Goal: Browse casually: Explore the website without a specific task or goal

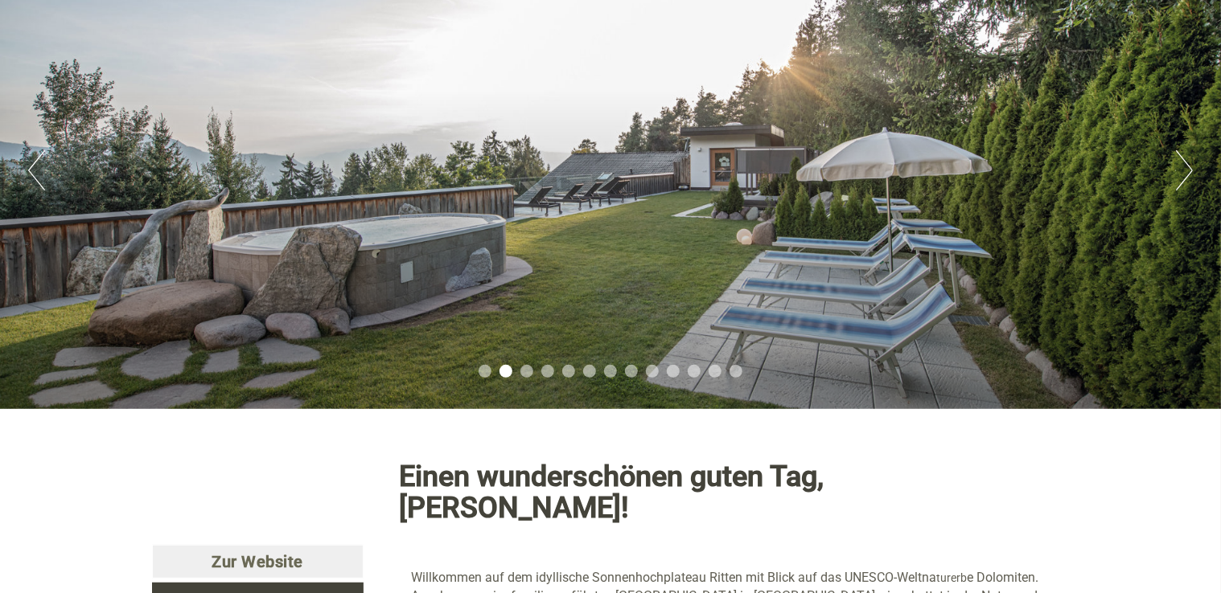
scroll to position [161, 0]
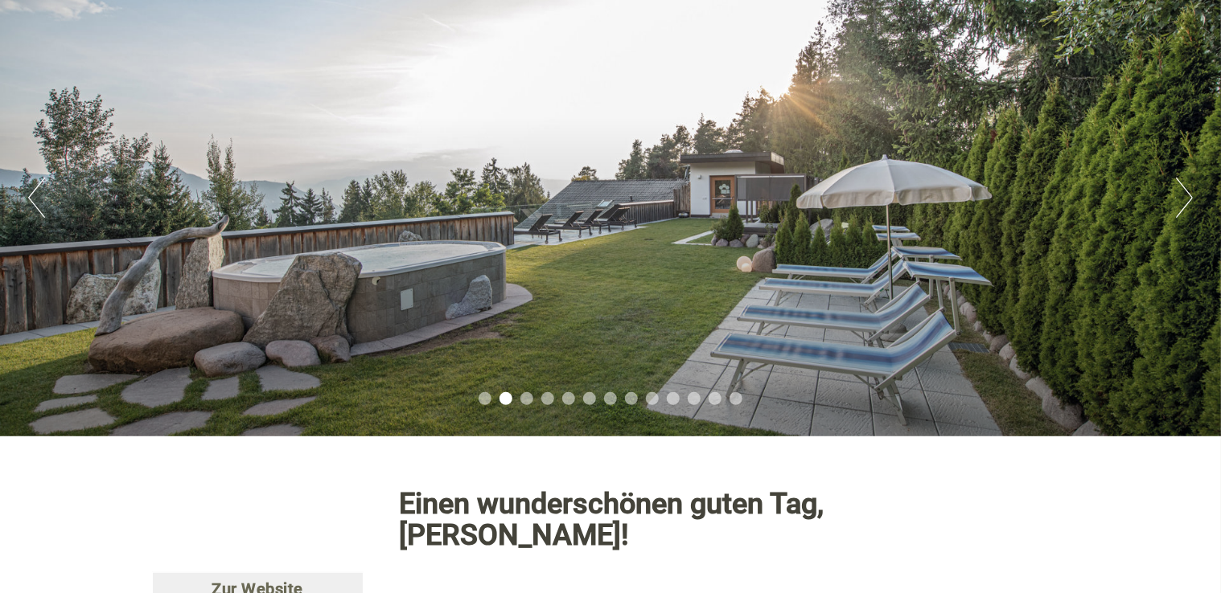
click at [1177, 185] on button "Next" at bounding box center [1184, 198] width 17 height 40
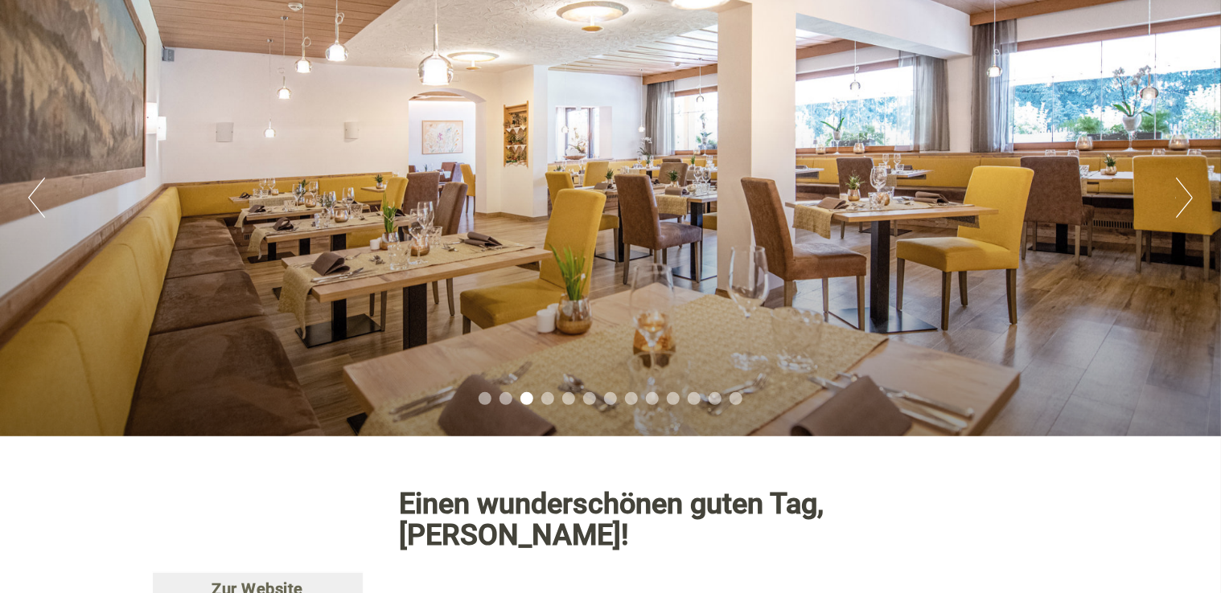
click at [1177, 185] on button "Next" at bounding box center [1184, 198] width 17 height 40
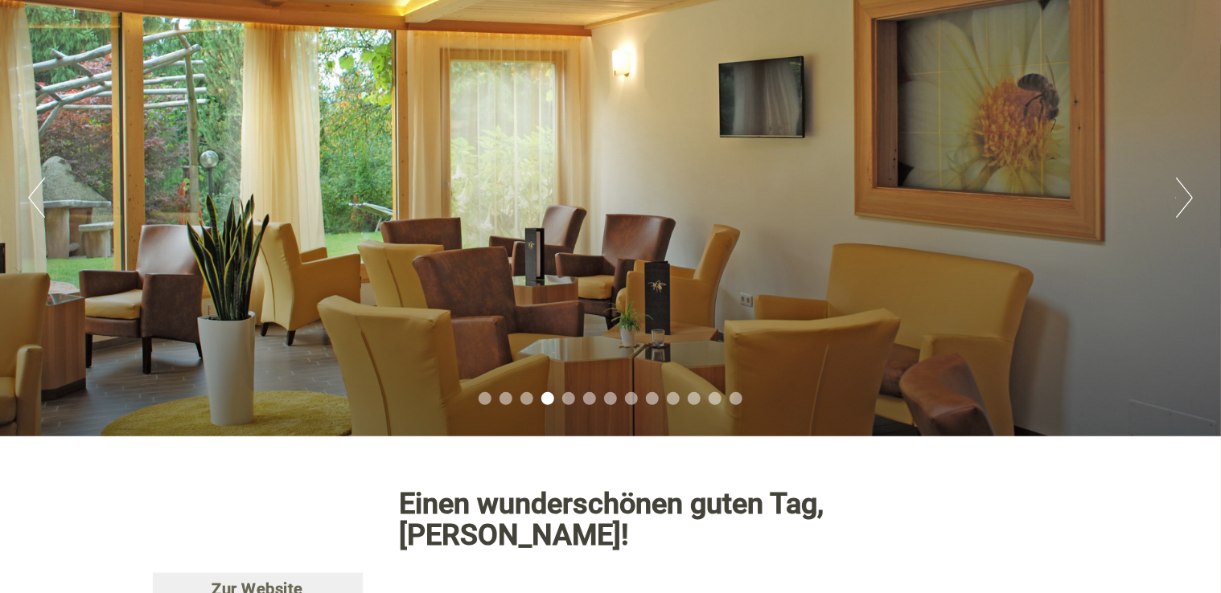
click at [1177, 185] on button "Next" at bounding box center [1184, 198] width 17 height 40
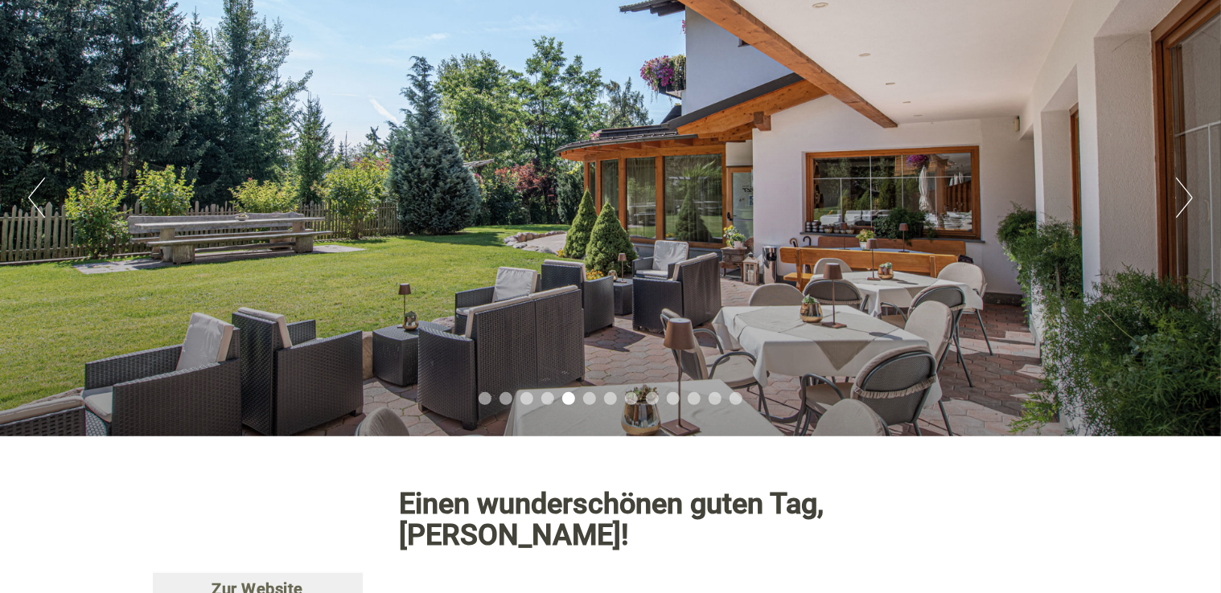
click at [1177, 185] on button "Next" at bounding box center [1184, 198] width 17 height 40
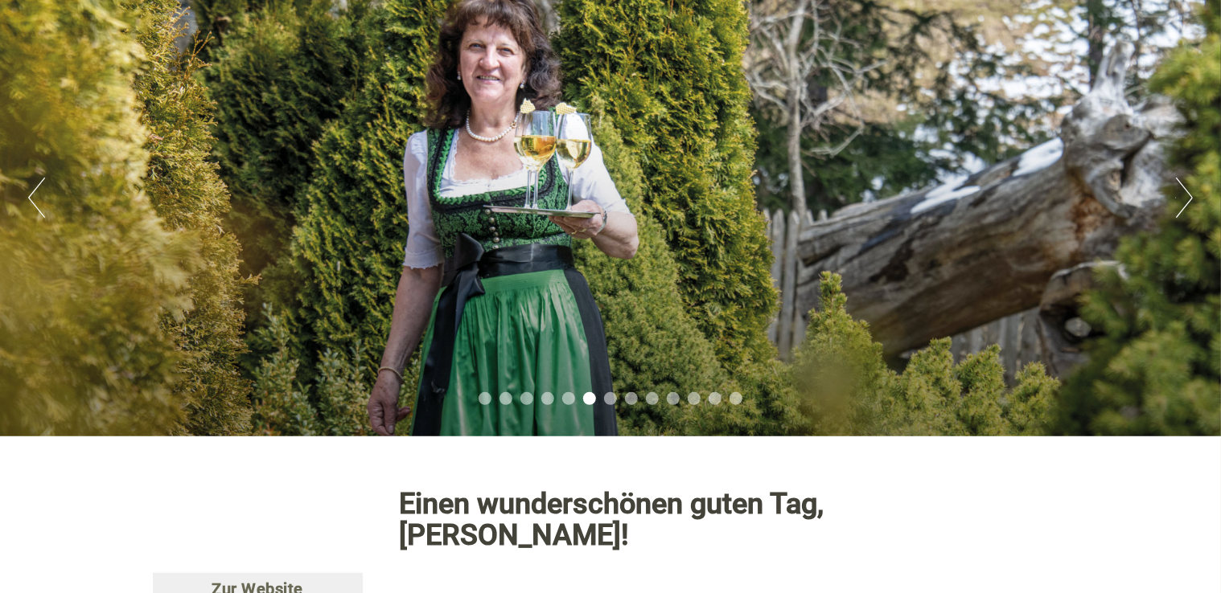
click at [1177, 185] on button "Next" at bounding box center [1184, 198] width 17 height 40
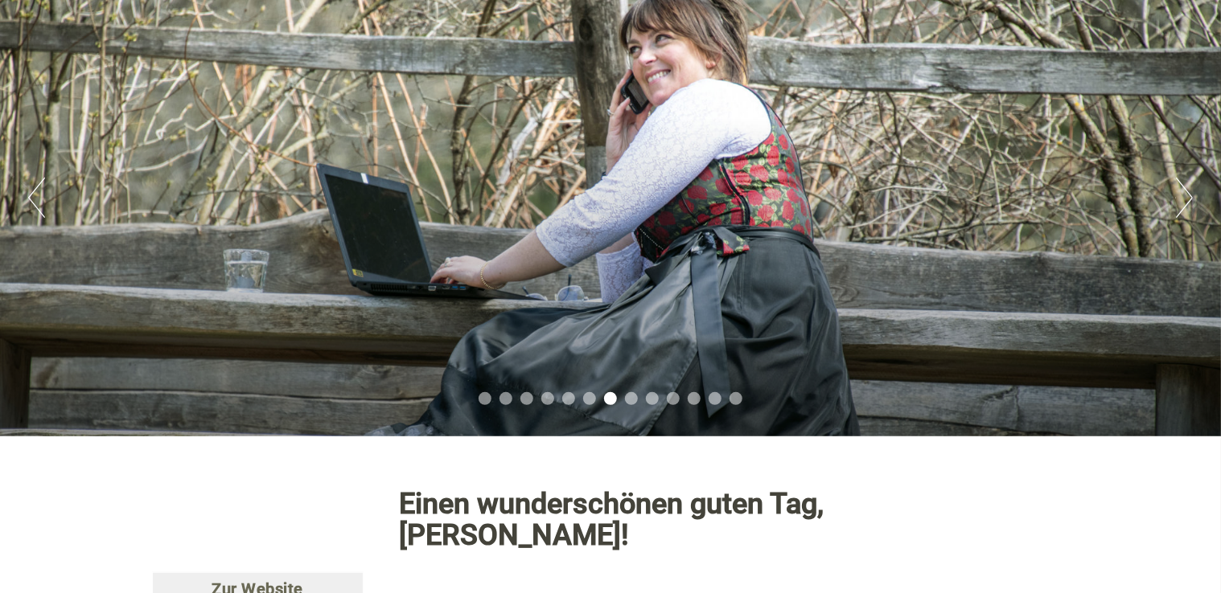
click at [1177, 185] on button "Next" at bounding box center [1184, 198] width 17 height 40
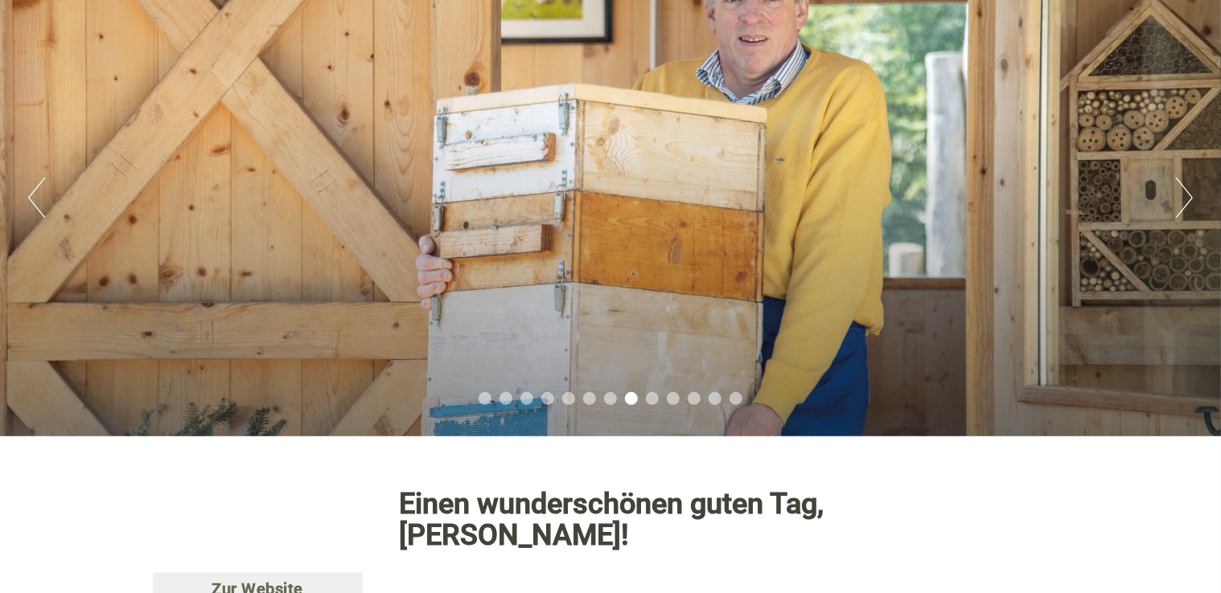
click at [1177, 185] on button "Next" at bounding box center [1184, 198] width 17 height 40
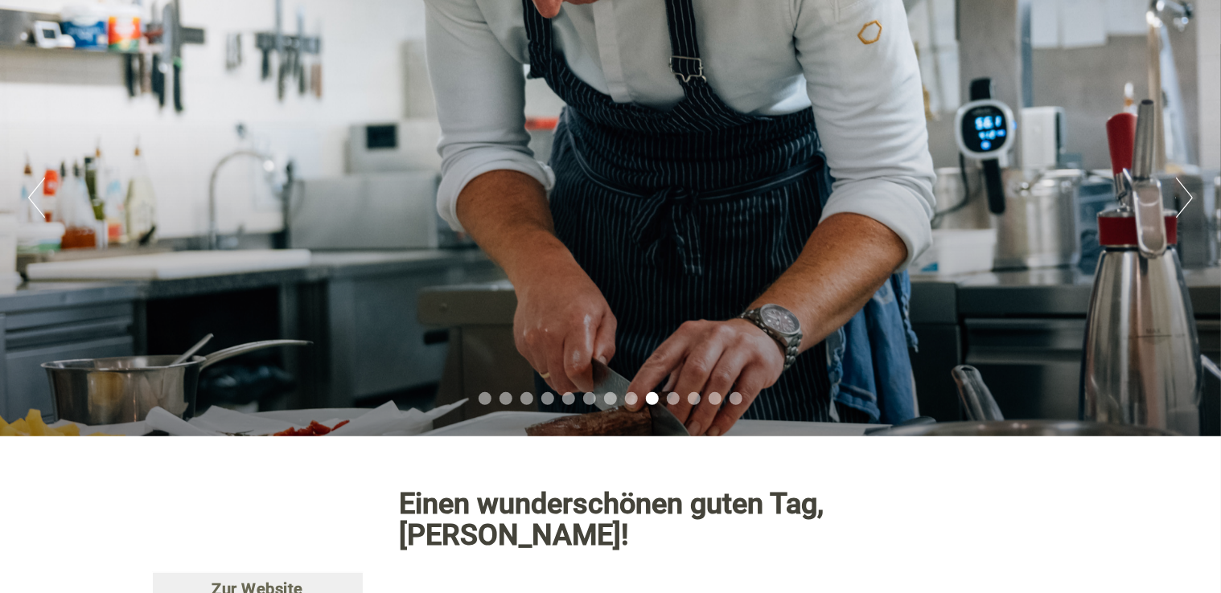
click at [1177, 185] on button "Next" at bounding box center [1184, 198] width 17 height 40
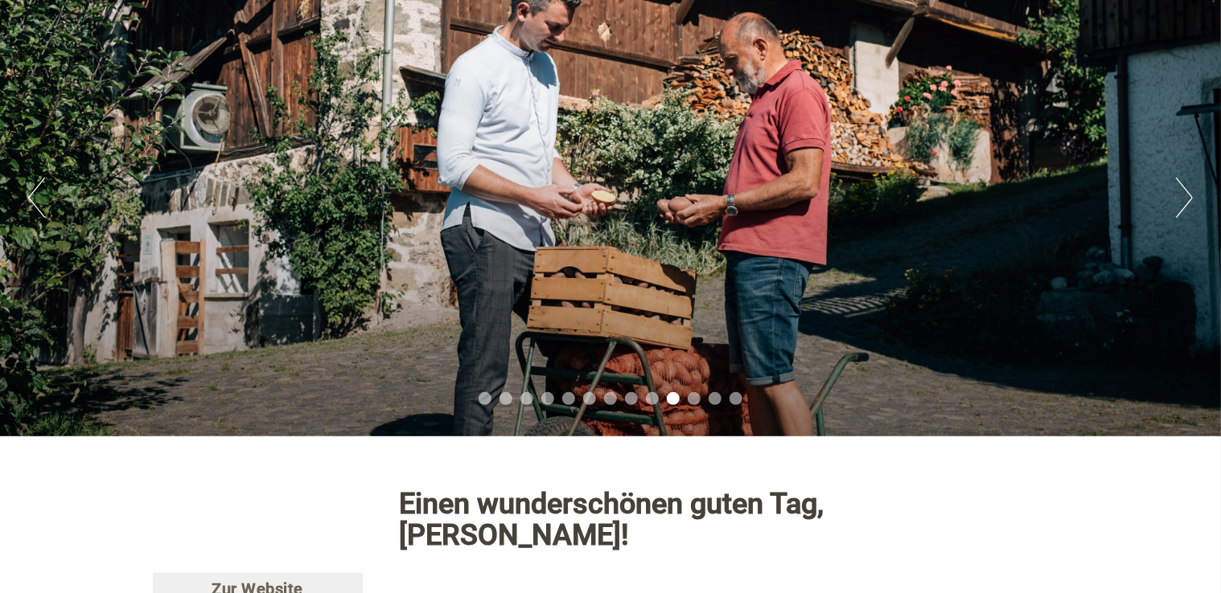
click at [1177, 185] on button "Next" at bounding box center [1184, 198] width 17 height 40
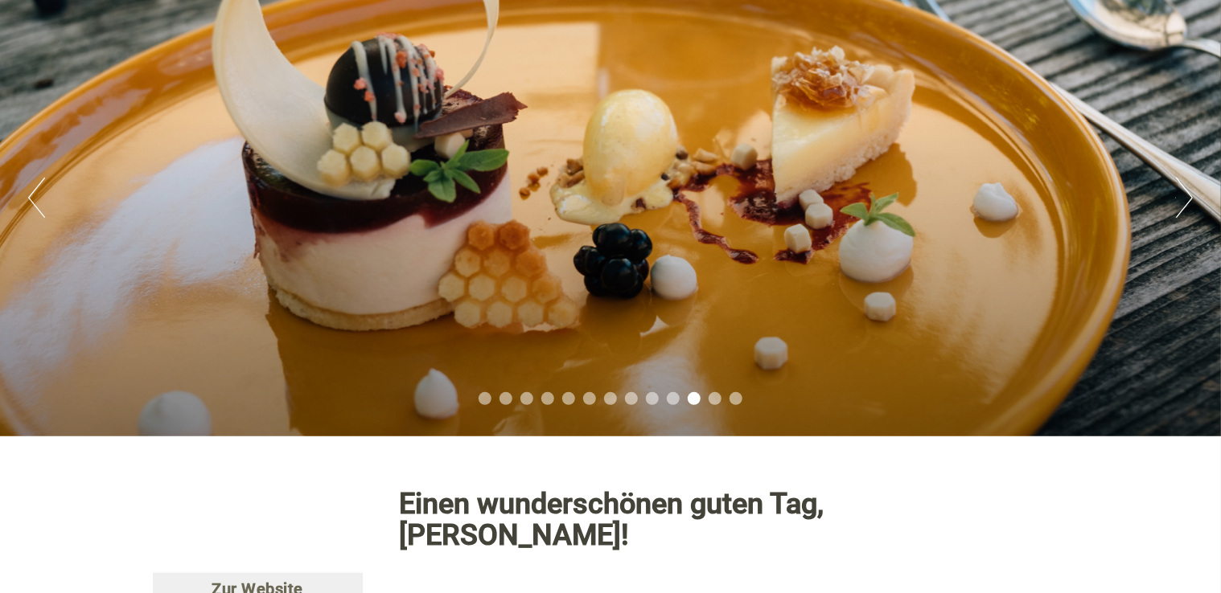
click at [1177, 185] on button "Next" at bounding box center [1184, 198] width 17 height 40
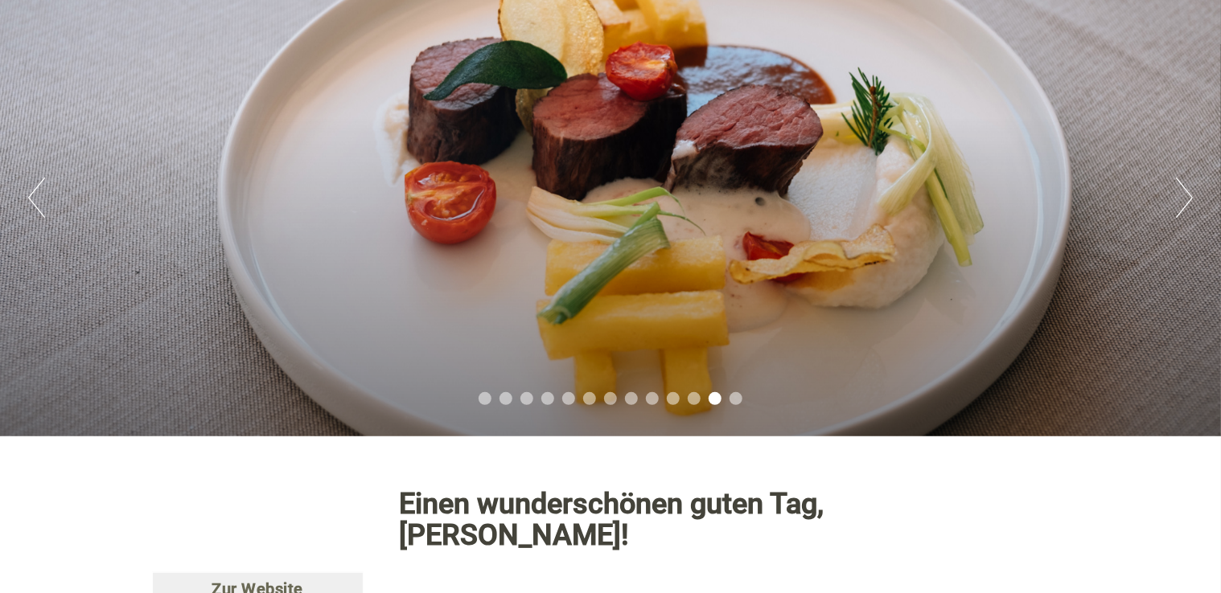
click at [1177, 185] on button "Next" at bounding box center [1184, 198] width 17 height 40
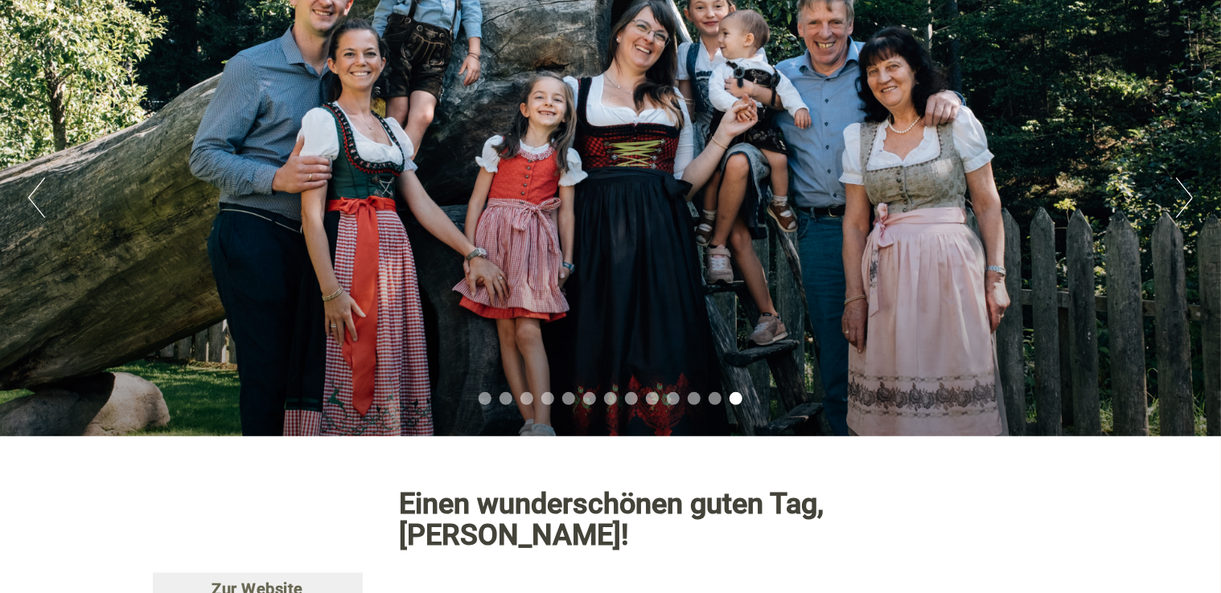
click at [1177, 185] on button "Next" at bounding box center [1184, 198] width 17 height 40
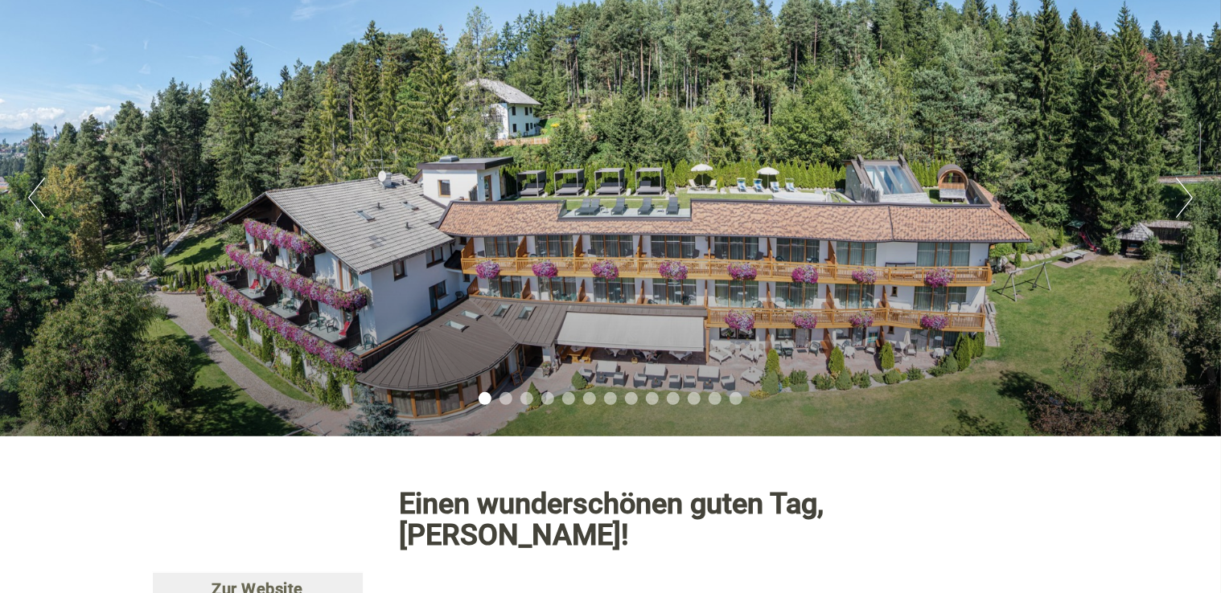
click at [29, 197] on button "Previous" at bounding box center [36, 198] width 17 height 40
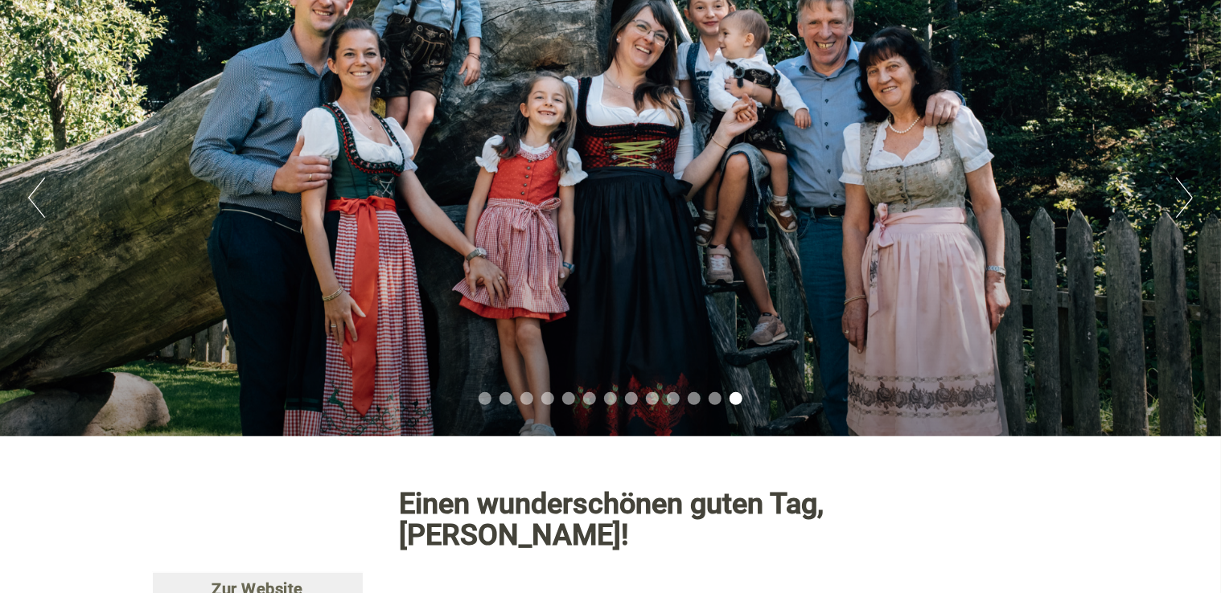
click at [29, 197] on button "Previous" at bounding box center [36, 198] width 17 height 40
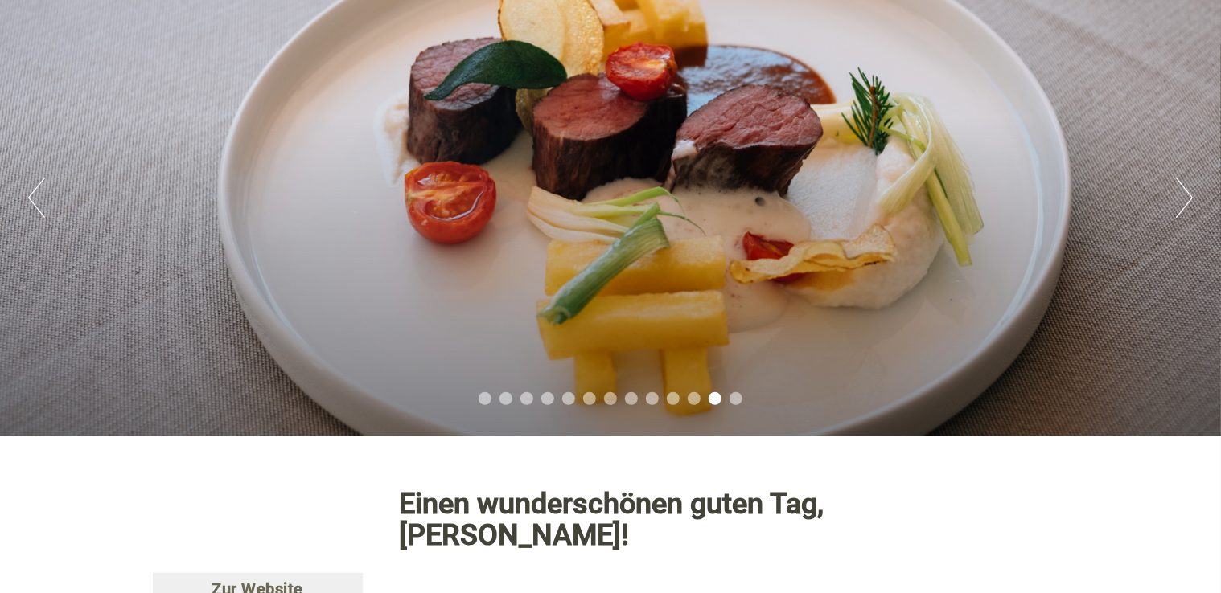
click at [1168, 201] on div "Previous Next 1 2 3 4 5 6 7 8 9 10 11 12 13" at bounding box center [610, 198] width 1221 height 477
click at [1181, 195] on button "Next" at bounding box center [1184, 198] width 17 height 40
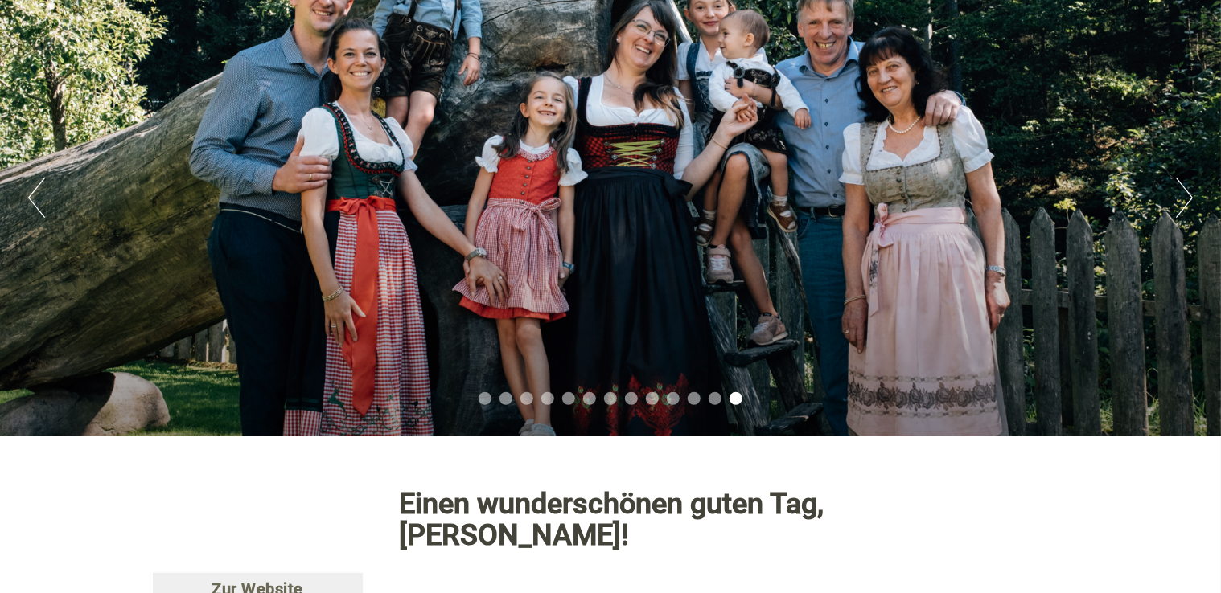
click at [29, 191] on button "Previous" at bounding box center [36, 198] width 17 height 40
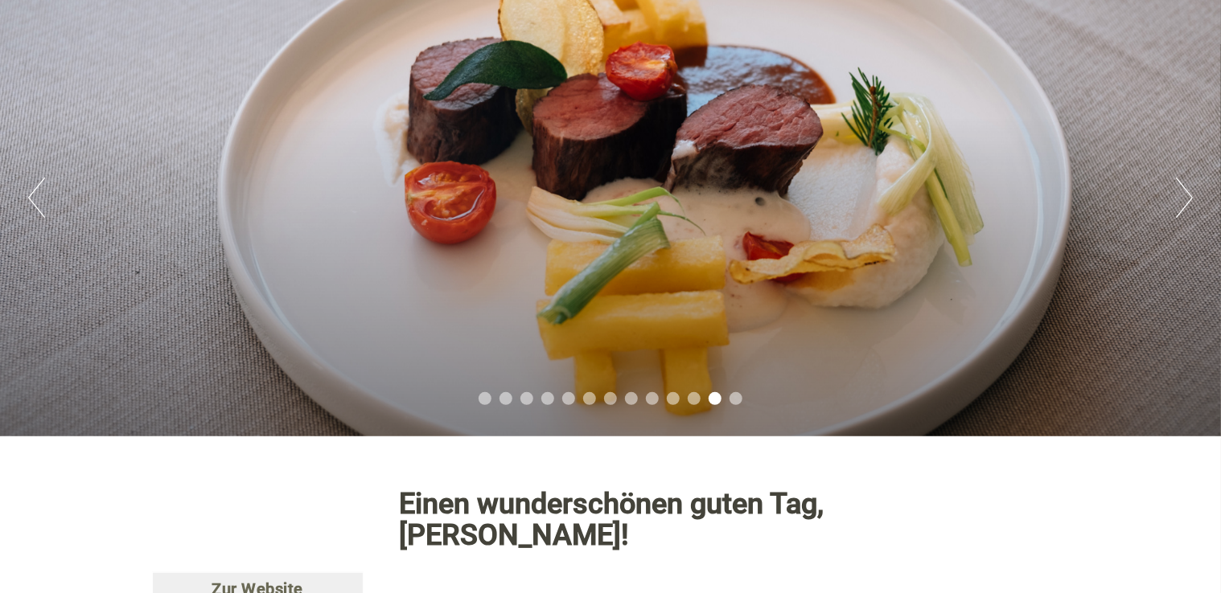
click at [29, 191] on button "Previous" at bounding box center [36, 198] width 17 height 40
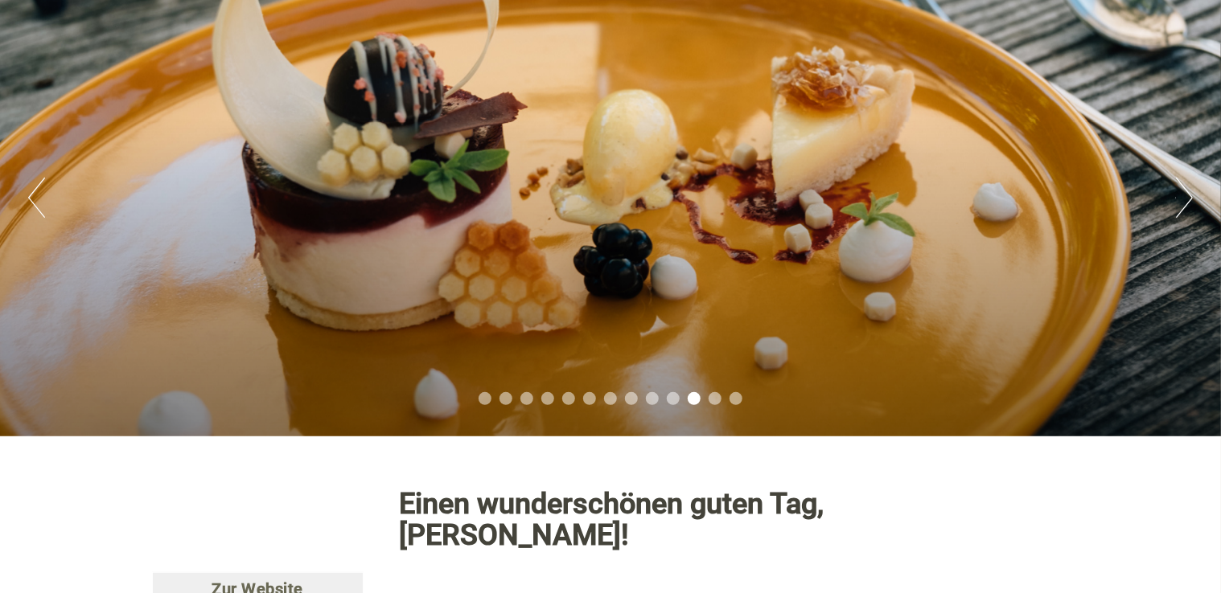
click at [29, 191] on button "Previous" at bounding box center [36, 198] width 17 height 40
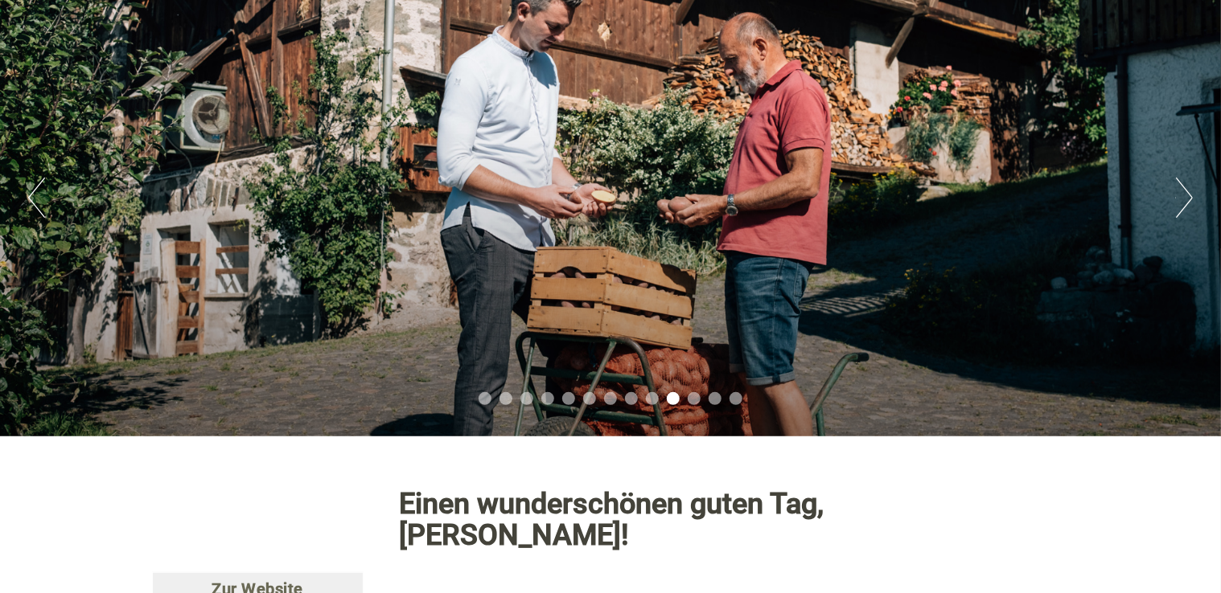
click at [29, 191] on button "Previous" at bounding box center [36, 198] width 17 height 40
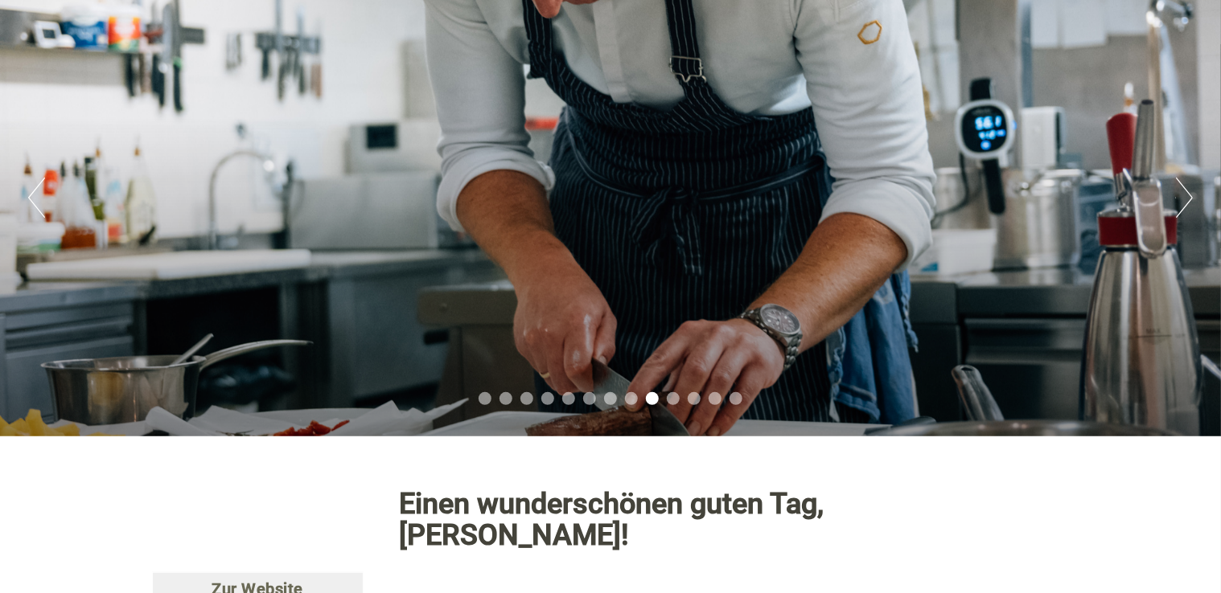
click at [29, 191] on button "Previous" at bounding box center [36, 198] width 17 height 40
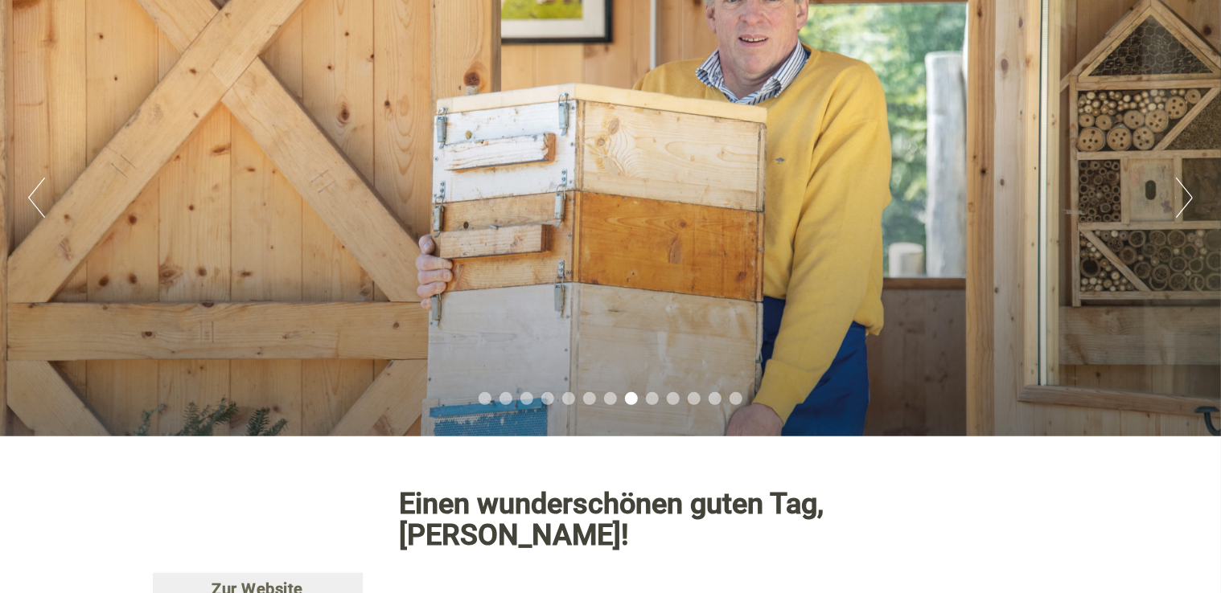
click at [29, 191] on button "Previous" at bounding box center [36, 198] width 17 height 40
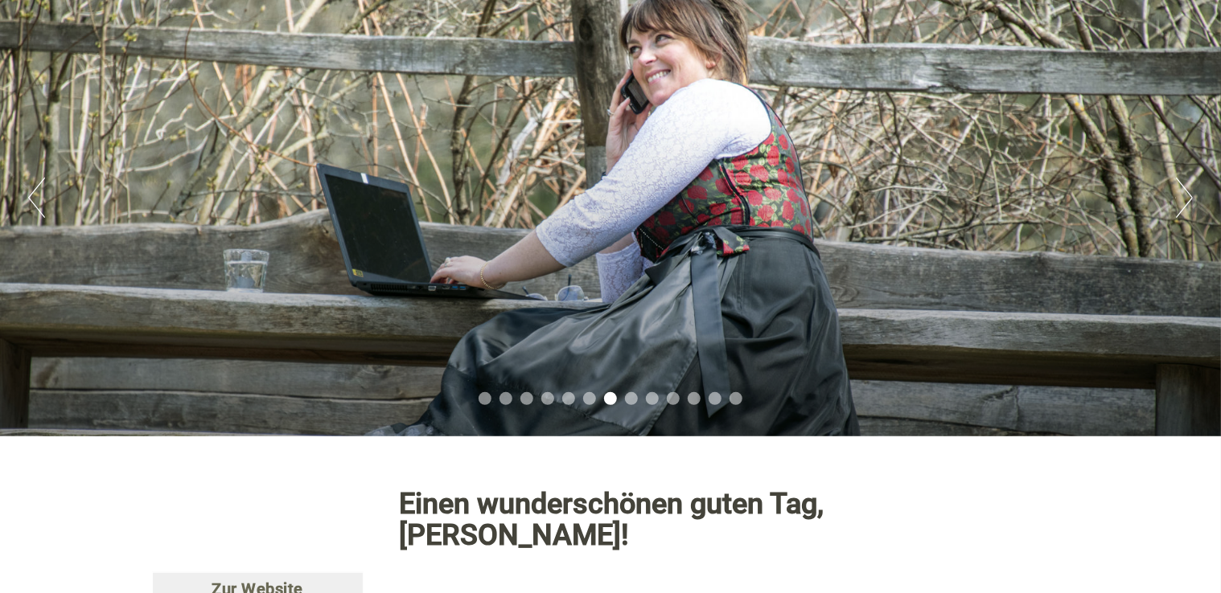
click at [29, 191] on button "Previous" at bounding box center [36, 198] width 17 height 40
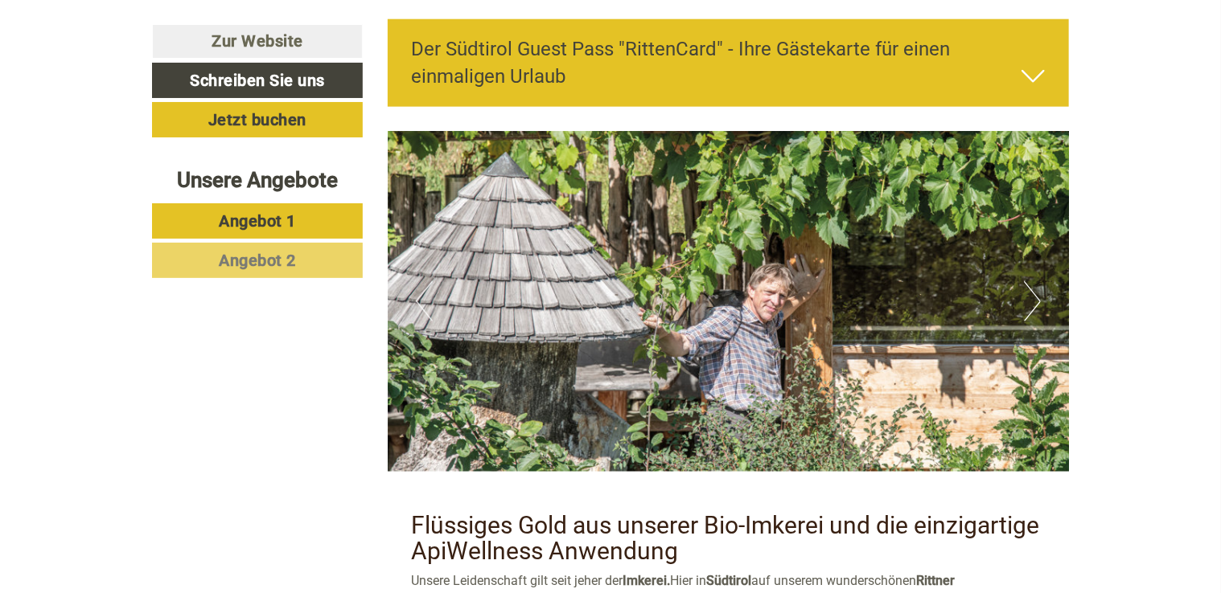
scroll to position [4021, 0]
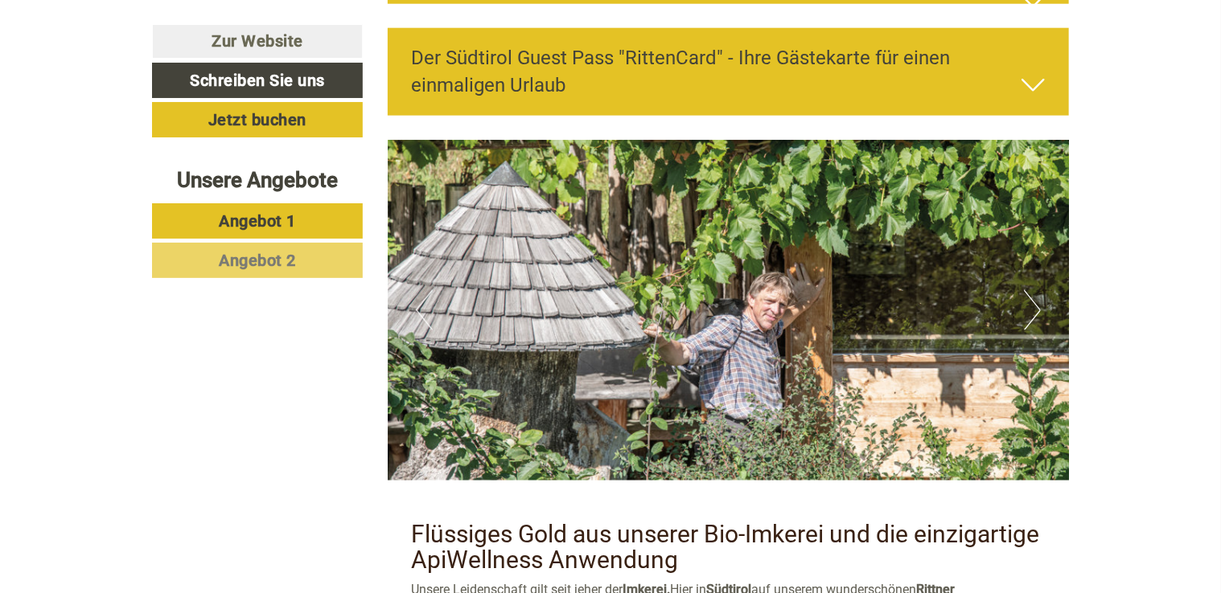
click at [1028, 290] on button "Next" at bounding box center [1032, 310] width 17 height 40
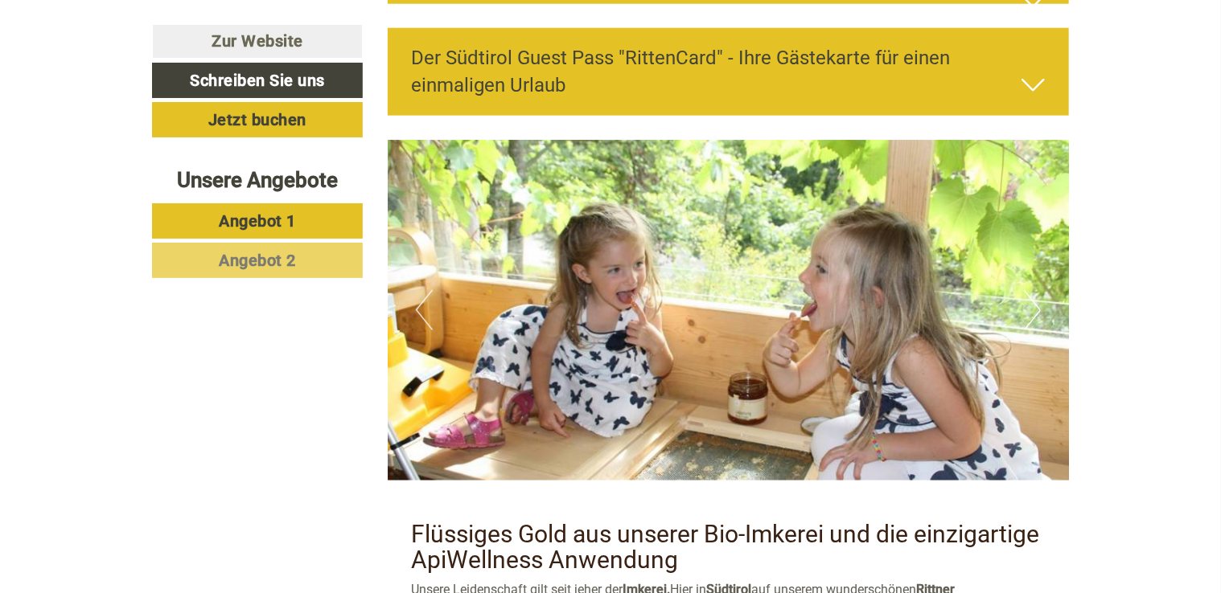
click at [1028, 290] on button "Next" at bounding box center [1032, 310] width 17 height 40
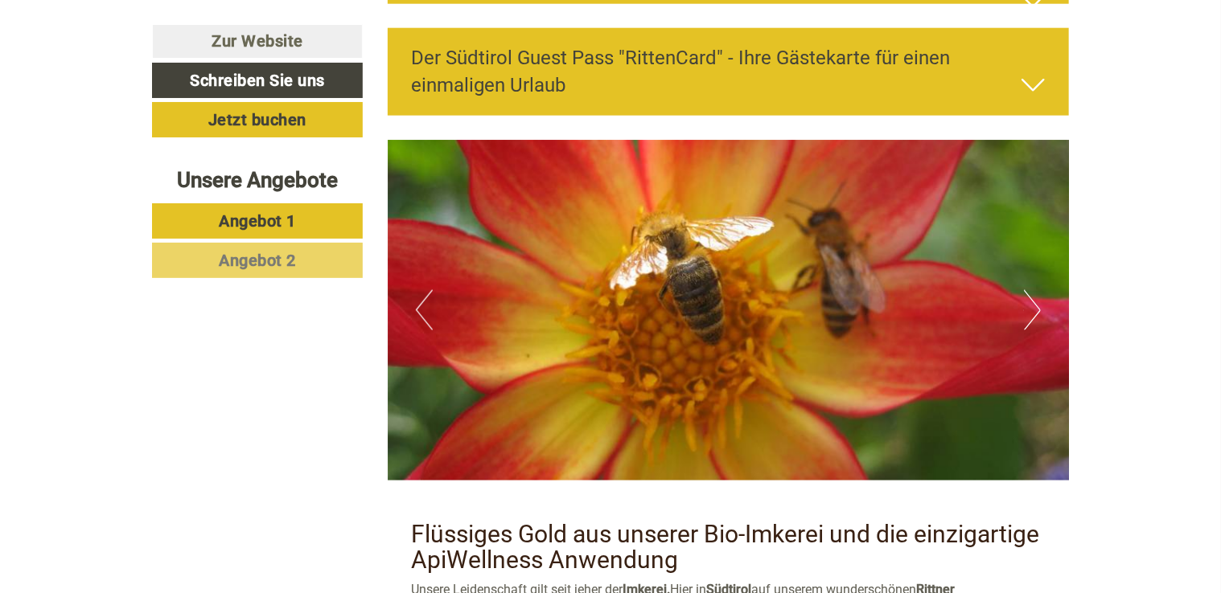
click at [1028, 290] on button "Next" at bounding box center [1032, 310] width 17 height 40
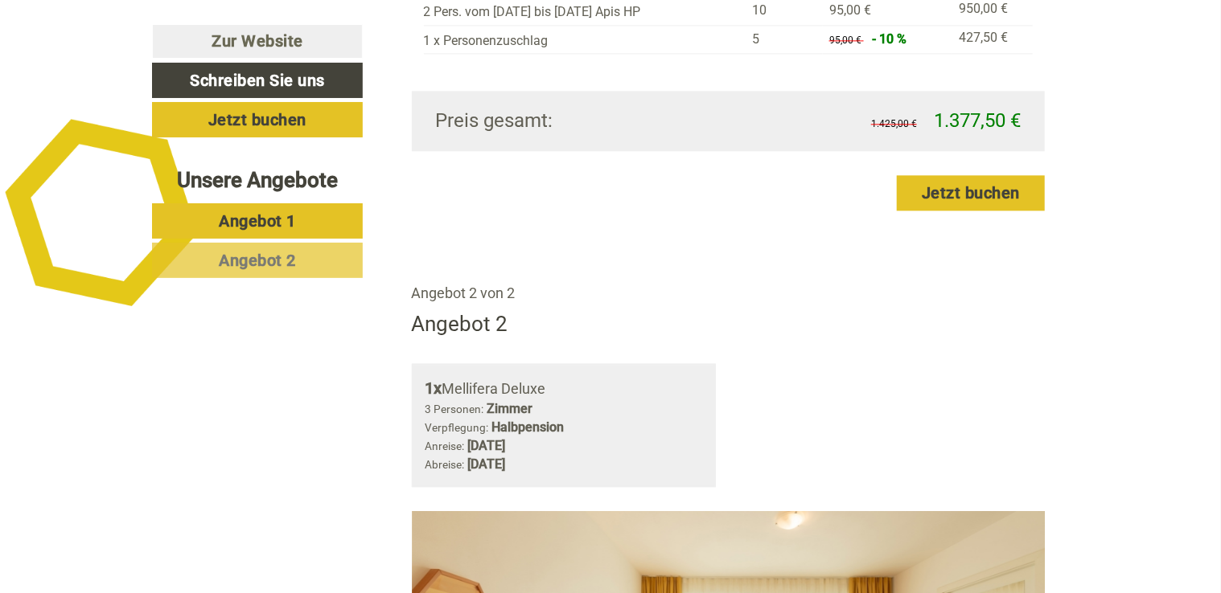
scroll to position [2010, 0]
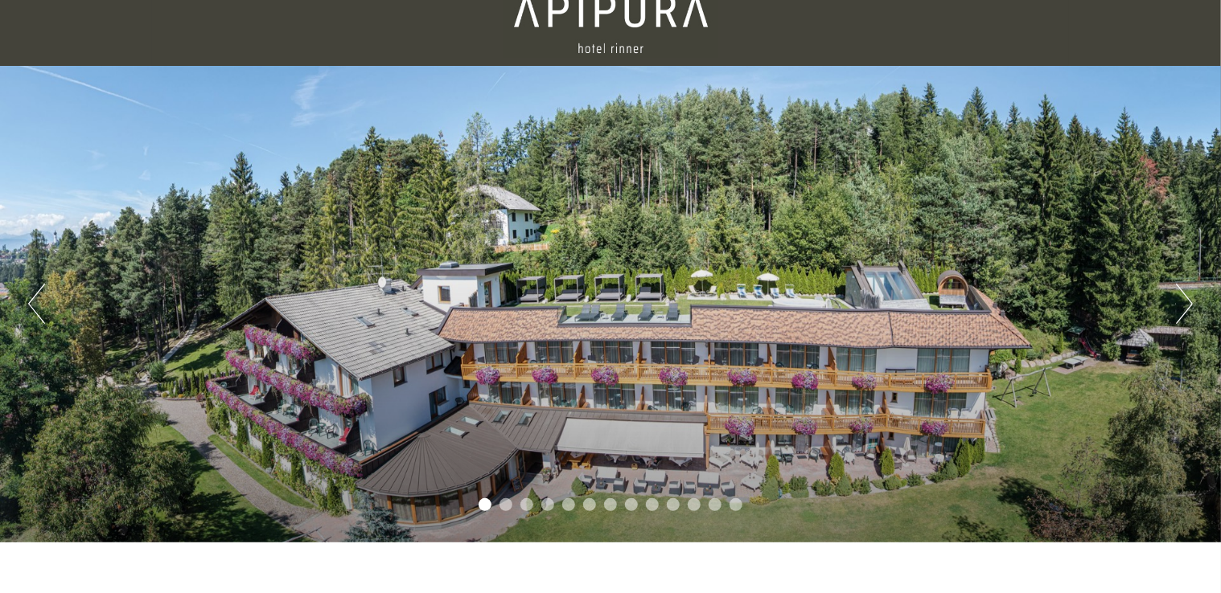
scroll to position [80, 0]
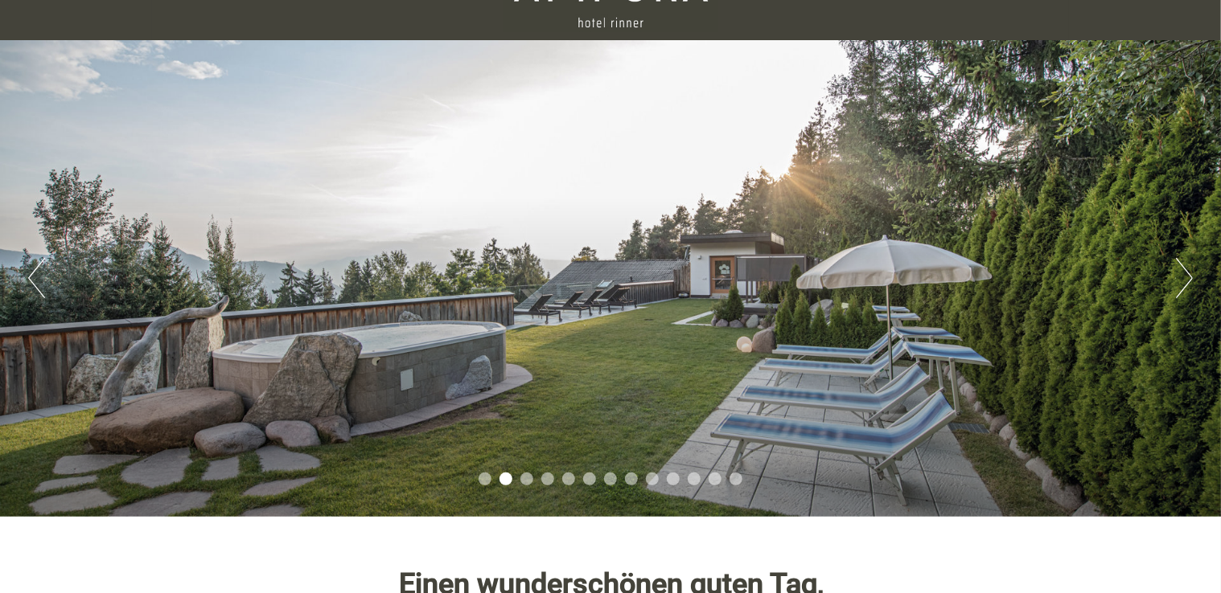
click at [1171, 298] on div "Previous Next 1 2 3 4 5 6 7 8 9 10 11 12 13" at bounding box center [610, 278] width 1221 height 477
click at [1179, 279] on button "Next" at bounding box center [1184, 278] width 17 height 40
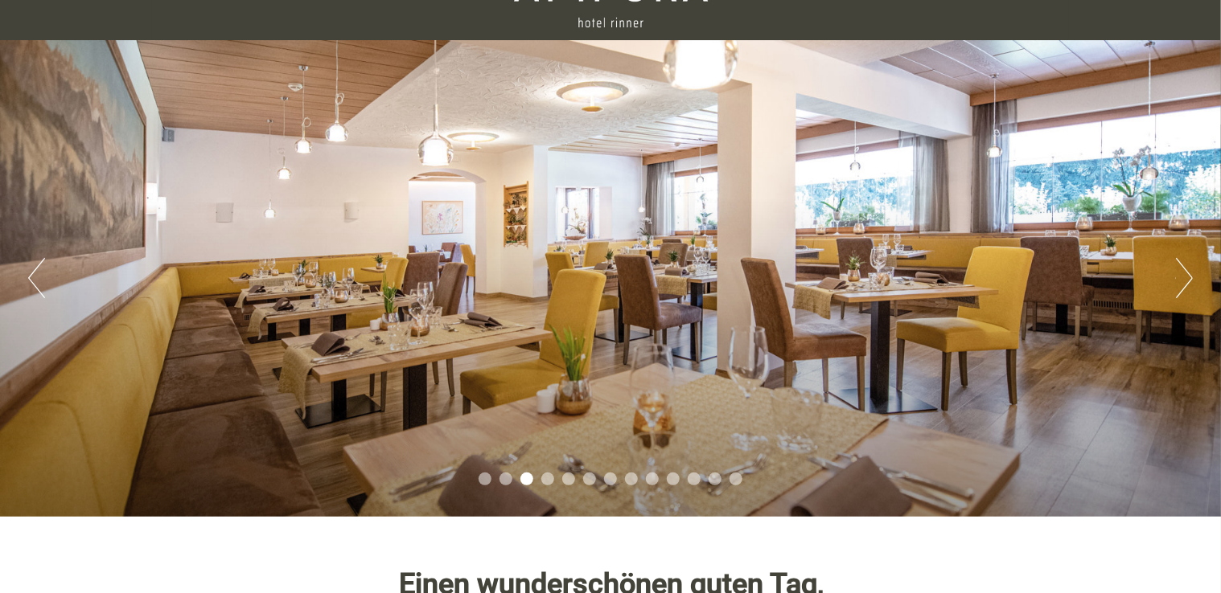
click at [1179, 279] on button "Next" at bounding box center [1184, 278] width 17 height 40
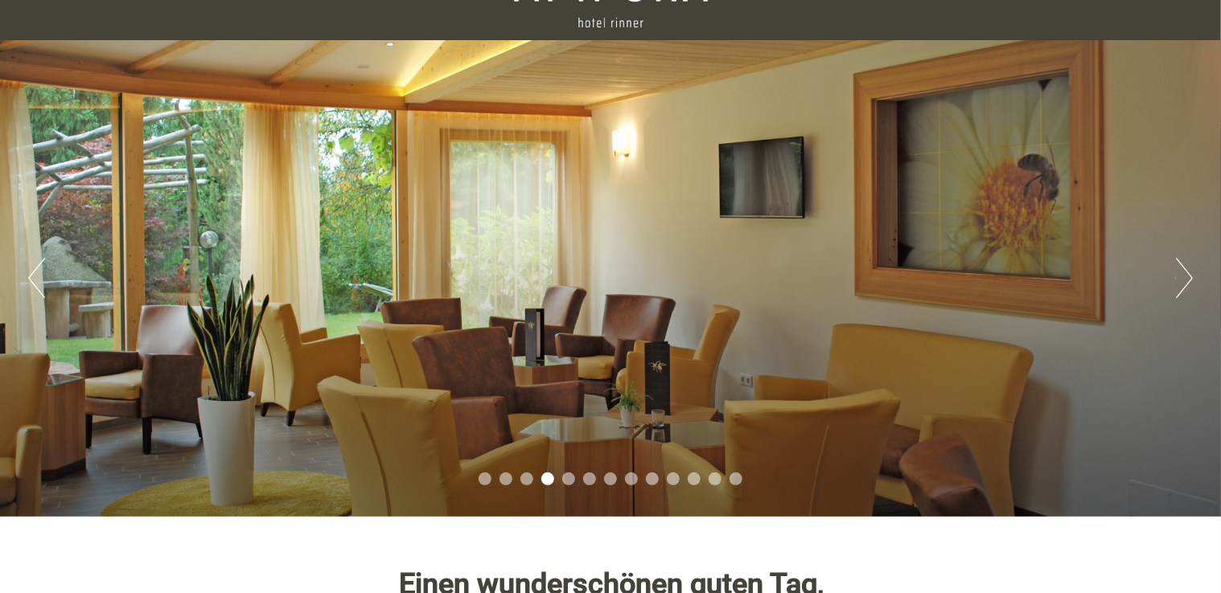
click at [1179, 279] on button "Next" at bounding box center [1184, 278] width 17 height 40
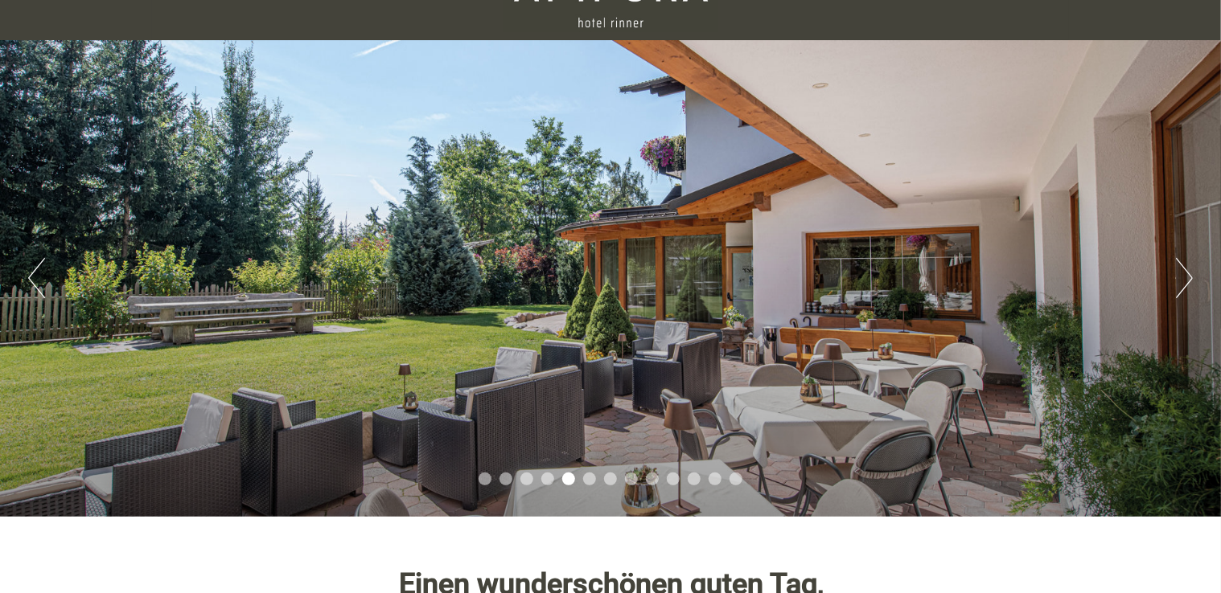
click at [1179, 279] on button "Next" at bounding box center [1184, 278] width 17 height 40
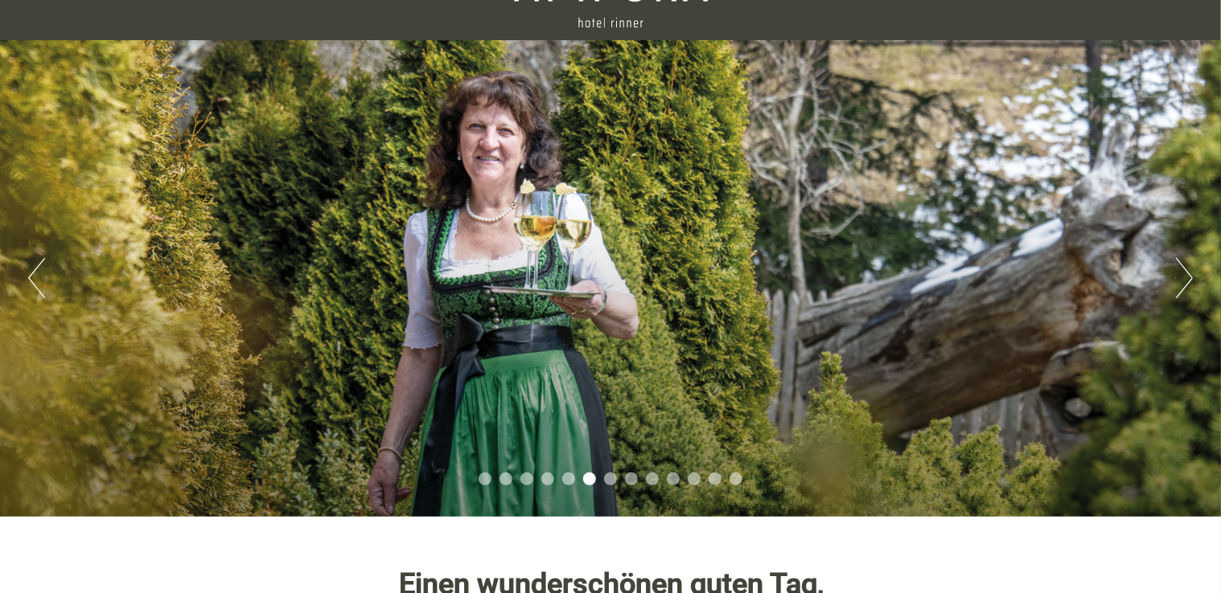
click at [1179, 279] on button "Next" at bounding box center [1184, 278] width 17 height 40
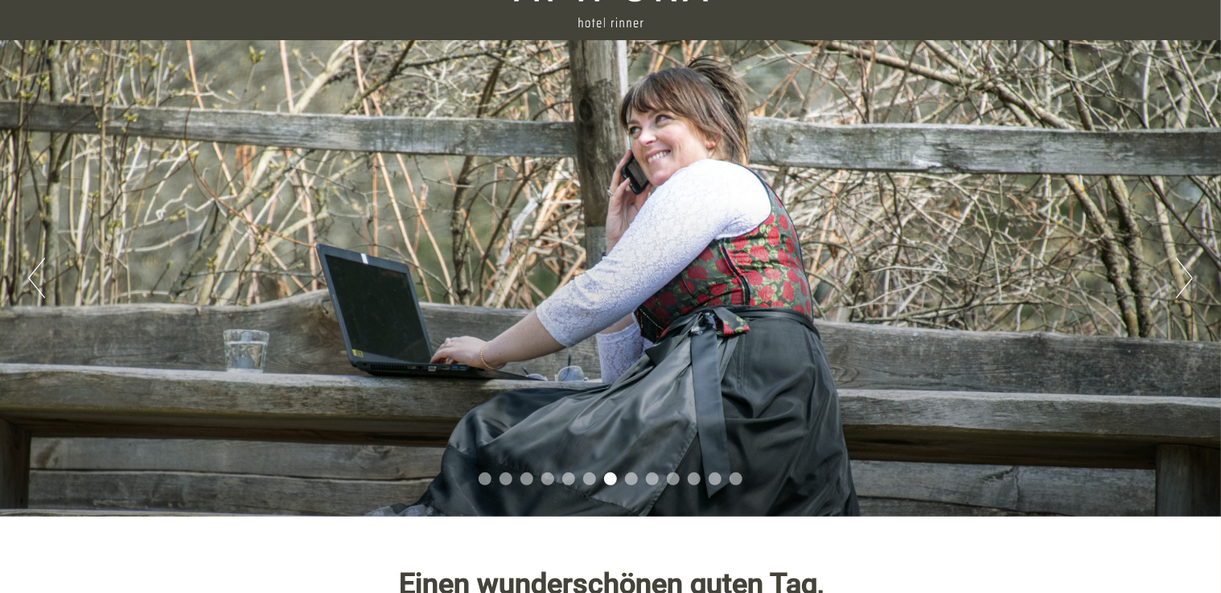
click at [1179, 279] on button "Next" at bounding box center [1184, 278] width 17 height 40
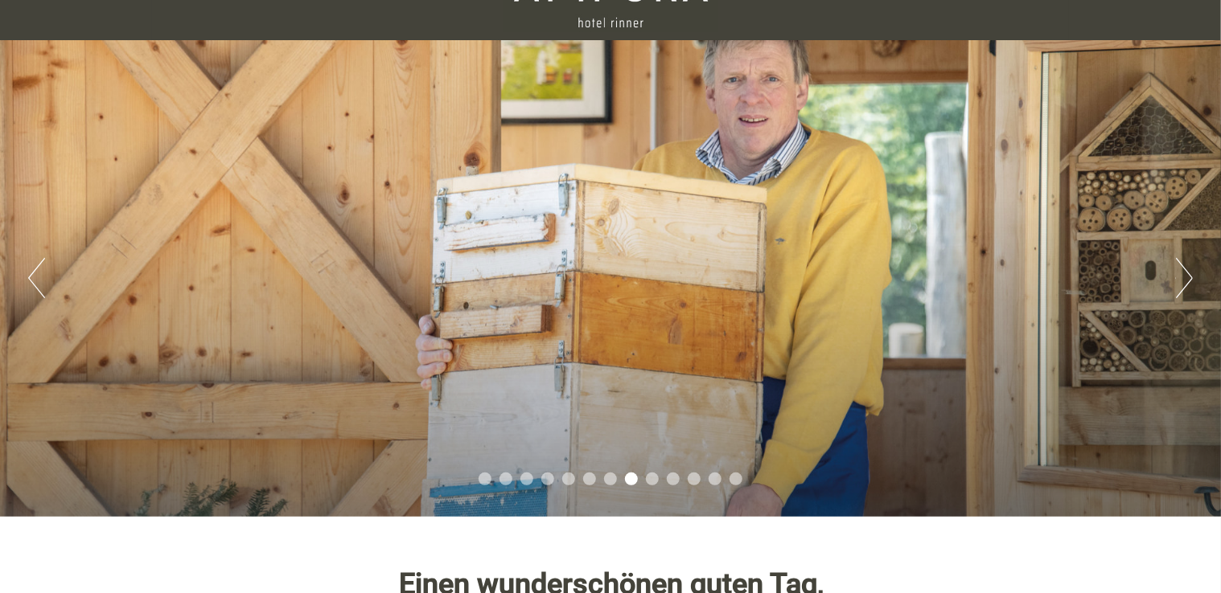
click at [1179, 279] on button "Next" at bounding box center [1184, 278] width 17 height 40
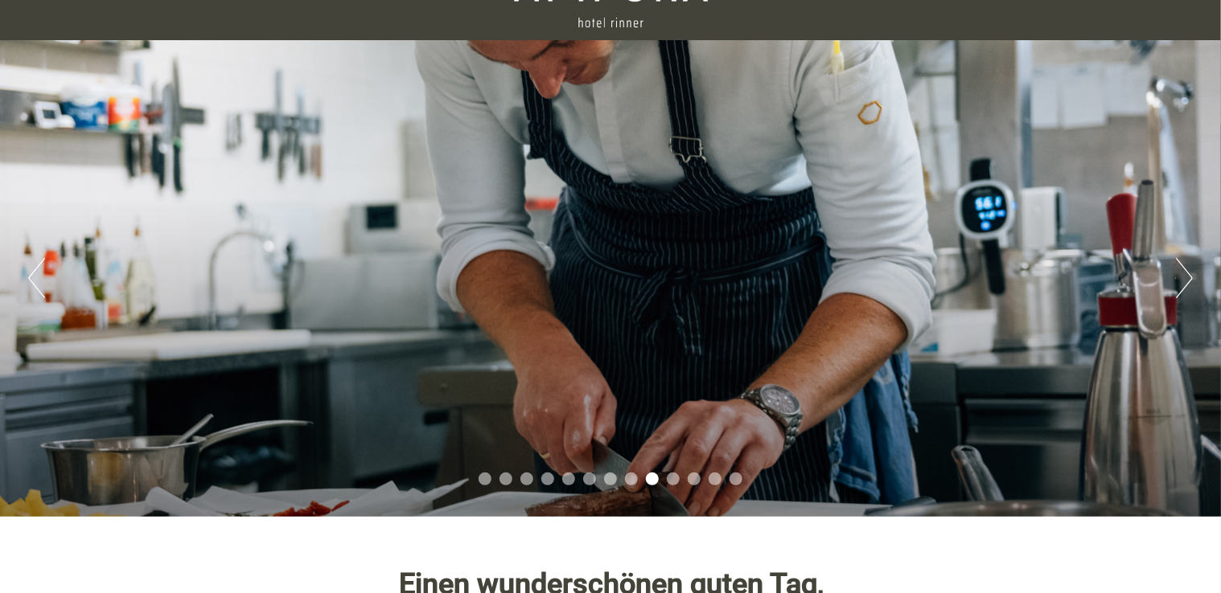
click at [1179, 279] on button "Next" at bounding box center [1184, 278] width 17 height 40
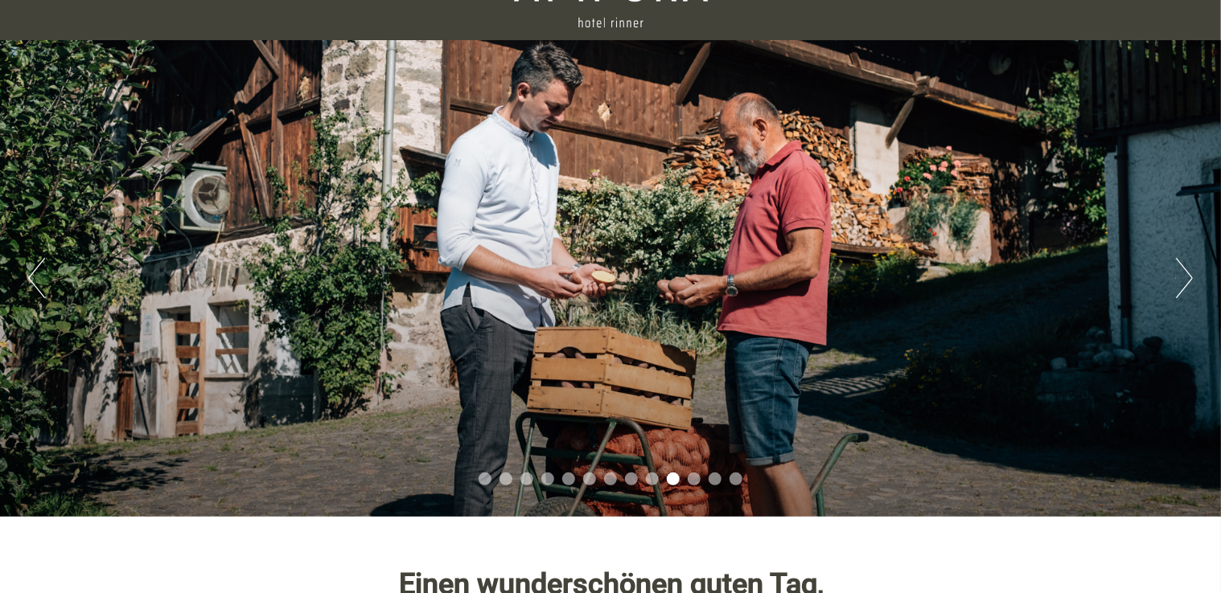
click at [1179, 279] on button "Next" at bounding box center [1184, 278] width 17 height 40
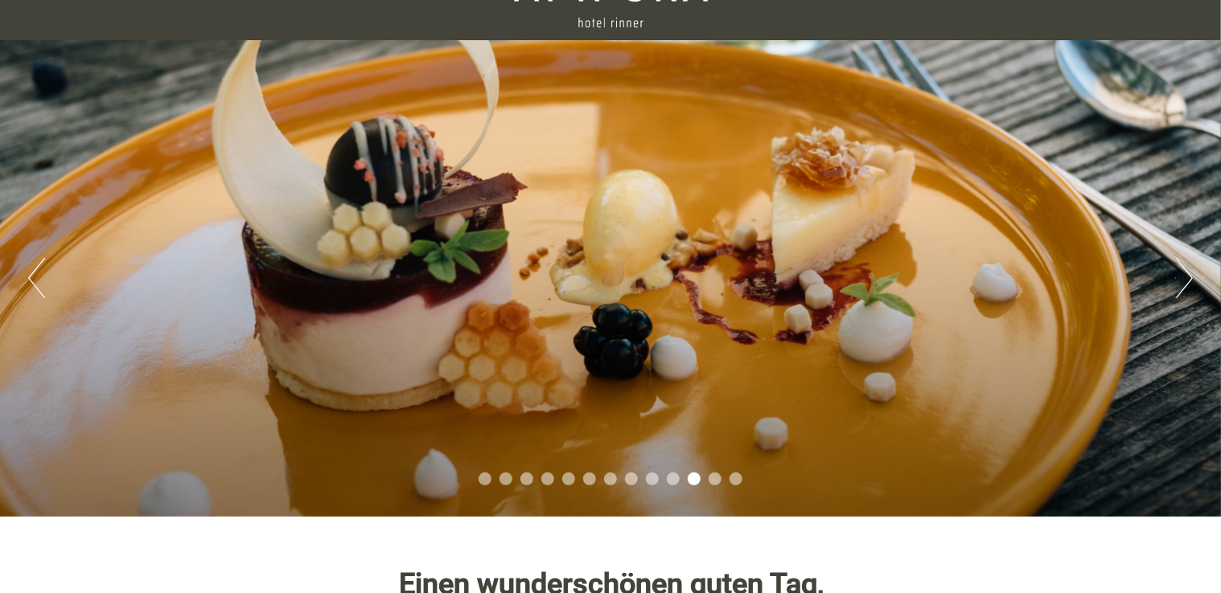
click at [1179, 279] on button "Next" at bounding box center [1184, 278] width 17 height 40
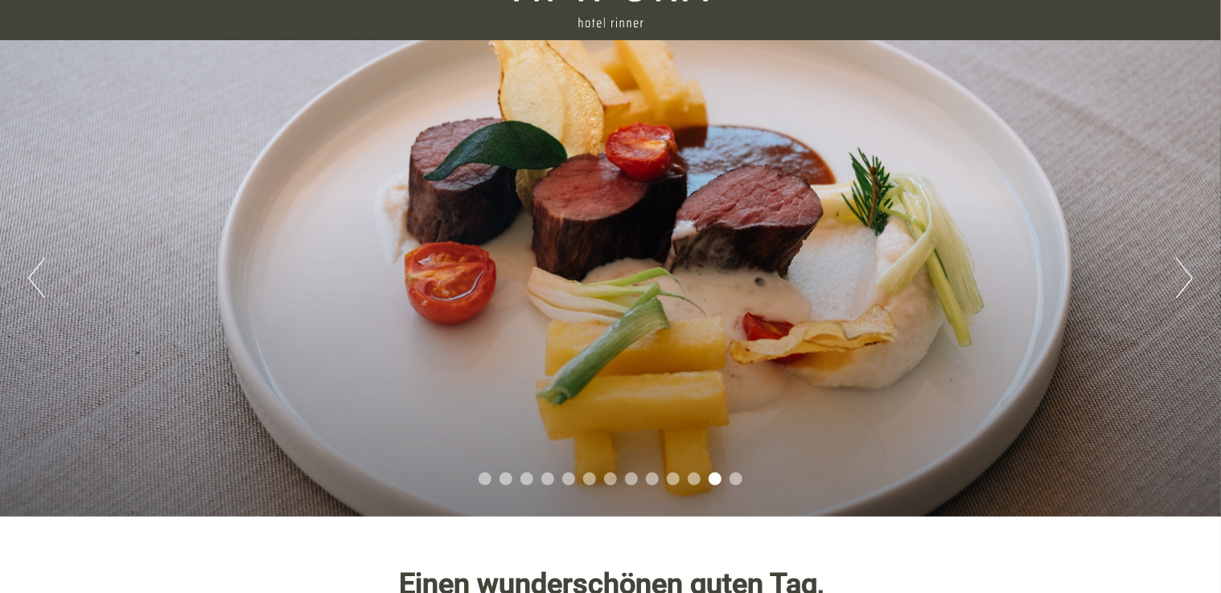
click at [1179, 279] on button "Next" at bounding box center [1184, 278] width 17 height 40
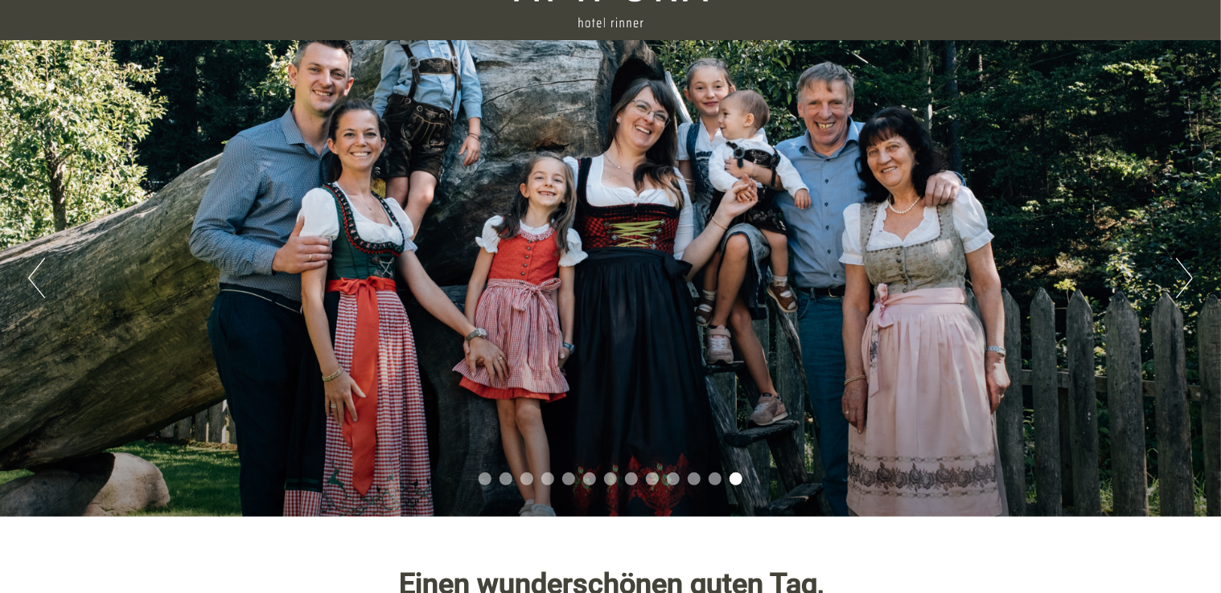
click at [1179, 279] on button "Next" at bounding box center [1184, 278] width 17 height 40
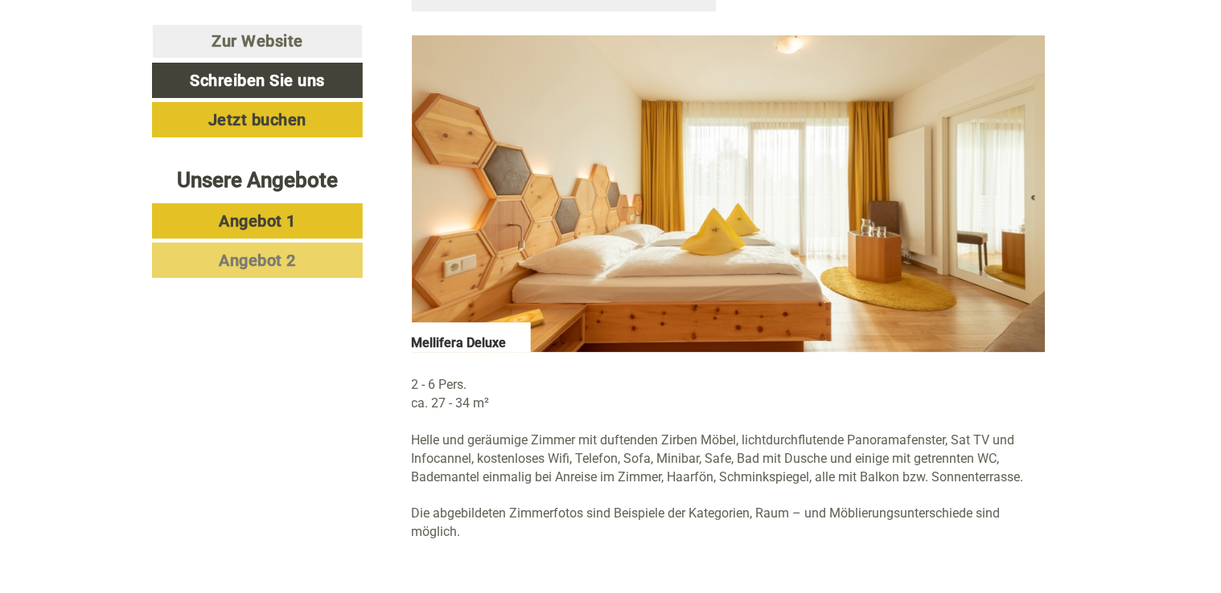
scroll to position [2332, 0]
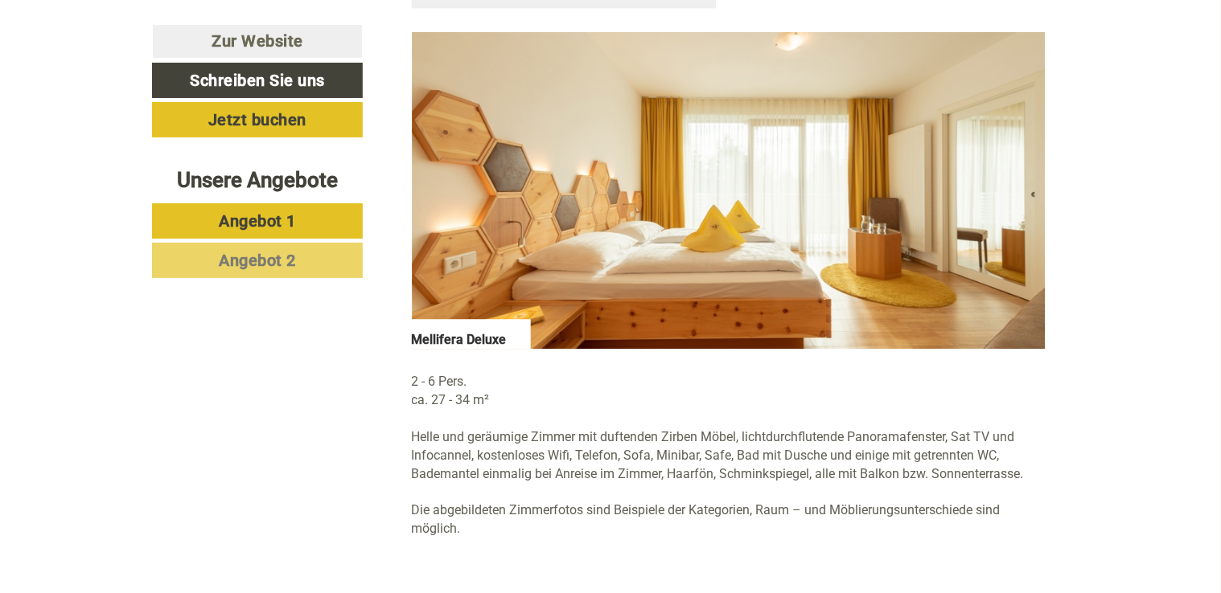
click at [725, 96] on img at bounding box center [729, 190] width 634 height 317
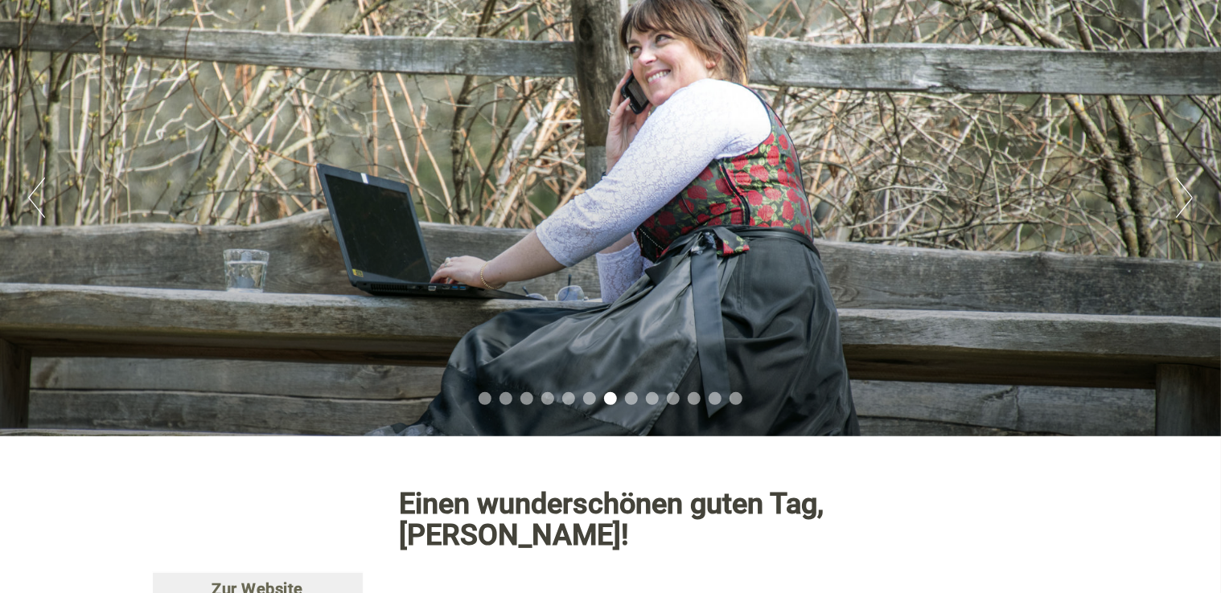
scroll to position [0, 0]
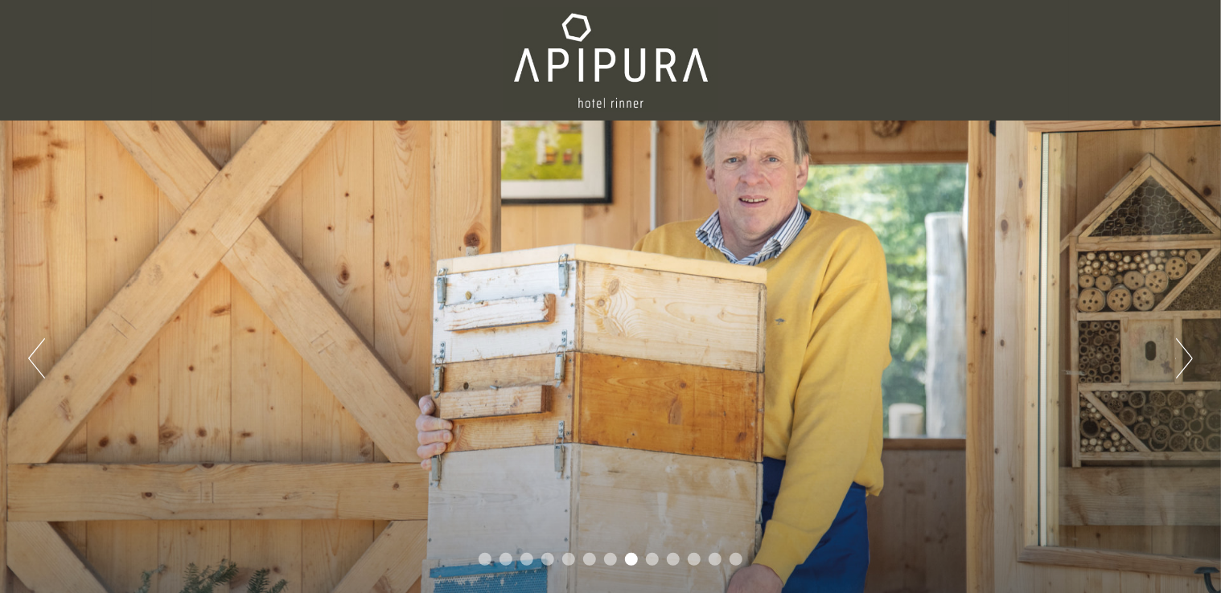
click at [29, 351] on button "Previous" at bounding box center [36, 359] width 17 height 40
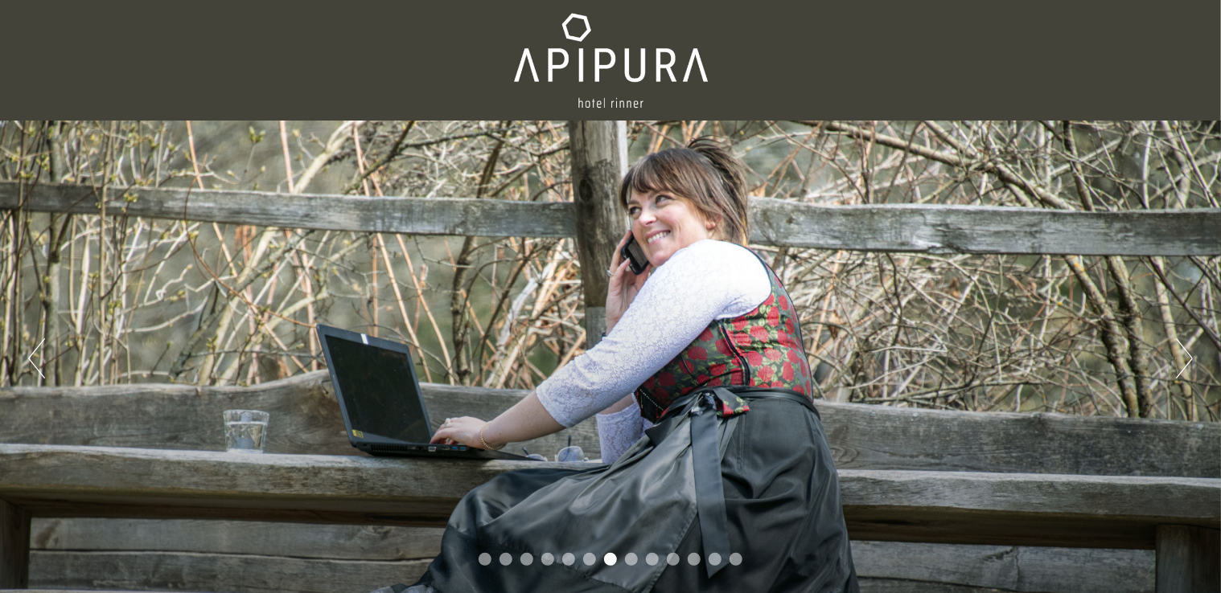
click at [29, 351] on button "Previous" at bounding box center [36, 359] width 17 height 40
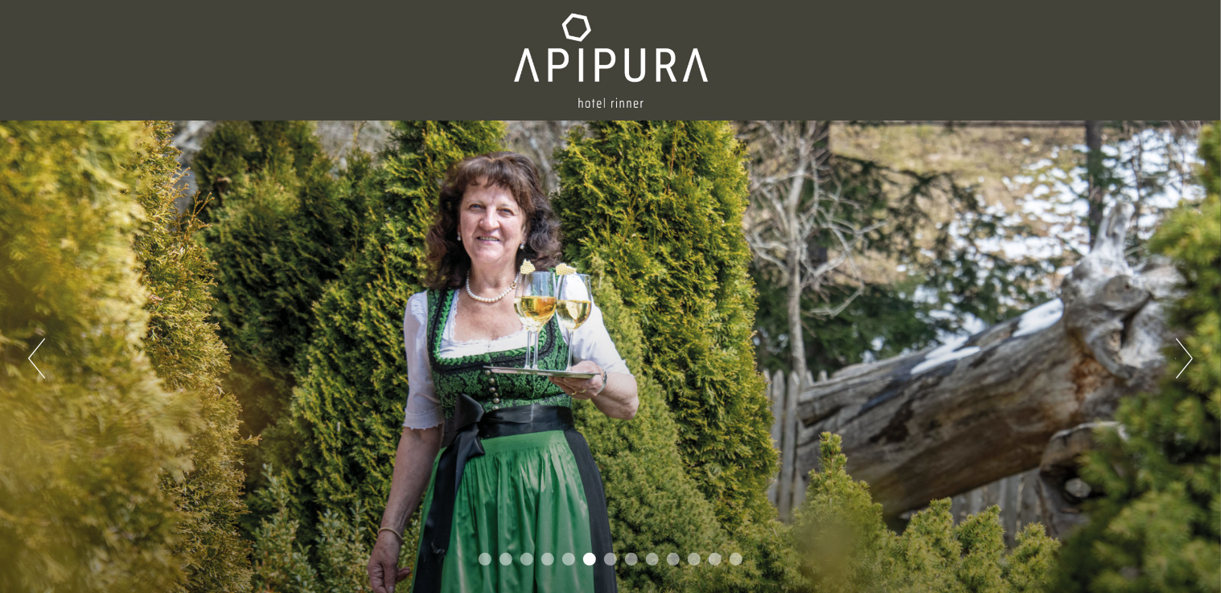
click at [29, 351] on button "Previous" at bounding box center [36, 359] width 17 height 40
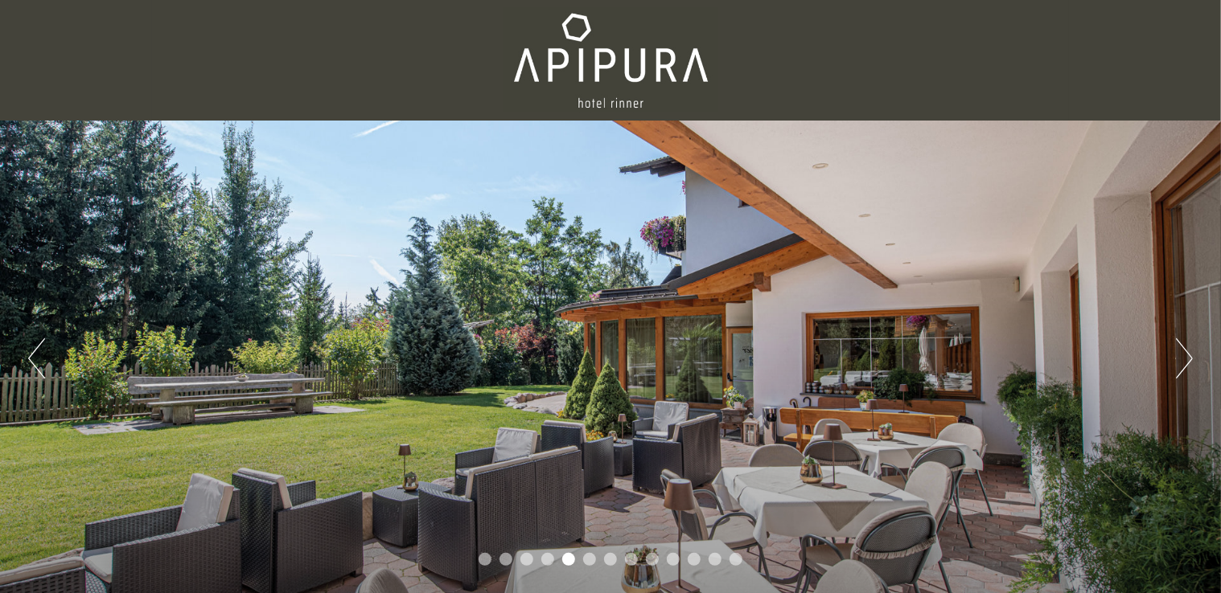
click at [29, 351] on button "Previous" at bounding box center [36, 359] width 17 height 40
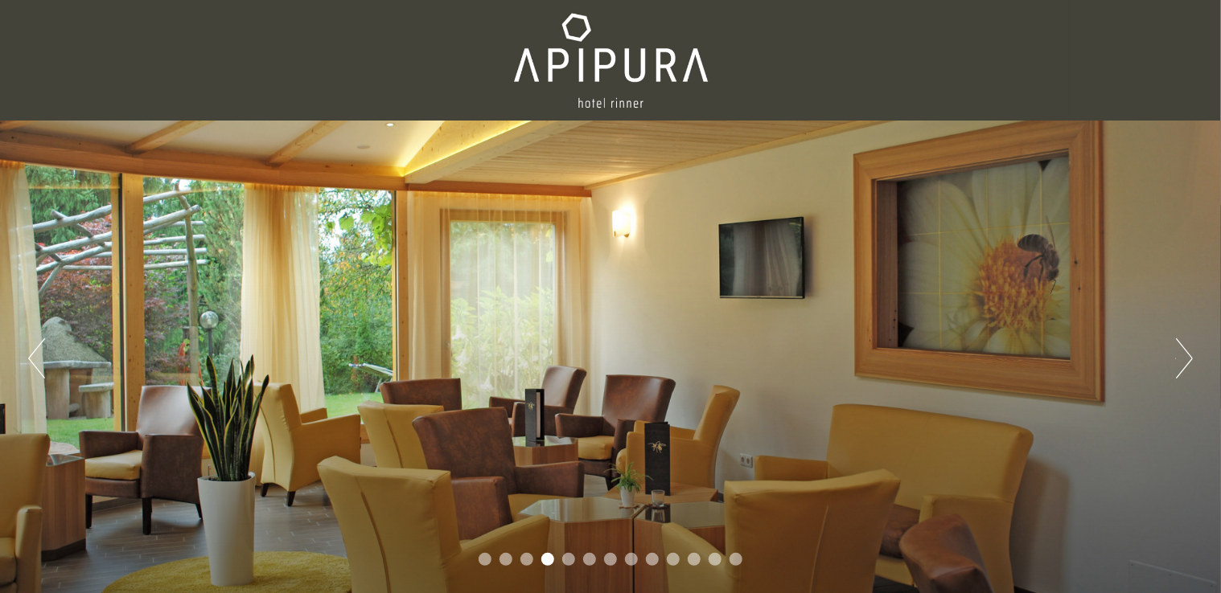
click at [29, 351] on button "Previous" at bounding box center [36, 359] width 17 height 40
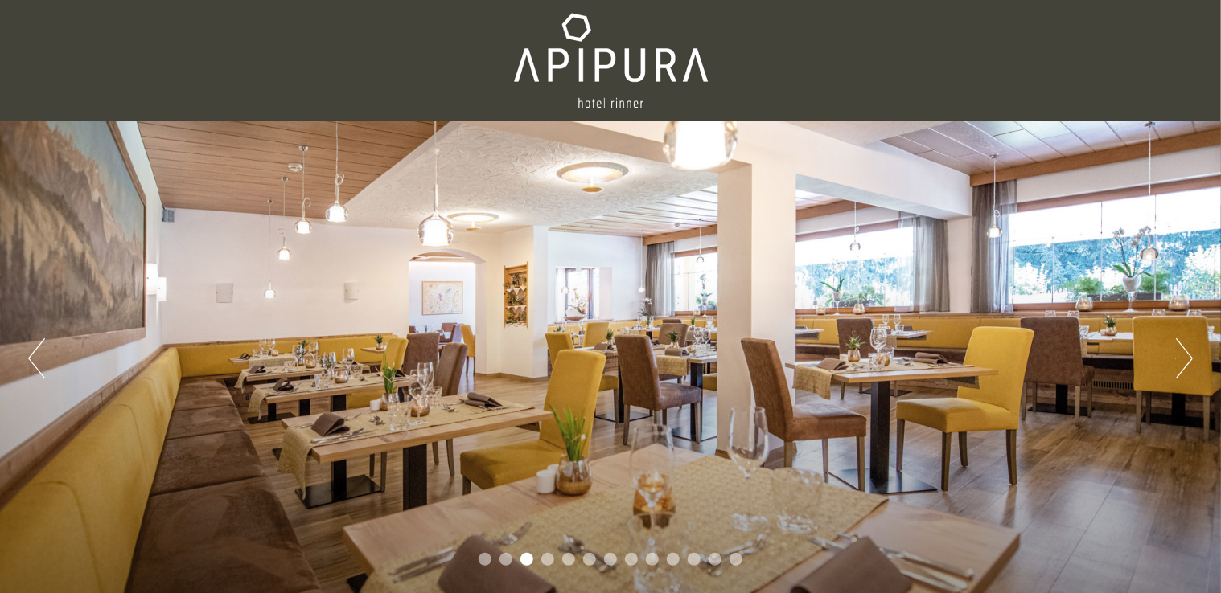
click at [29, 351] on button "Previous" at bounding box center [36, 359] width 17 height 40
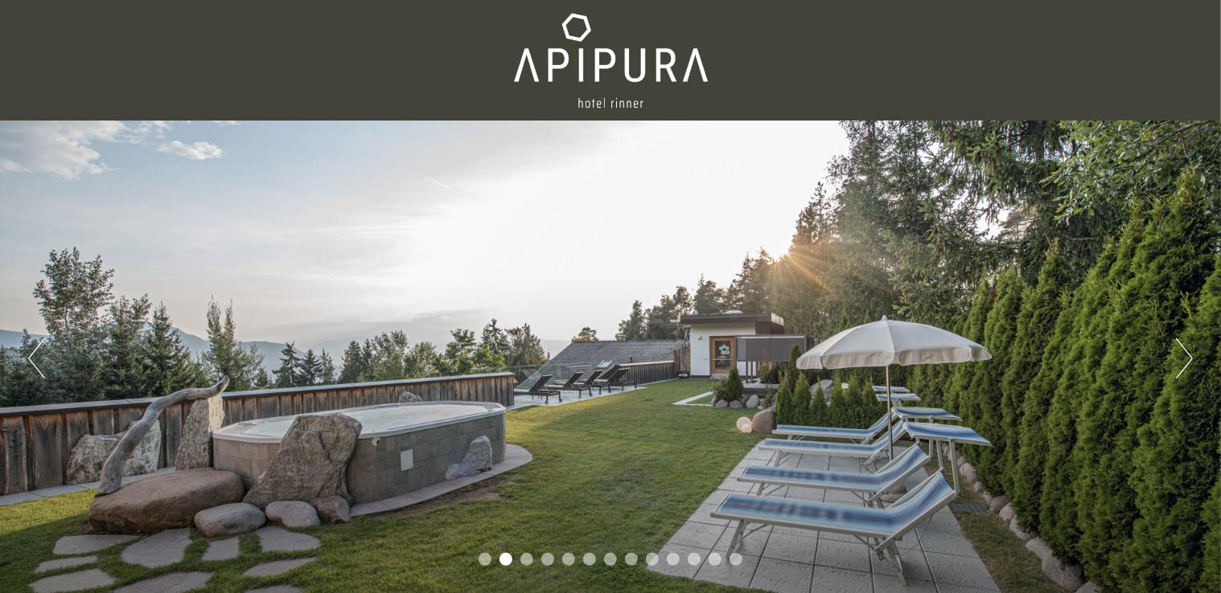
click at [29, 351] on button "Previous" at bounding box center [36, 359] width 17 height 40
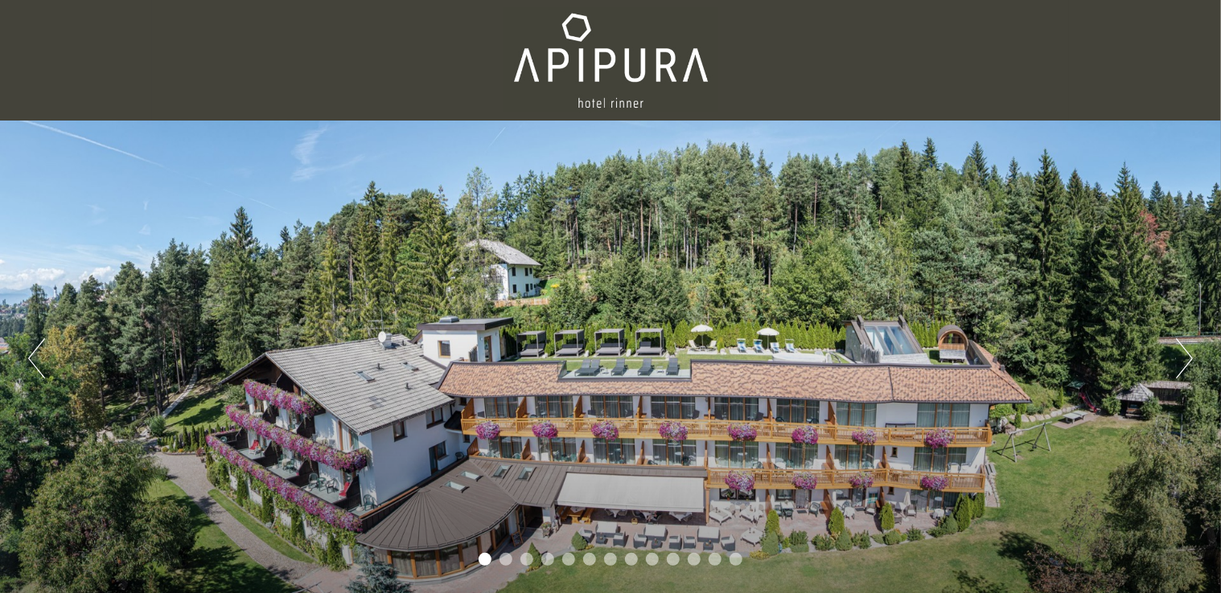
scroll to position [80, 0]
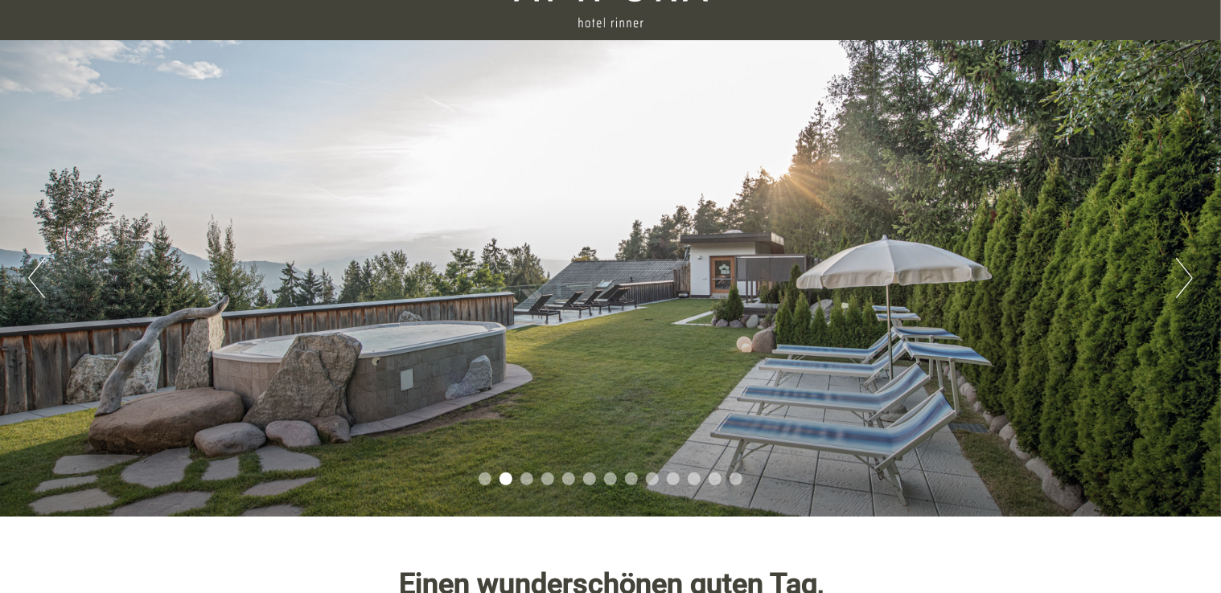
click at [1192, 281] on button "Next" at bounding box center [1184, 278] width 17 height 40
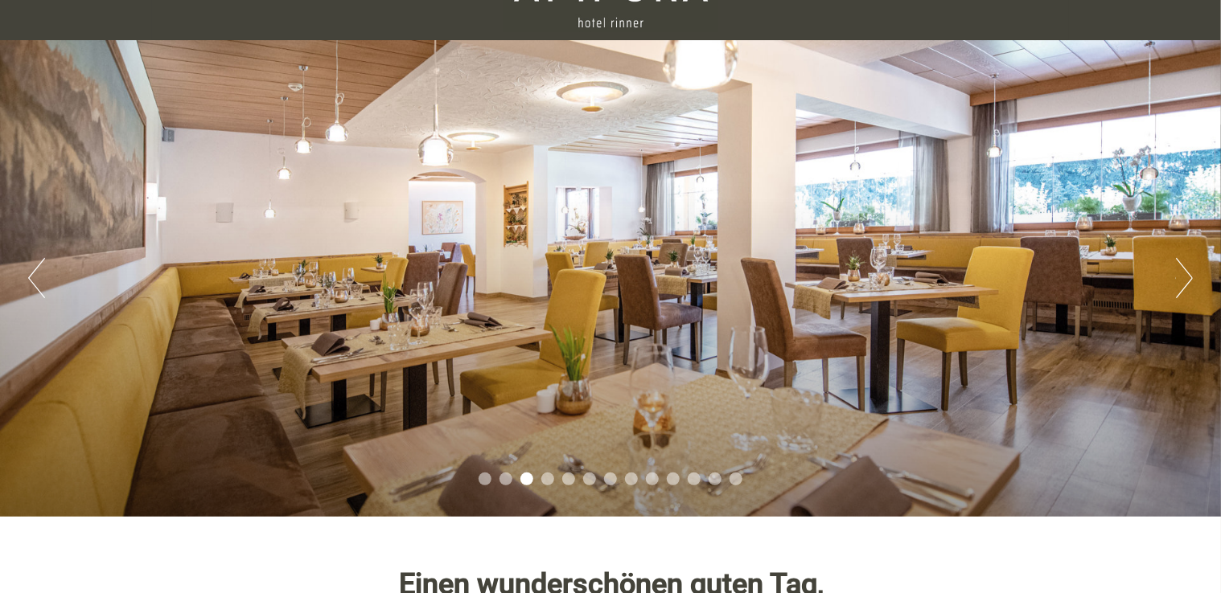
click at [1192, 281] on button "Next" at bounding box center [1184, 278] width 17 height 40
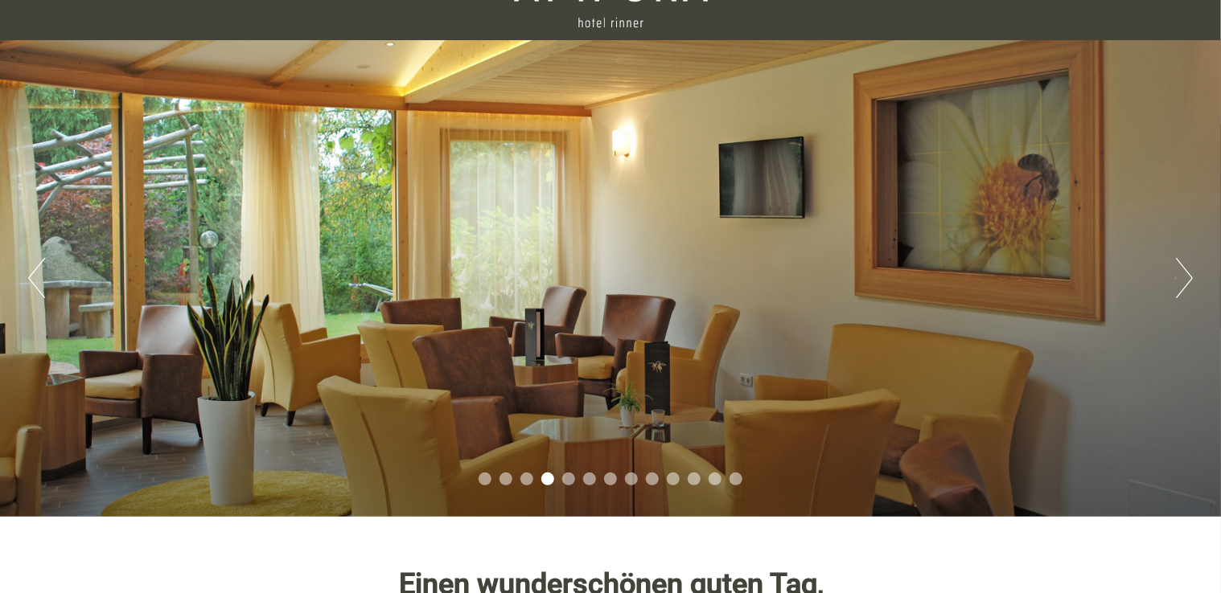
click at [1192, 281] on button "Next" at bounding box center [1184, 278] width 17 height 40
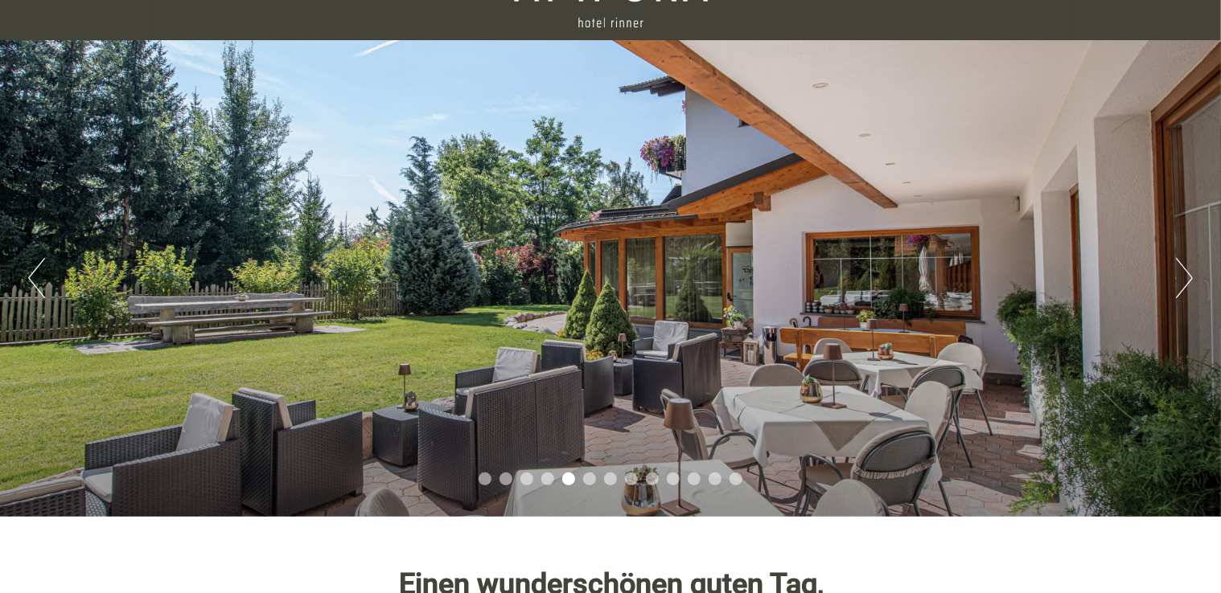
click at [1192, 281] on button "Next" at bounding box center [1184, 278] width 17 height 40
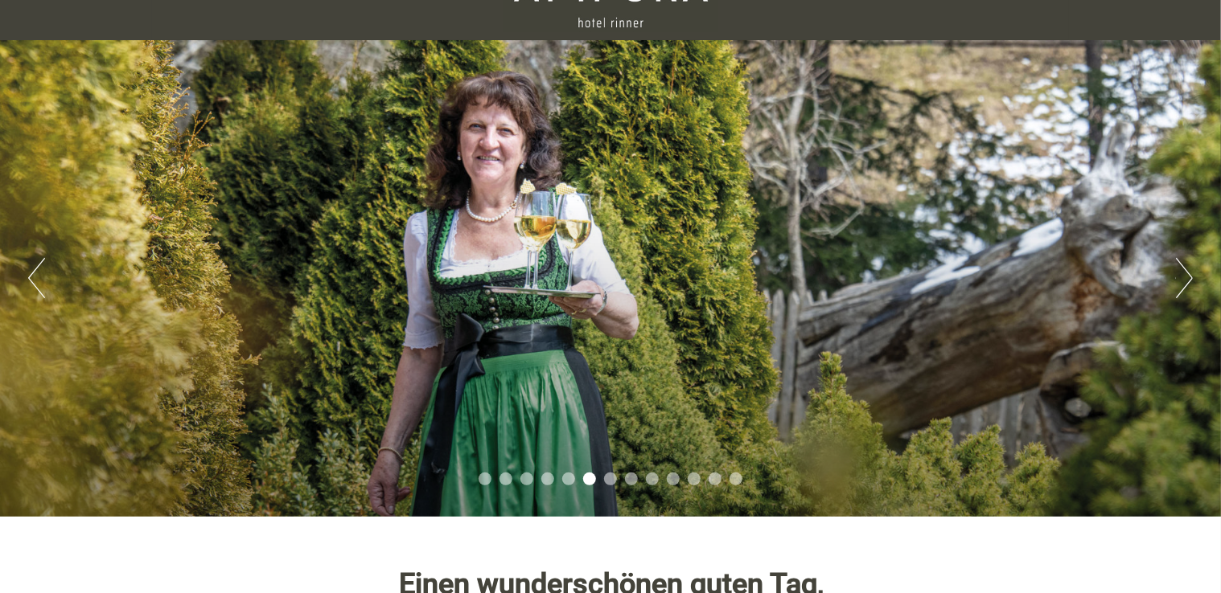
click at [1192, 281] on button "Next" at bounding box center [1184, 278] width 17 height 40
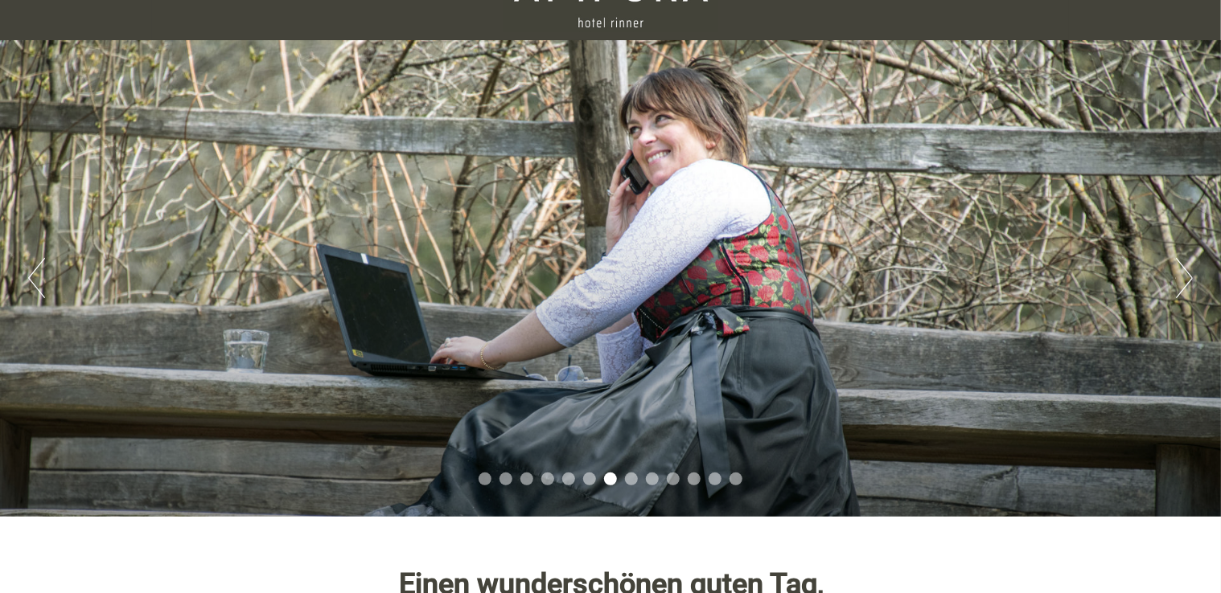
click at [1192, 281] on button "Next" at bounding box center [1184, 278] width 17 height 40
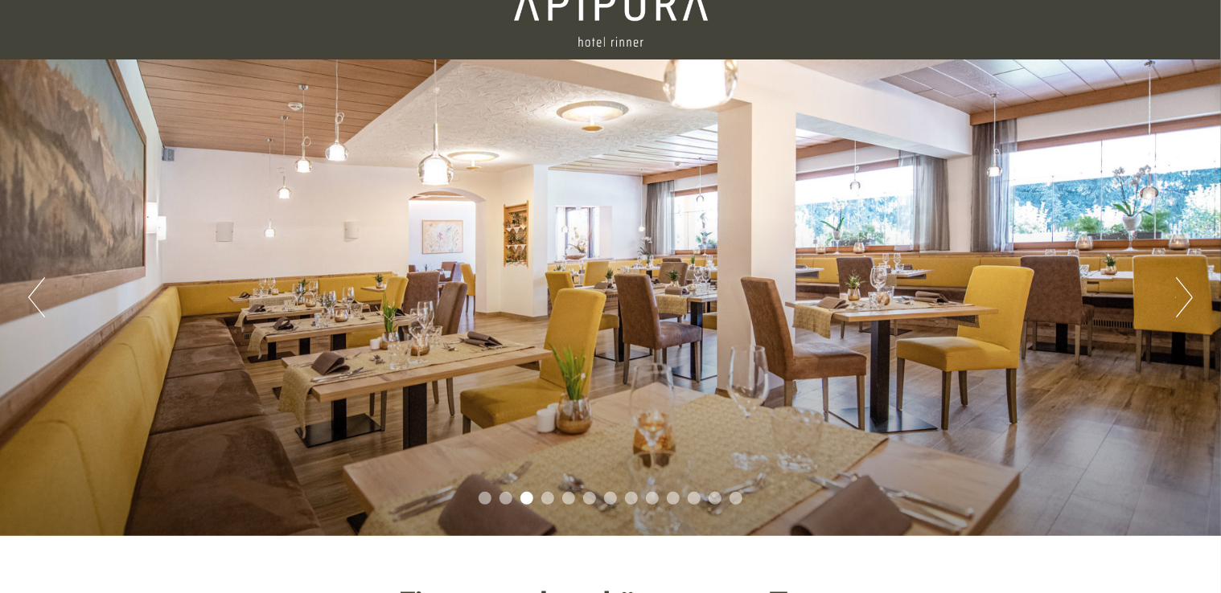
scroll to position [0, 0]
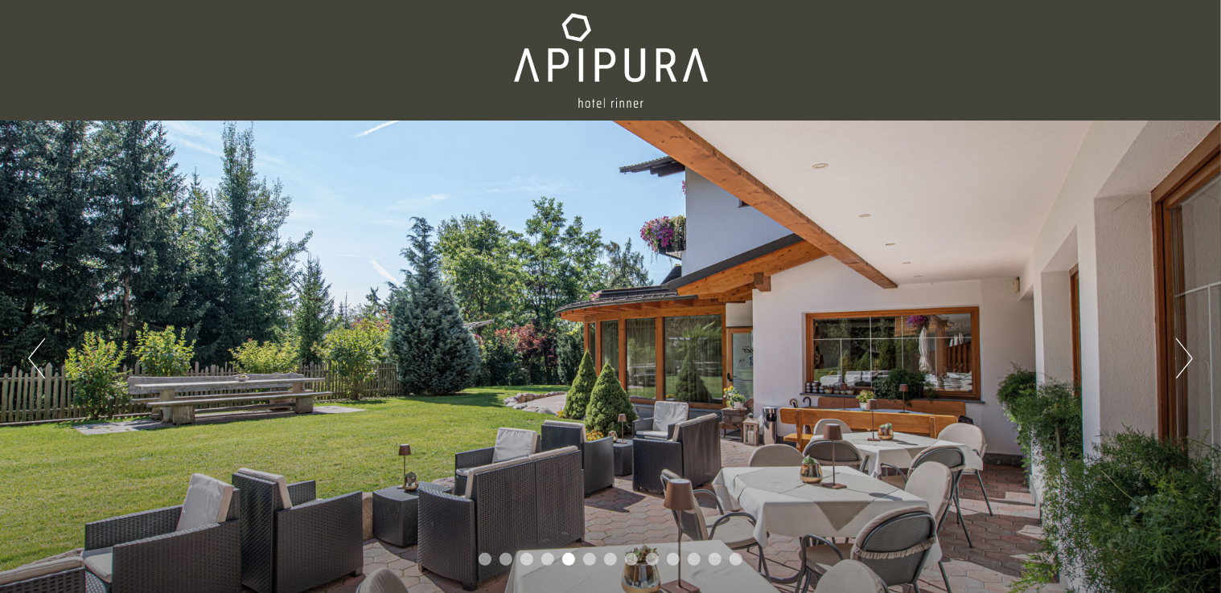
click at [1177, 354] on button "Next" at bounding box center [1184, 359] width 17 height 40
click at [1182, 353] on button "Next" at bounding box center [1184, 359] width 17 height 40
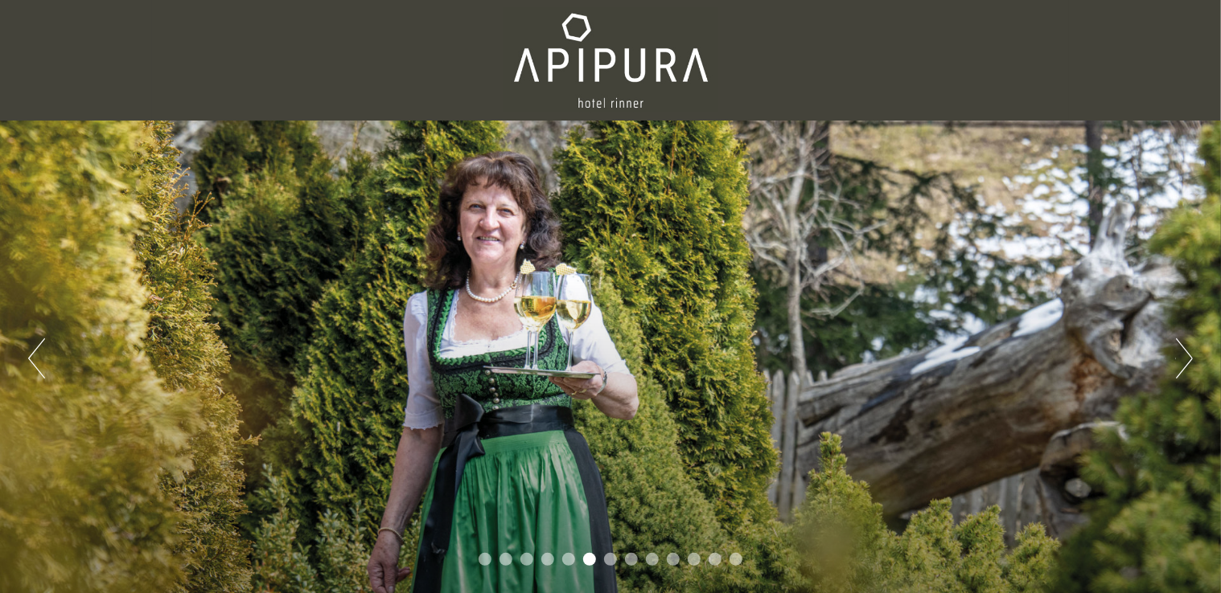
click at [1182, 353] on button "Next" at bounding box center [1184, 359] width 17 height 40
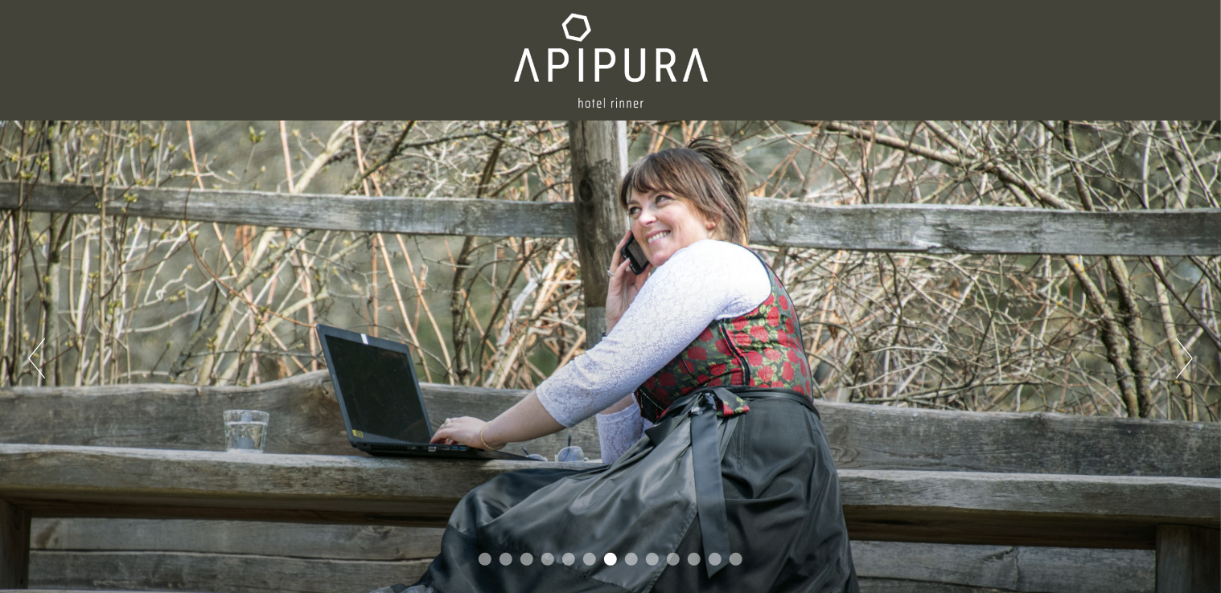
click at [1182, 353] on button "Next" at bounding box center [1184, 359] width 17 height 40
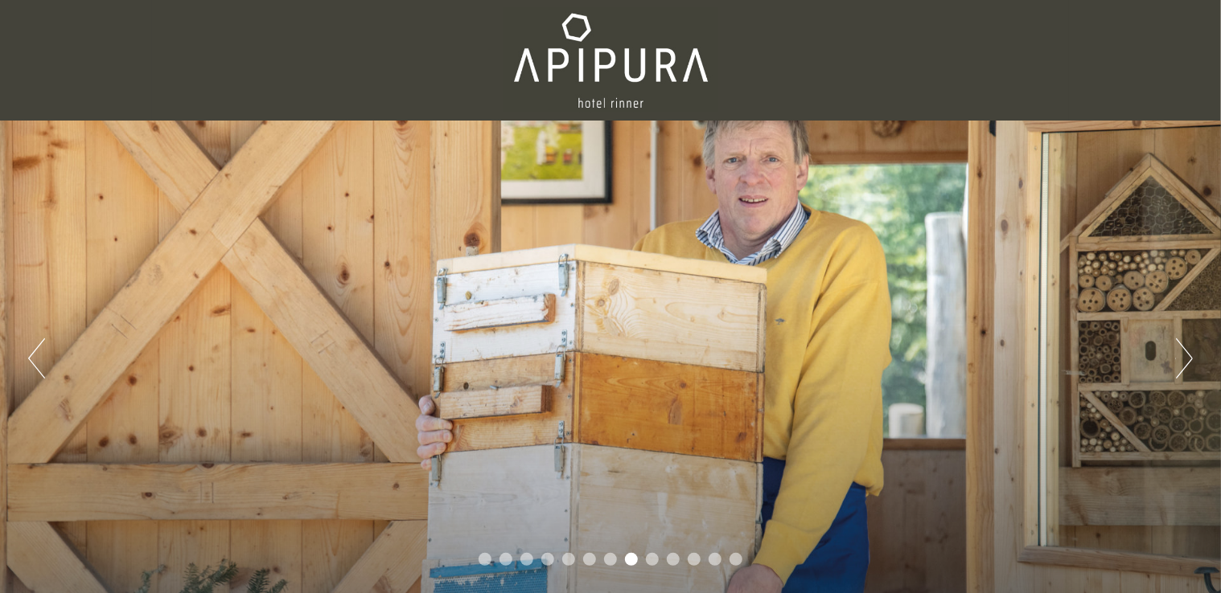
click at [1182, 353] on button "Next" at bounding box center [1184, 359] width 17 height 40
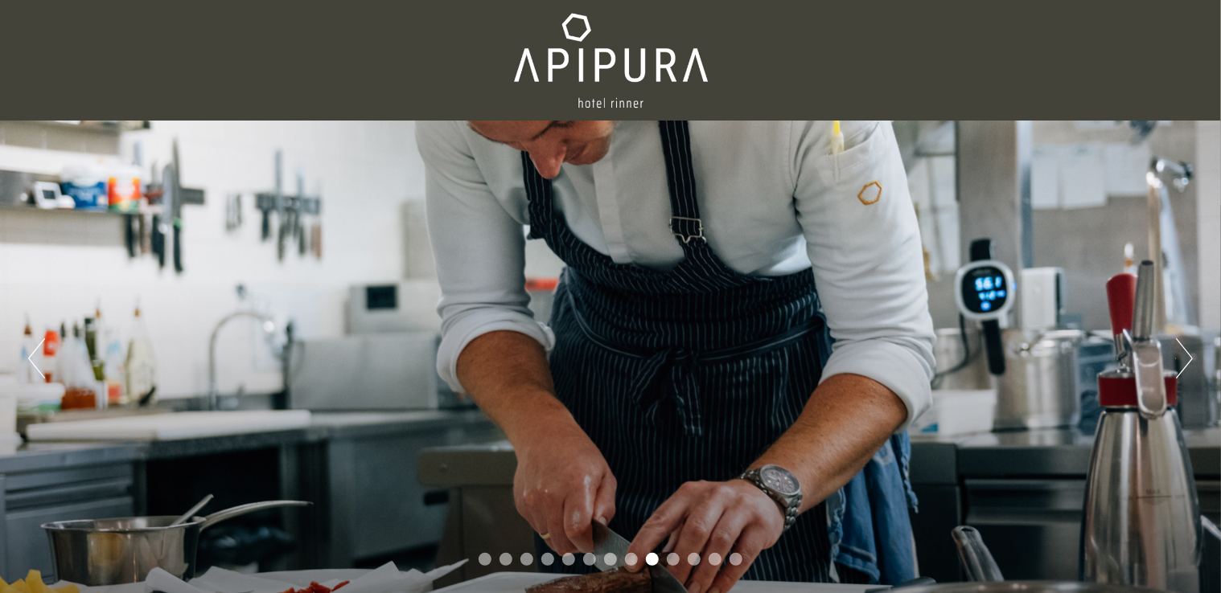
click at [1182, 353] on button "Next" at bounding box center [1184, 359] width 17 height 40
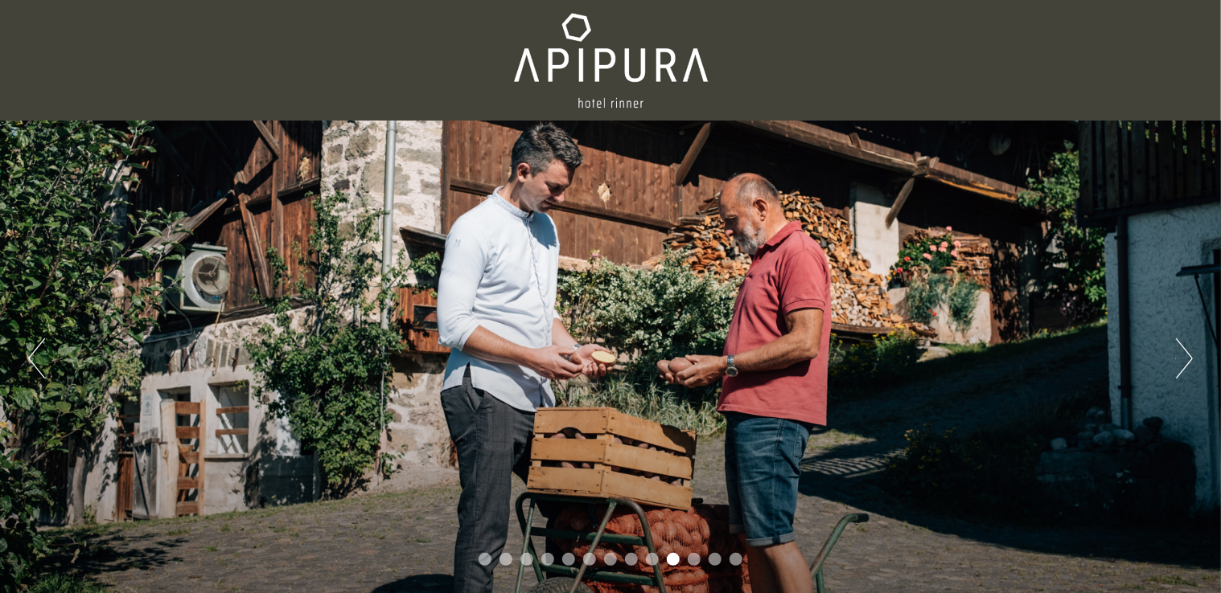
click at [1182, 353] on button "Next" at bounding box center [1184, 359] width 17 height 40
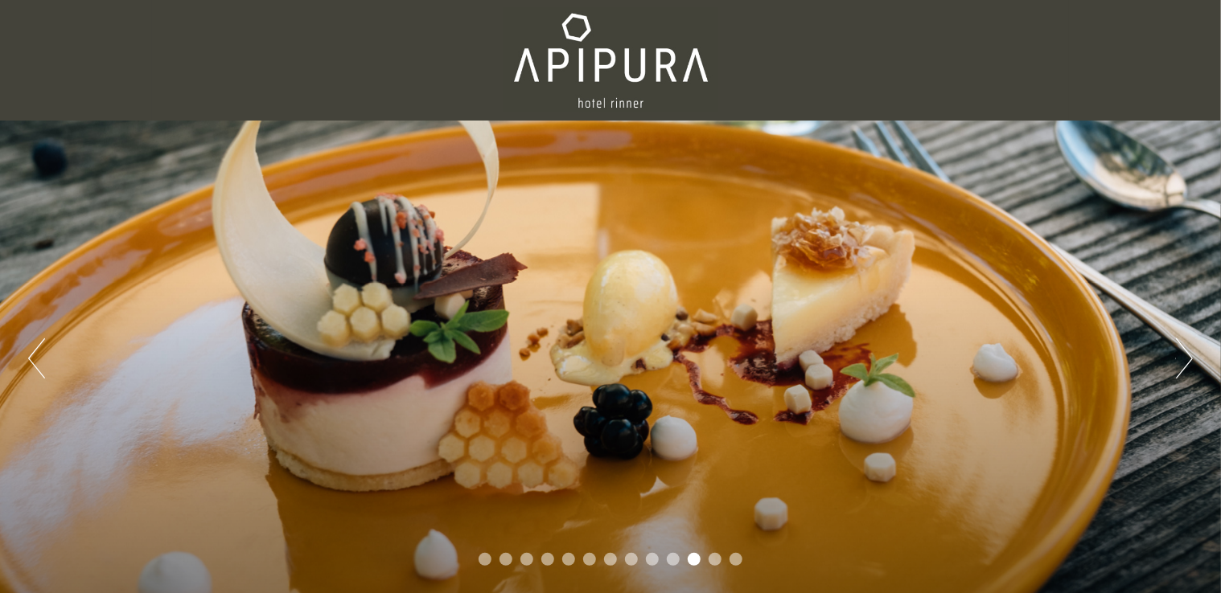
click at [1182, 353] on button "Next" at bounding box center [1184, 359] width 17 height 40
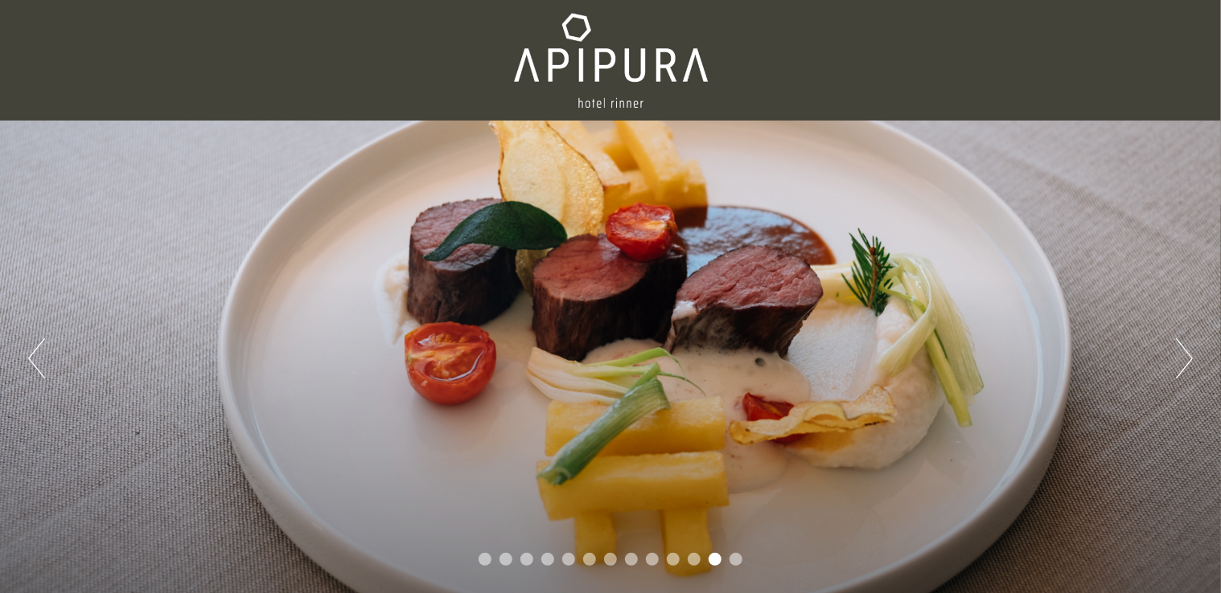
click at [1182, 353] on button "Next" at bounding box center [1184, 359] width 17 height 40
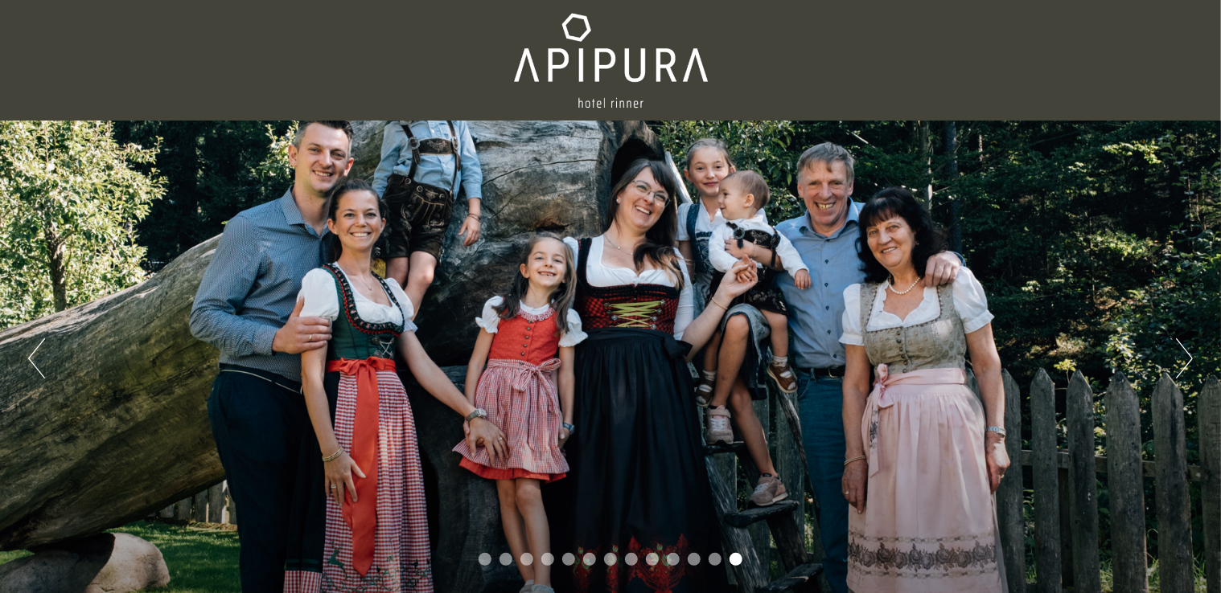
click at [1182, 353] on button "Next" at bounding box center [1184, 359] width 17 height 40
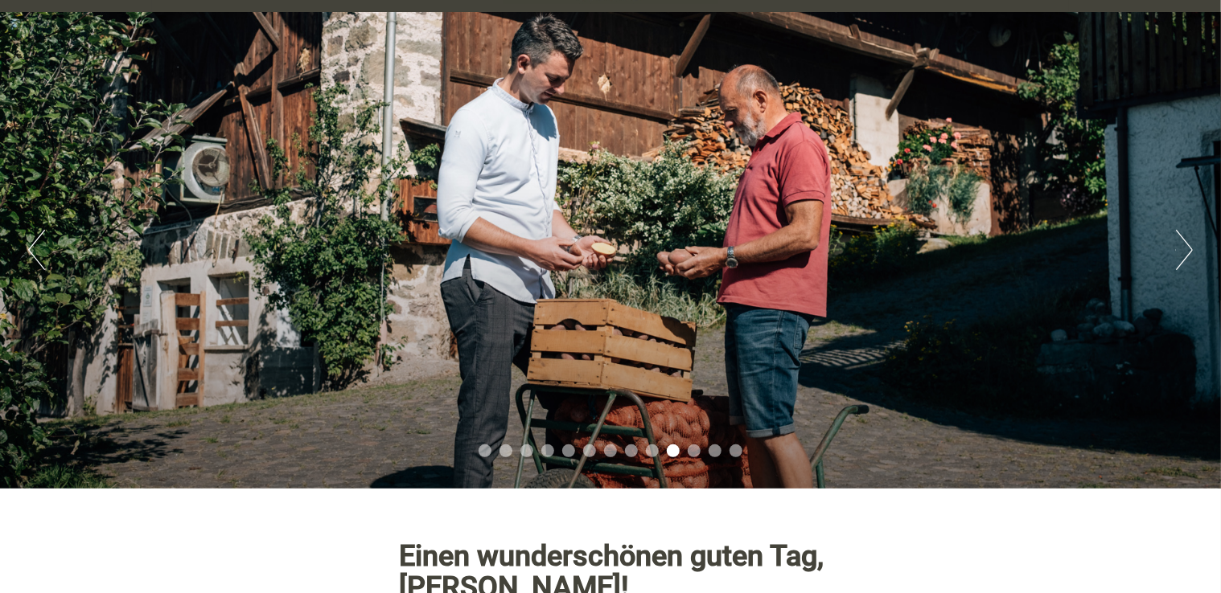
scroll to position [80, 0]
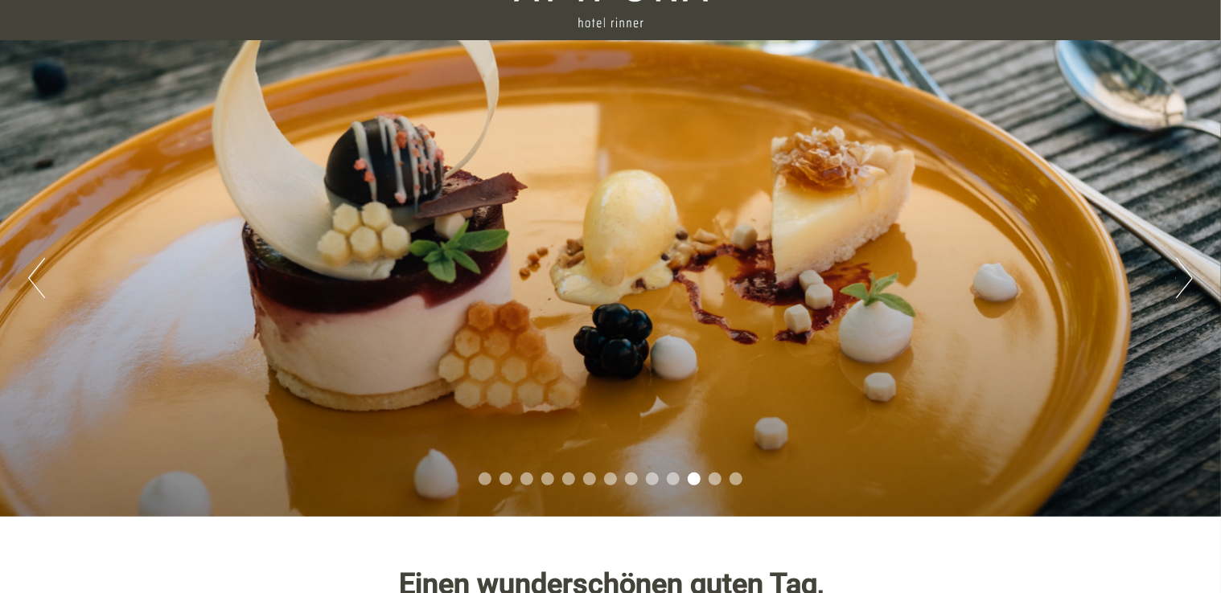
click at [1174, 281] on div "Previous Next 1 2 3 4 5 6 7 8 9 10 11 12 13" at bounding box center [610, 278] width 1221 height 477
click at [1191, 272] on button "Next" at bounding box center [1184, 278] width 17 height 40
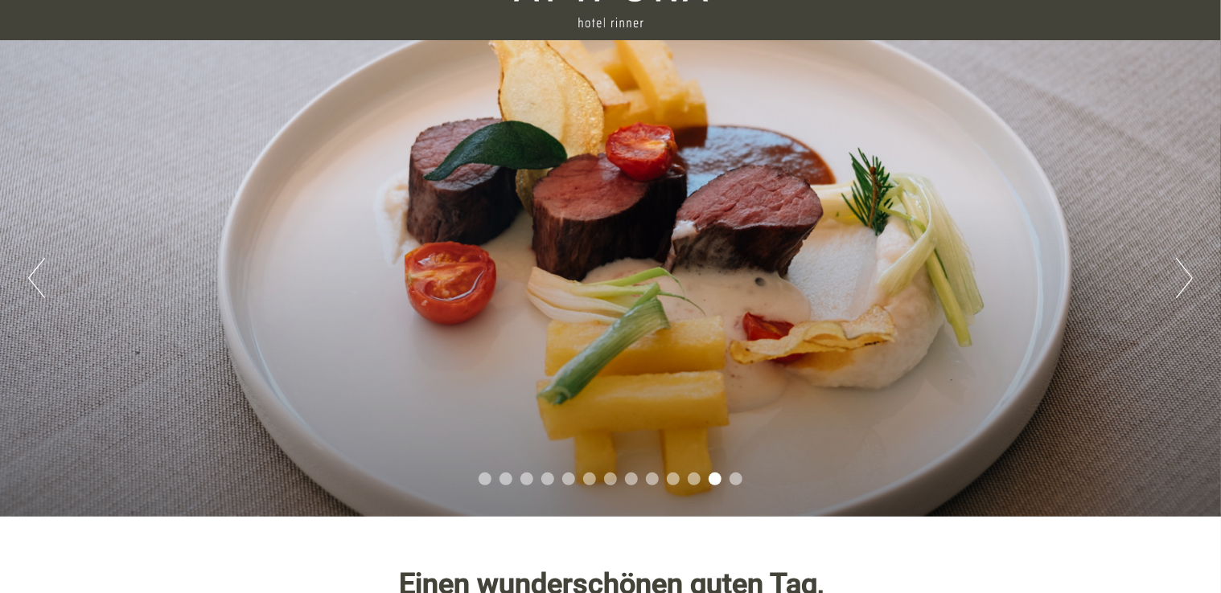
click at [1188, 272] on button "Next" at bounding box center [1184, 278] width 17 height 40
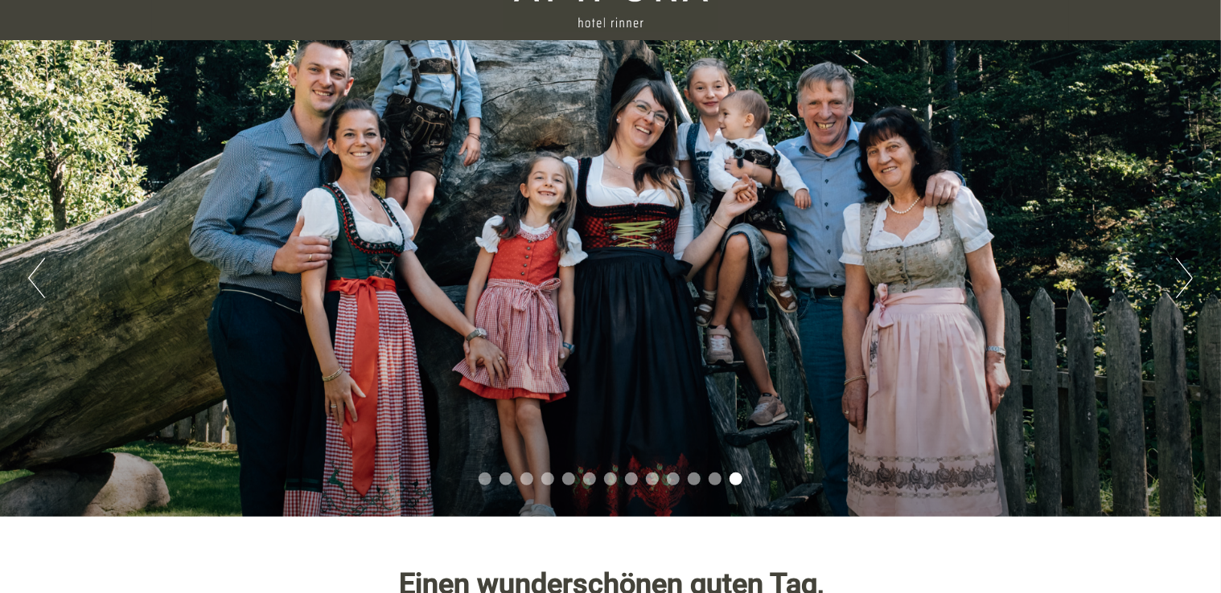
click at [32, 274] on button "Previous" at bounding box center [36, 278] width 17 height 40
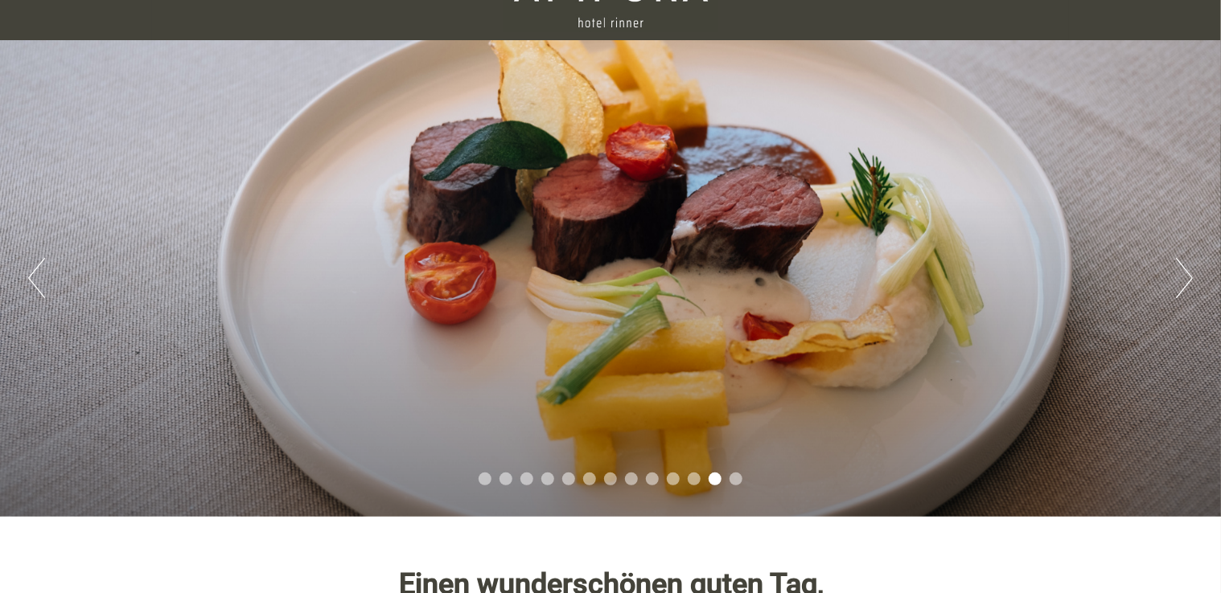
click at [29, 276] on button "Previous" at bounding box center [36, 278] width 17 height 40
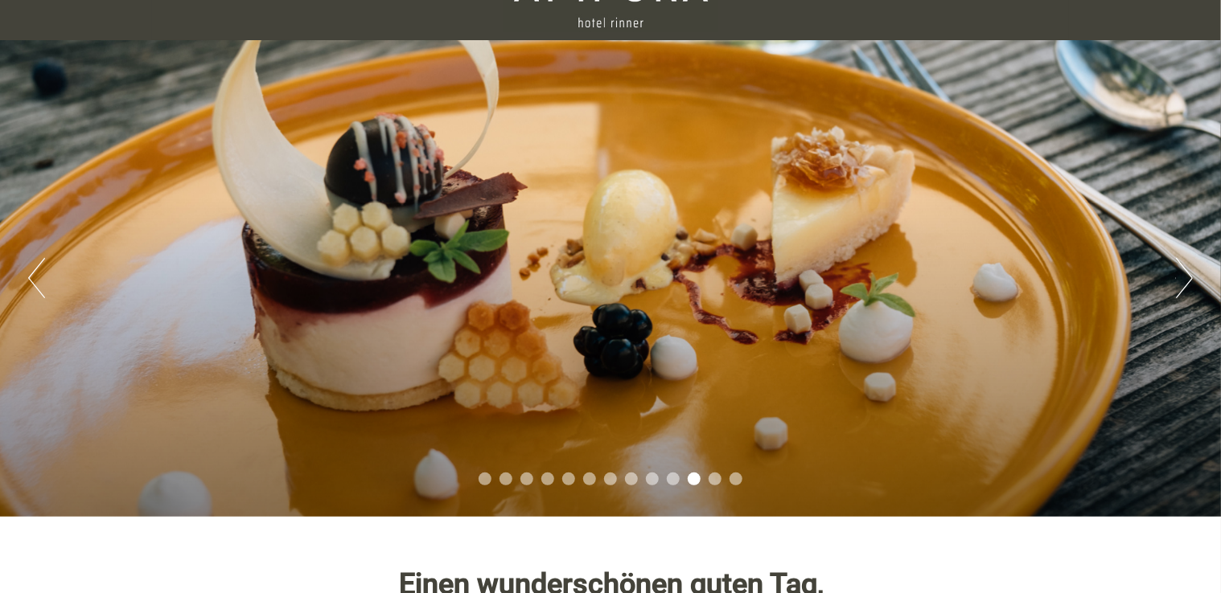
click at [29, 276] on button "Previous" at bounding box center [36, 278] width 17 height 40
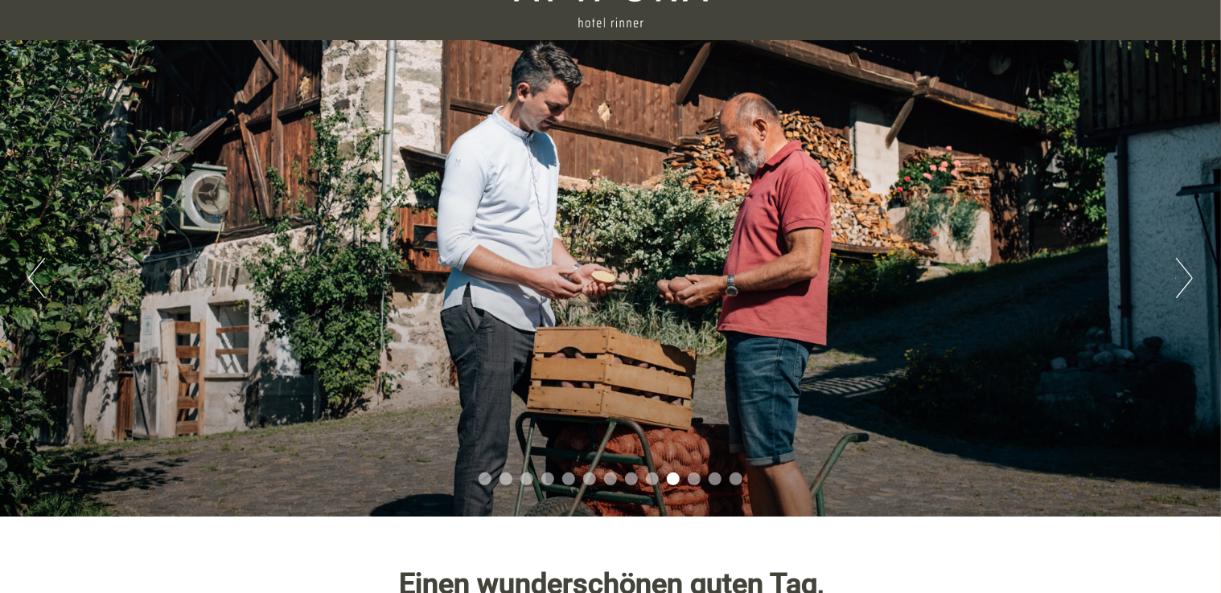
click at [29, 276] on button "Previous" at bounding box center [36, 278] width 17 height 40
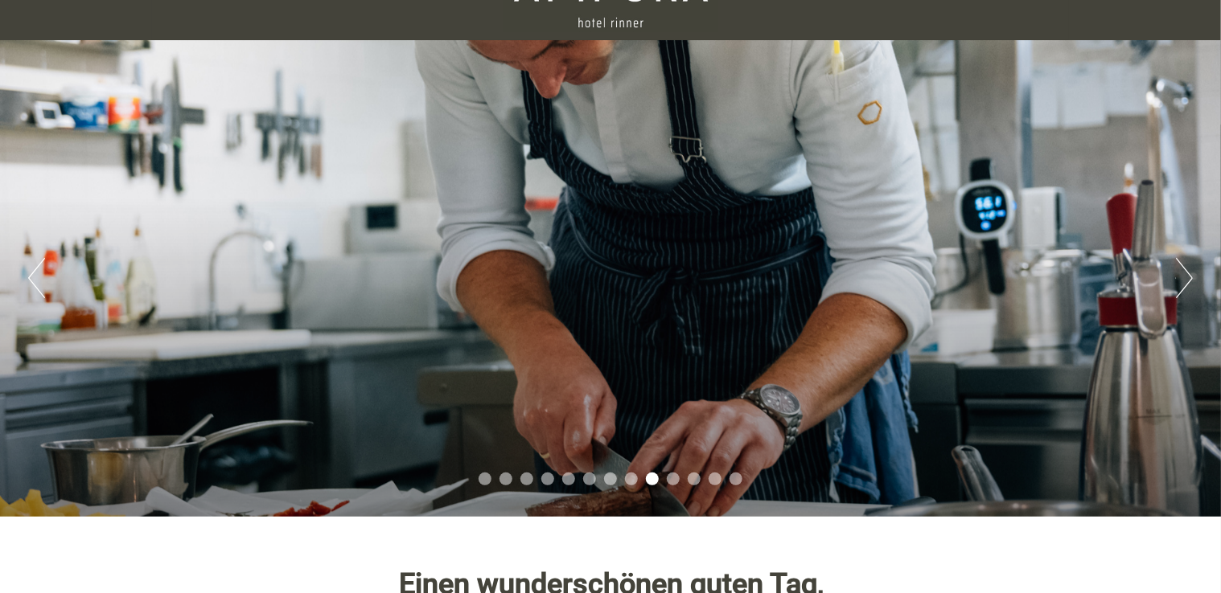
click at [29, 276] on button "Previous" at bounding box center [36, 278] width 17 height 40
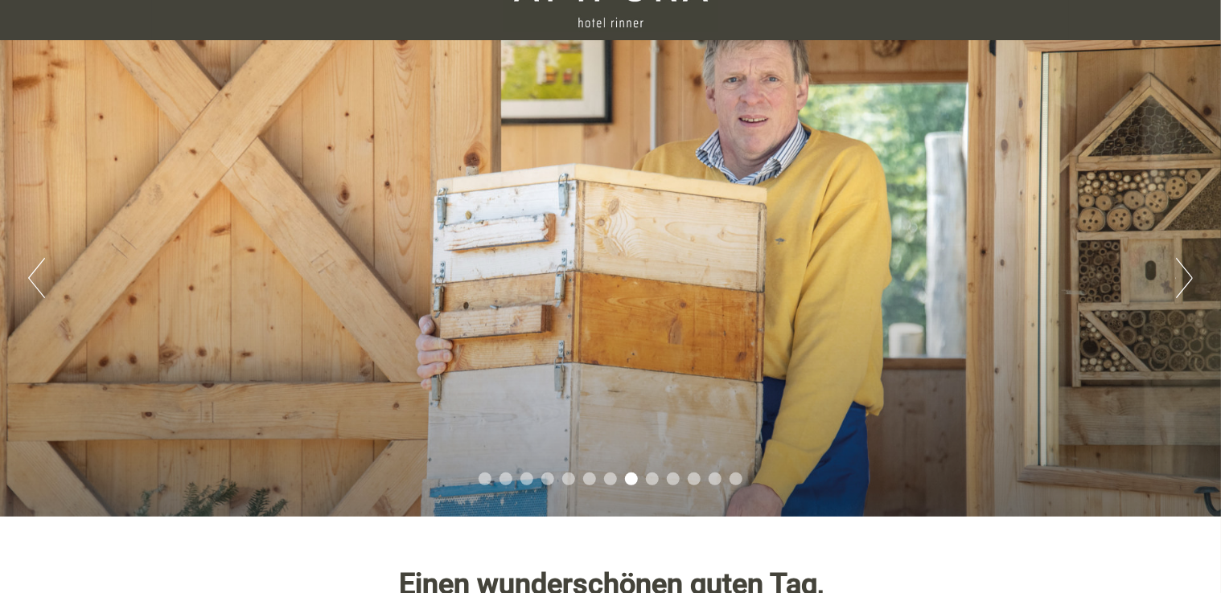
click at [29, 276] on button "Previous" at bounding box center [36, 278] width 17 height 40
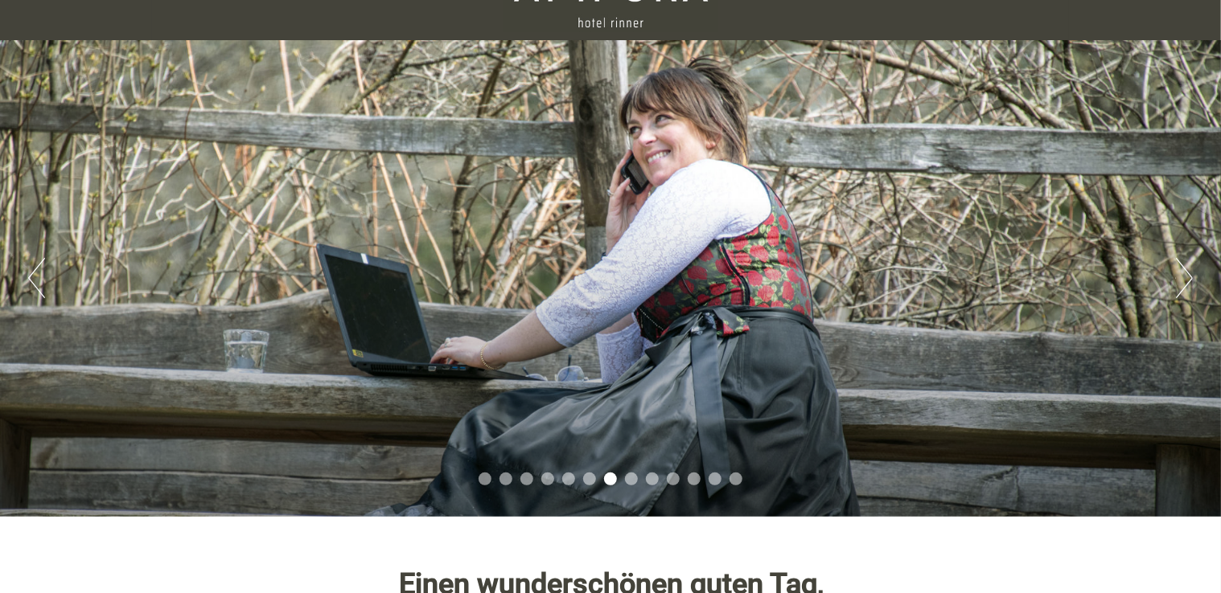
click at [29, 276] on button "Previous" at bounding box center [36, 278] width 17 height 40
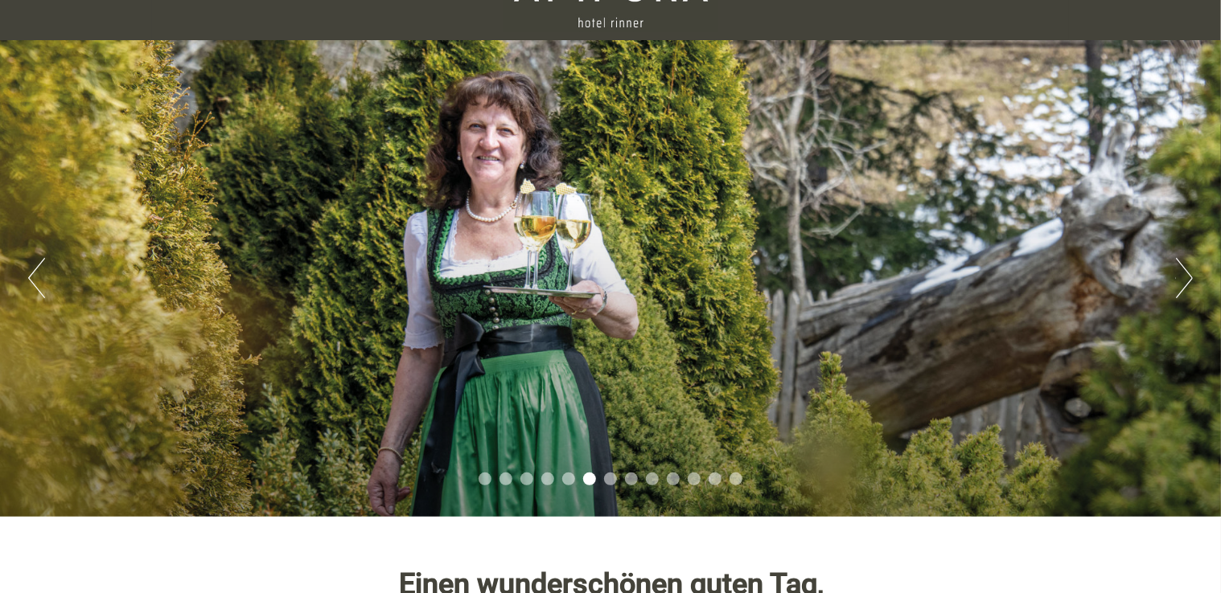
click at [28, 281] on button "Previous" at bounding box center [36, 278] width 17 height 40
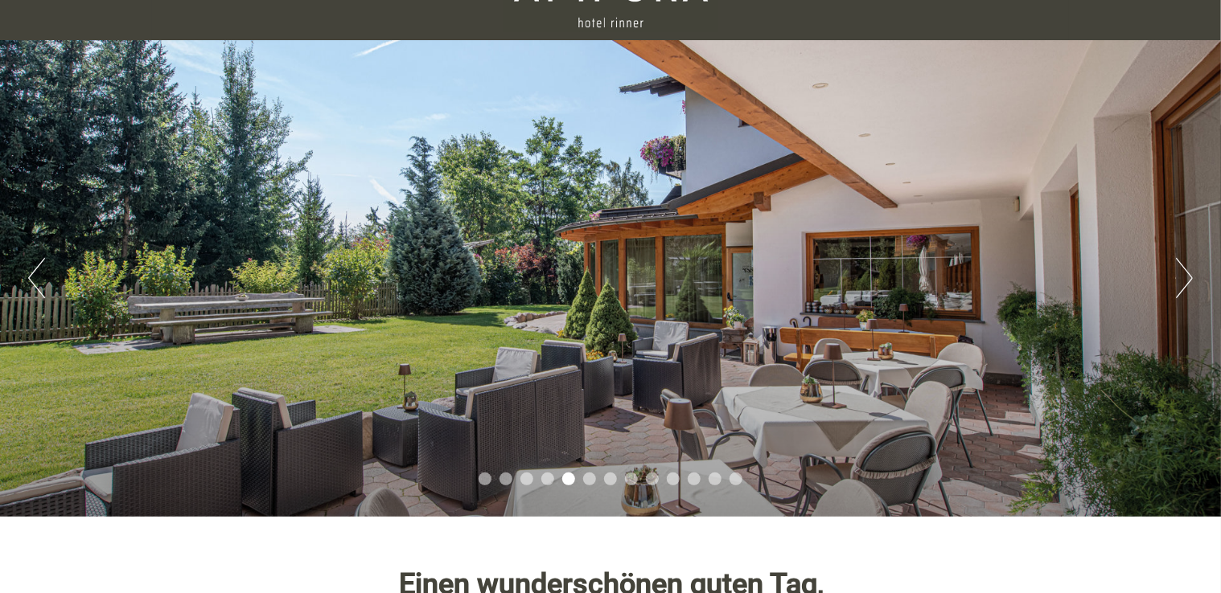
click at [28, 281] on button "Previous" at bounding box center [36, 278] width 17 height 40
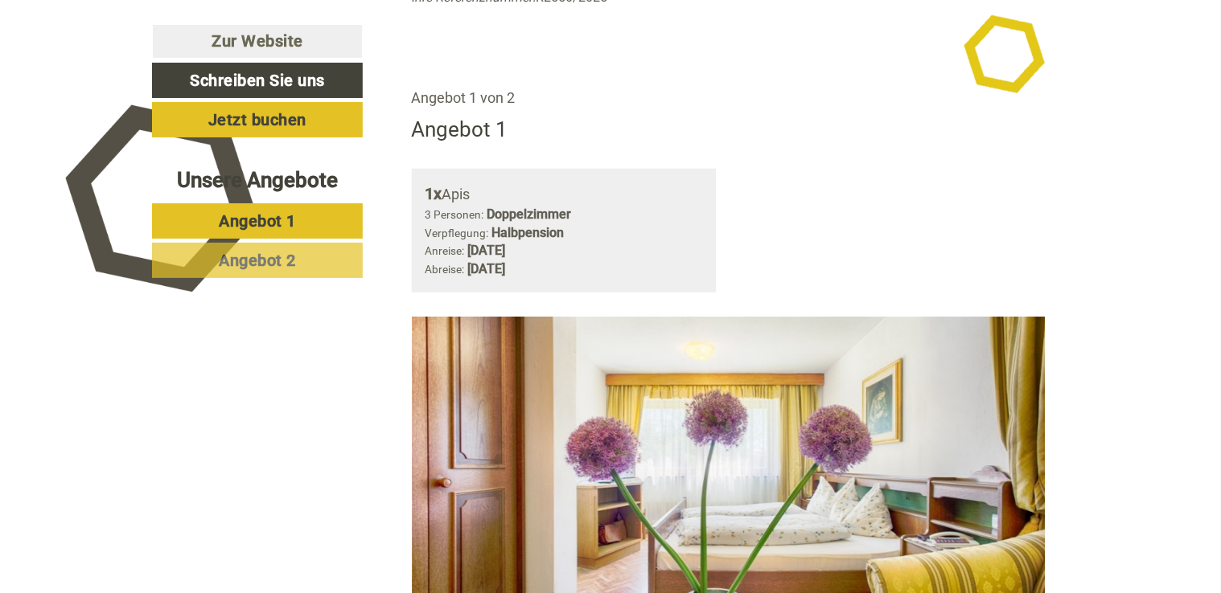
scroll to position [965, 0]
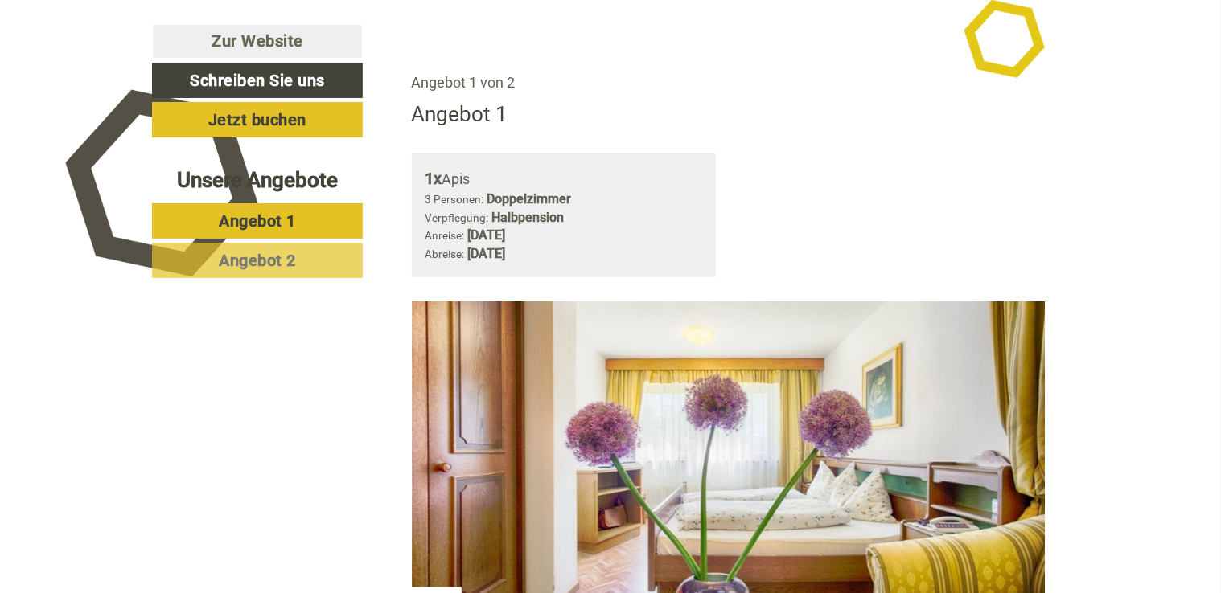
click at [238, 265] on span "Angebot 2" at bounding box center [257, 260] width 77 height 19
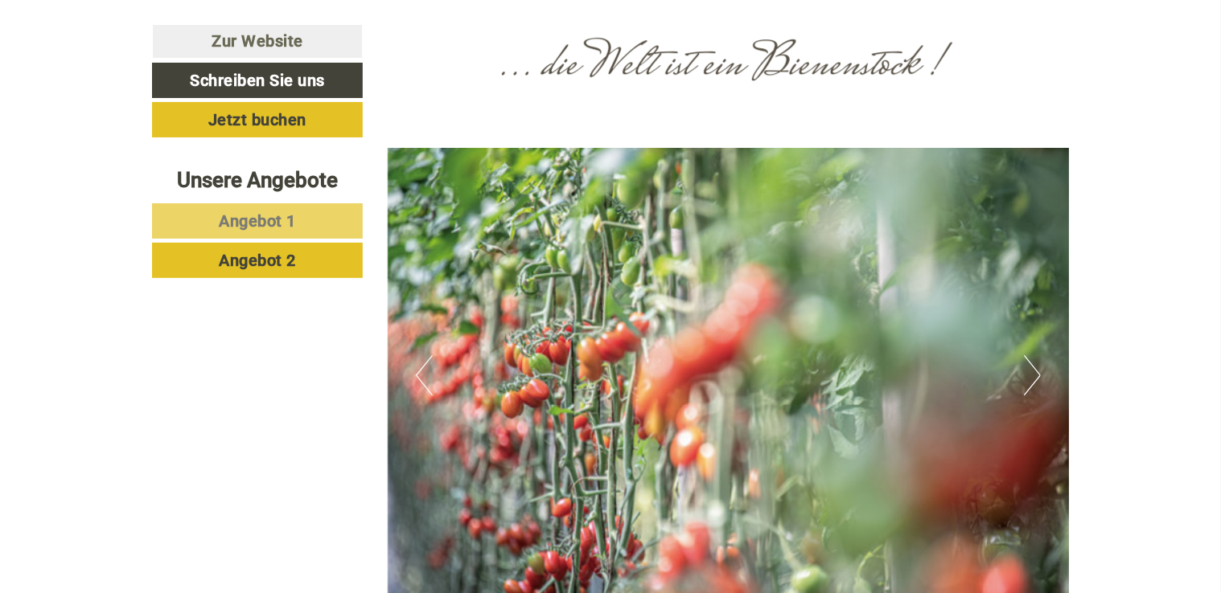
scroll to position [2348, 0]
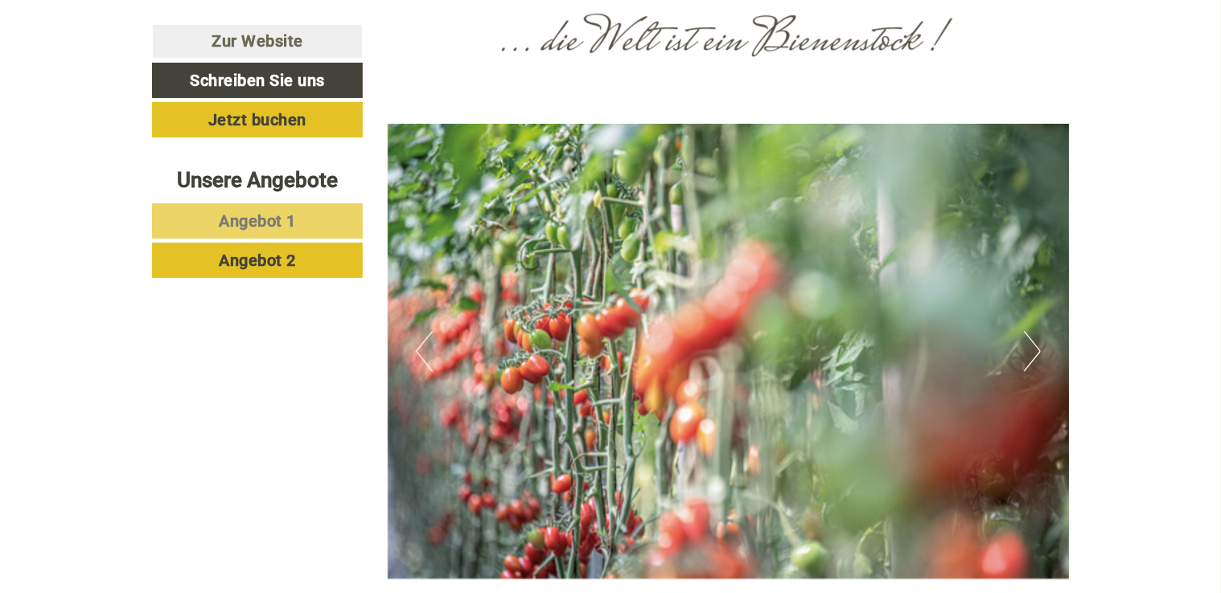
click at [1022, 317] on img at bounding box center [729, 351] width 682 height 454
click at [1029, 331] on button "Next" at bounding box center [1032, 351] width 17 height 40
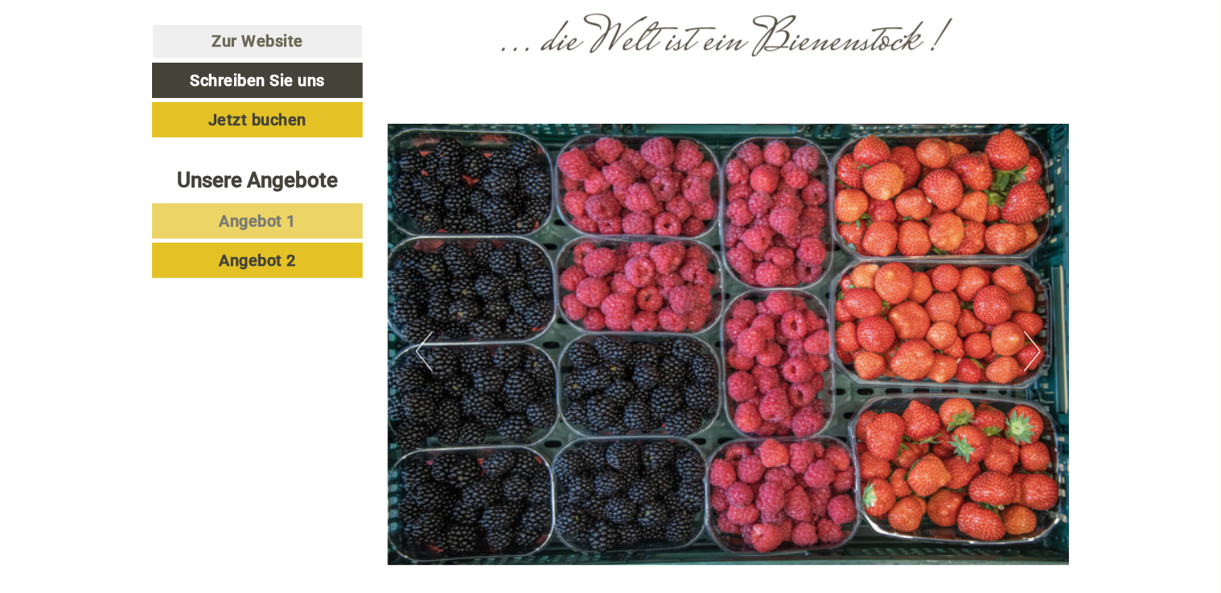
click at [1029, 331] on button "Next" at bounding box center [1032, 351] width 17 height 40
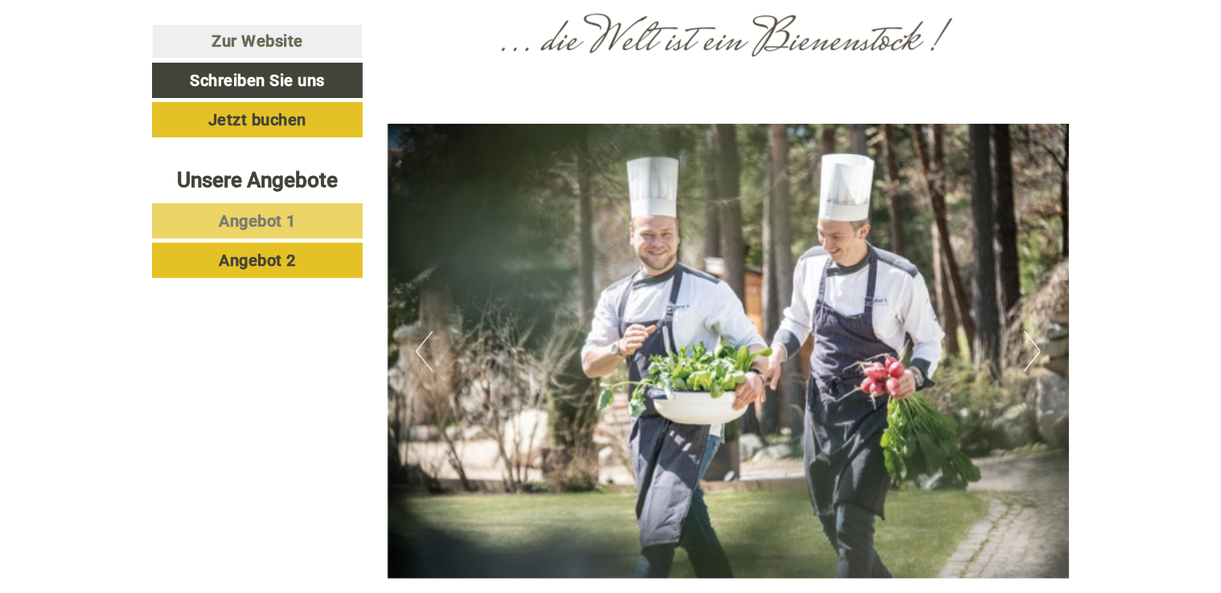
click at [1029, 331] on button "Next" at bounding box center [1032, 351] width 17 height 40
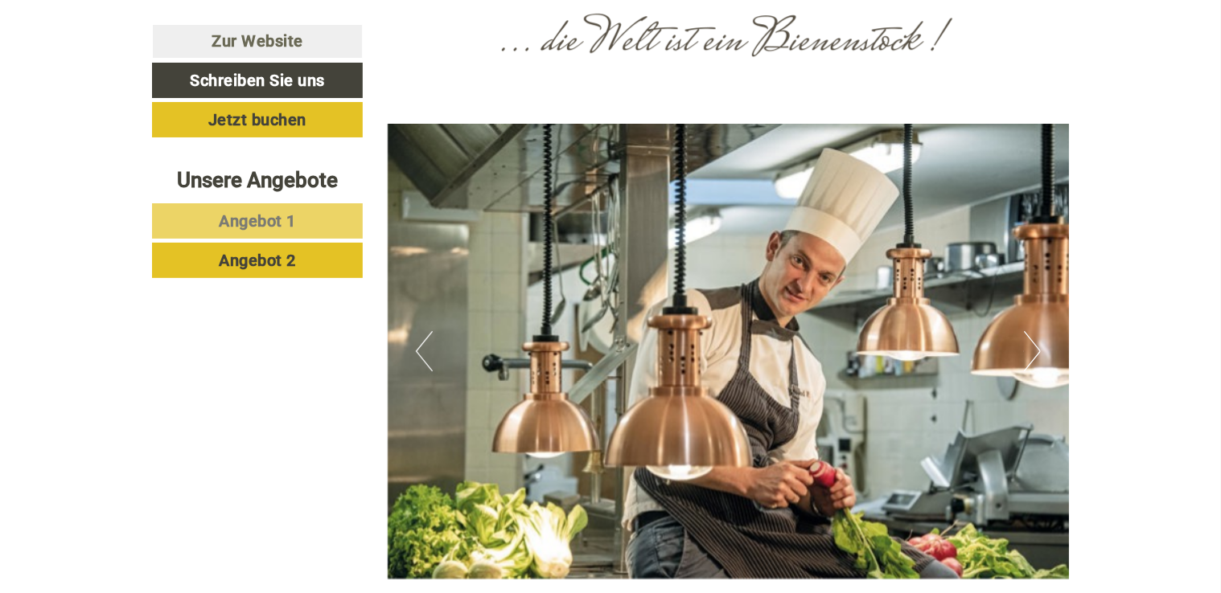
click at [1029, 331] on button "Next" at bounding box center [1032, 351] width 17 height 40
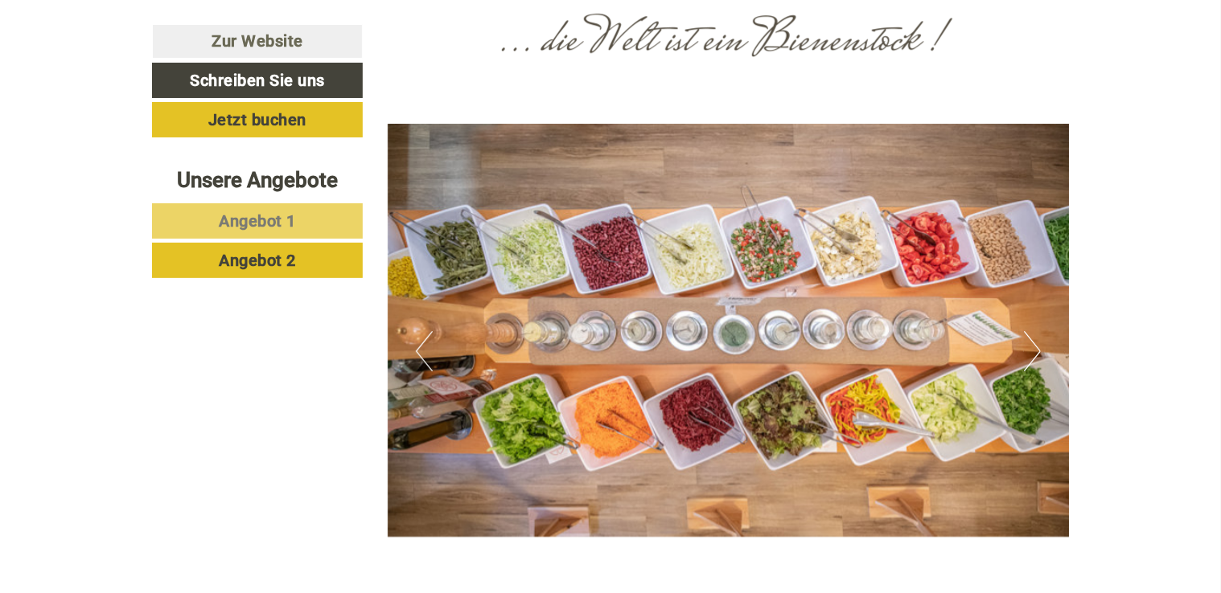
click at [1029, 331] on button "Next" at bounding box center [1032, 351] width 17 height 40
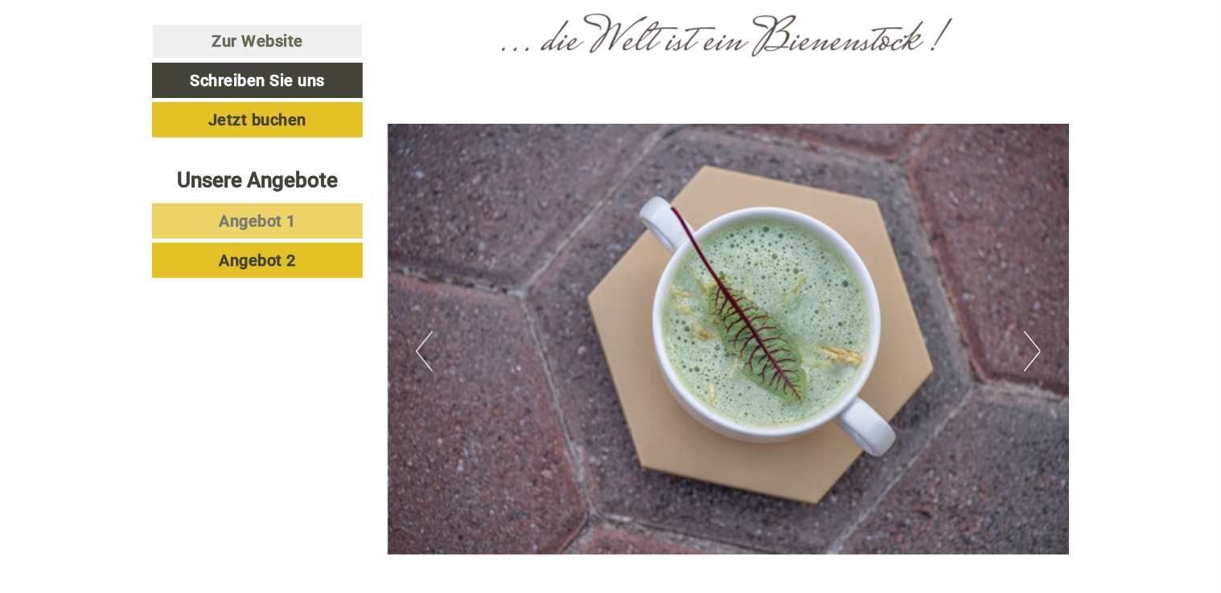
click at [1029, 331] on button "Next" at bounding box center [1032, 351] width 17 height 40
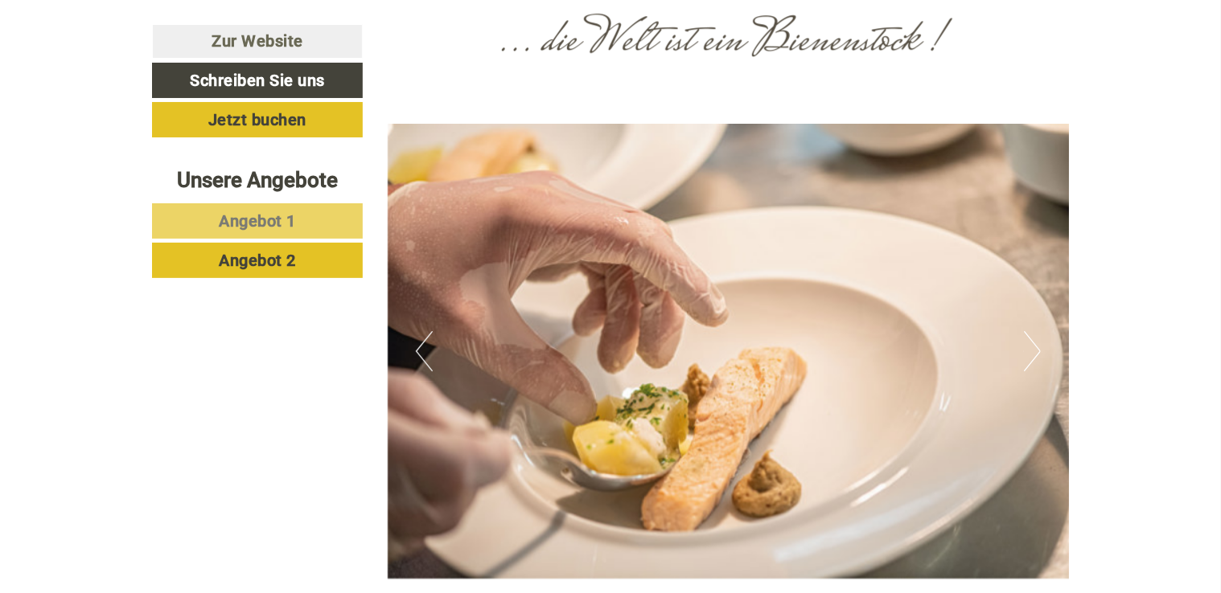
click at [1029, 331] on button "Next" at bounding box center [1032, 351] width 17 height 40
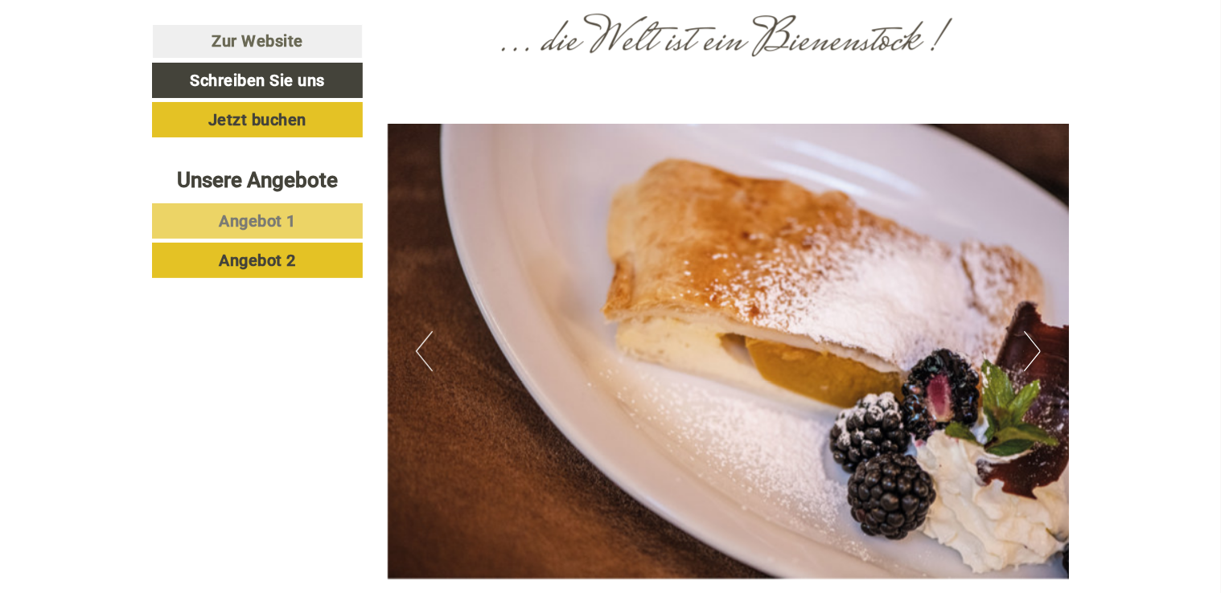
click at [1029, 331] on button "Next" at bounding box center [1032, 351] width 17 height 40
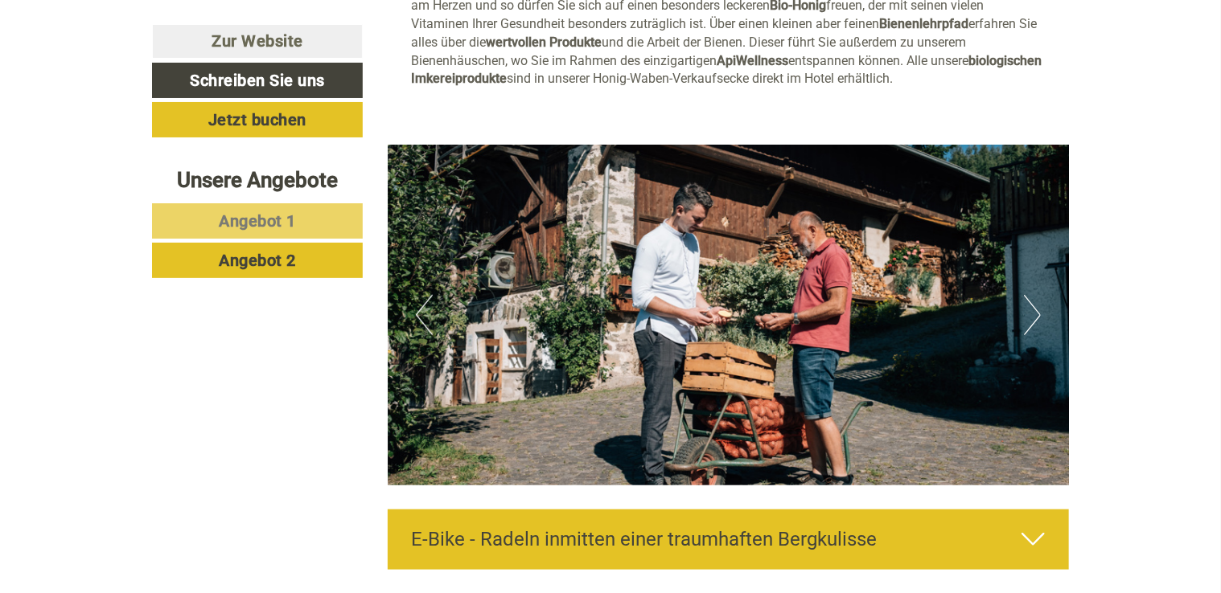
scroll to position [3635, 0]
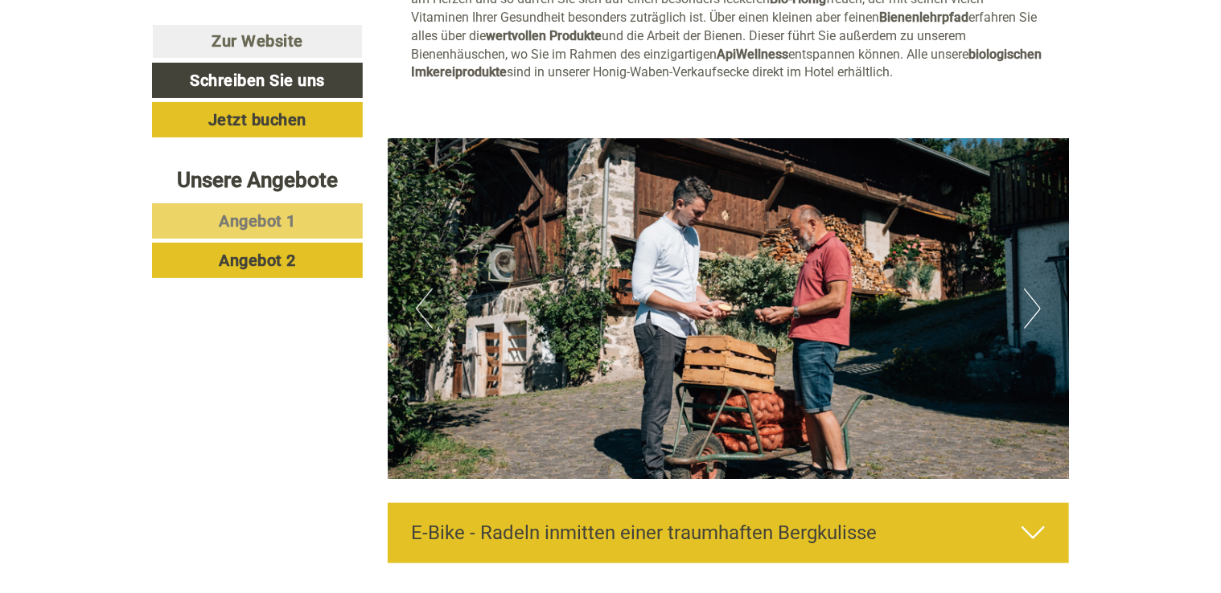
click at [1041, 285] on img at bounding box center [729, 308] width 682 height 341
click at [1029, 289] on button "Next" at bounding box center [1032, 309] width 17 height 40
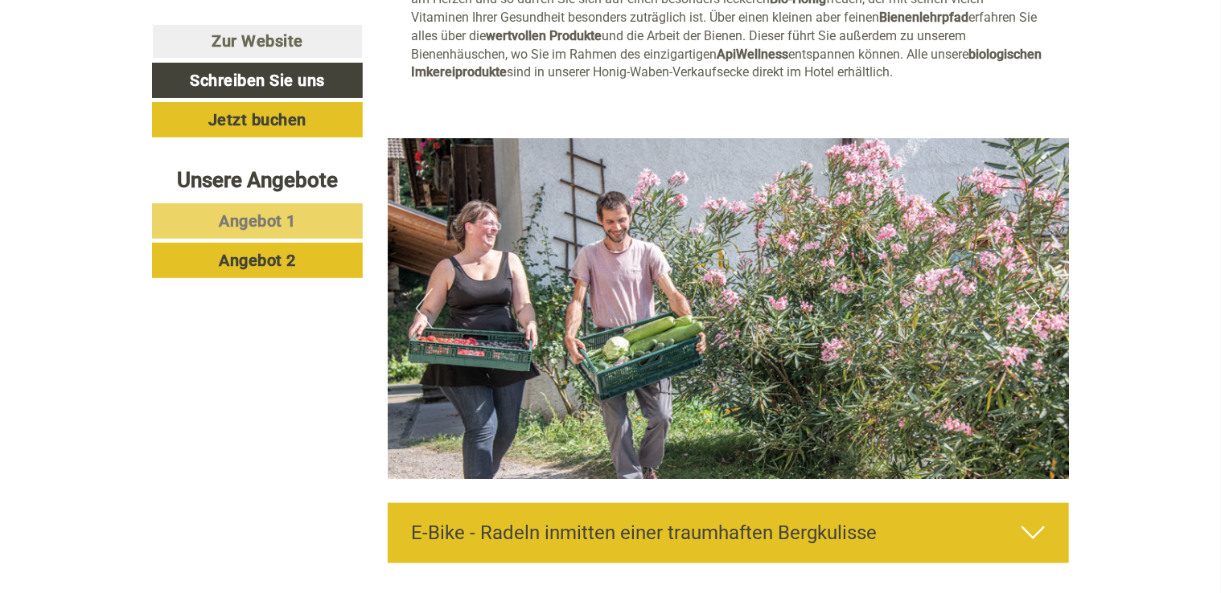
click at [1029, 289] on button "Next" at bounding box center [1032, 309] width 17 height 40
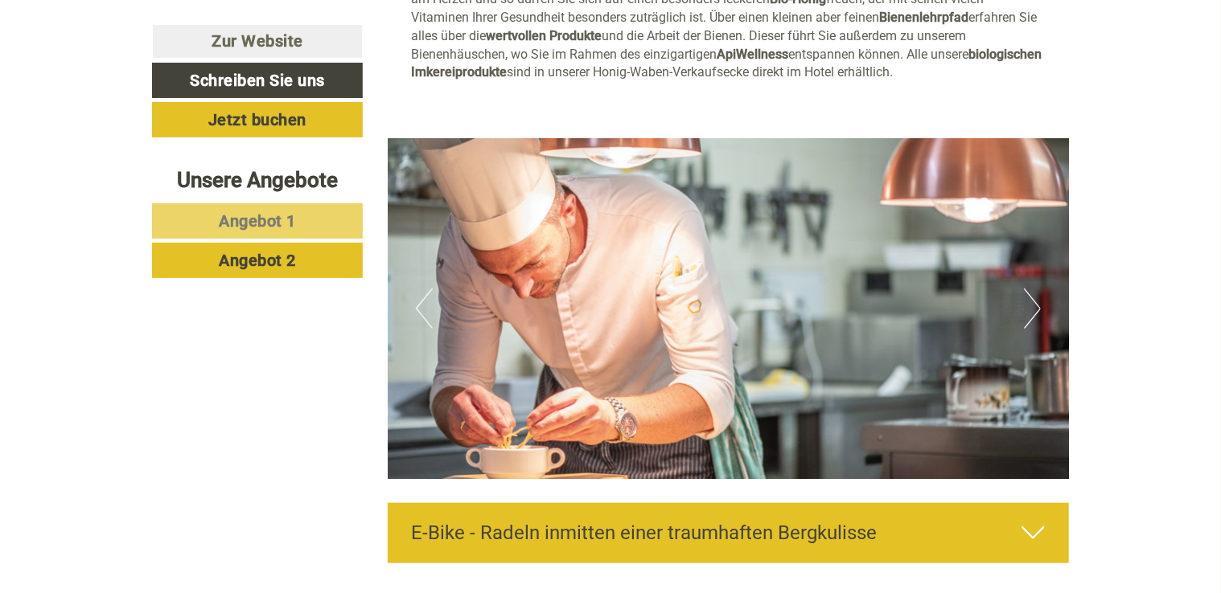
click at [1029, 289] on button "Next" at bounding box center [1032, 309] width 17 height 40
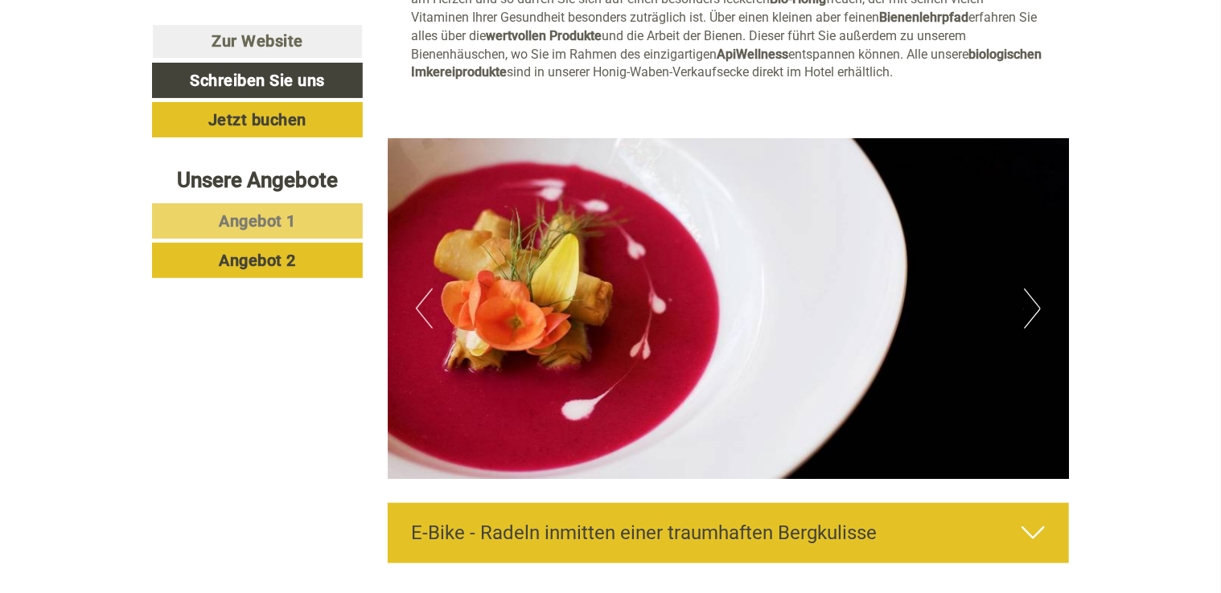
click at [1029, 289] on button "Next" at bounding box center [1032, 309] width 17 height 40
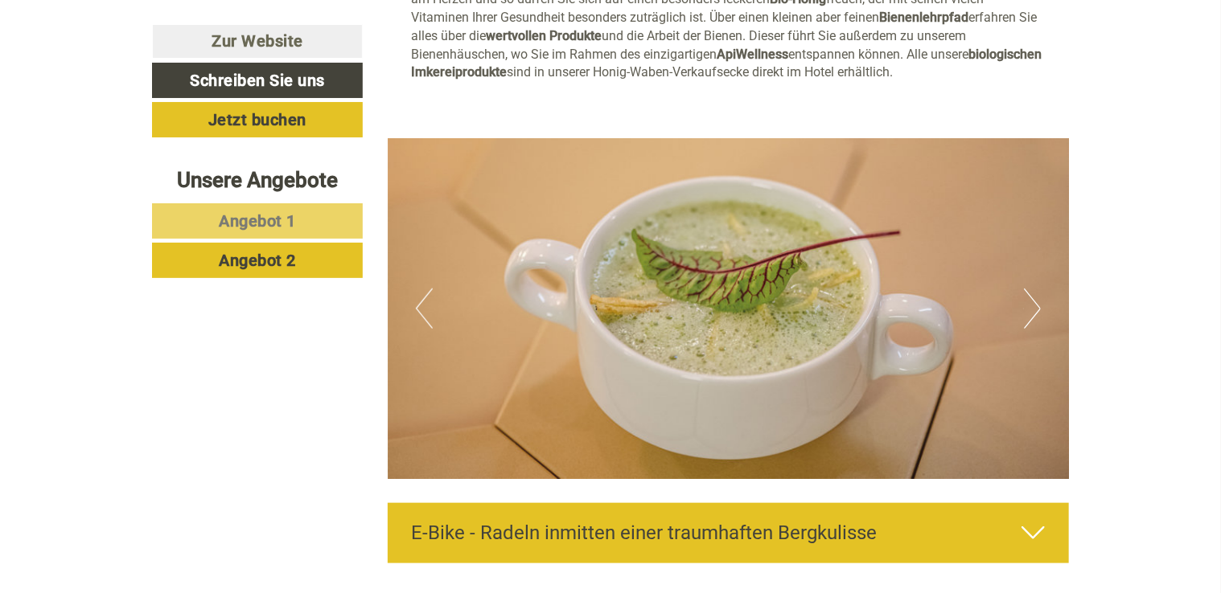
click at [1029, 289] on button "Next" at bounding box center [1032, 309] width 17 height 40
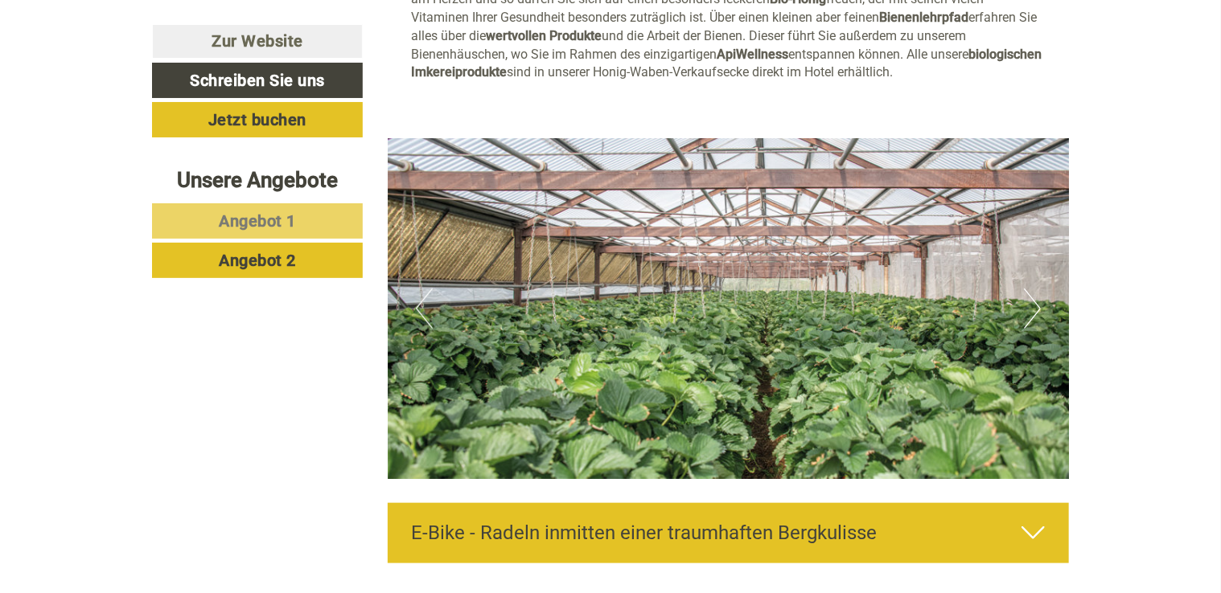
click at [1029, 289] on button "Next" at bounding box center [1032, 309] width 17 height 40
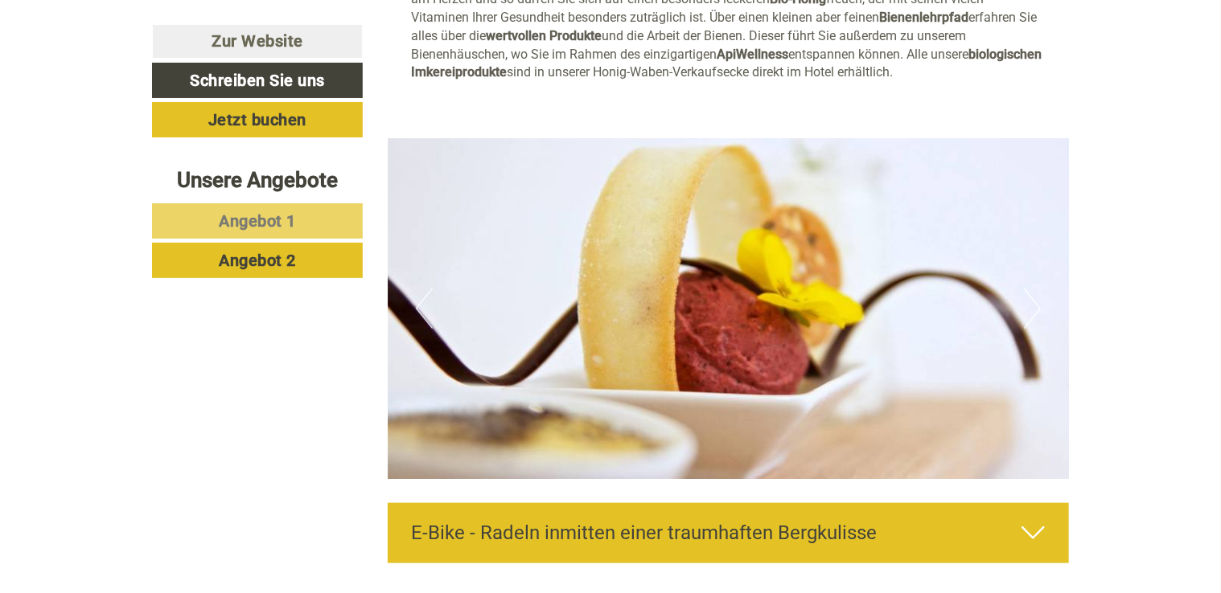
click at [1029, 289] on button "Next" at bounding box center [1032, 309] width 17 height 40
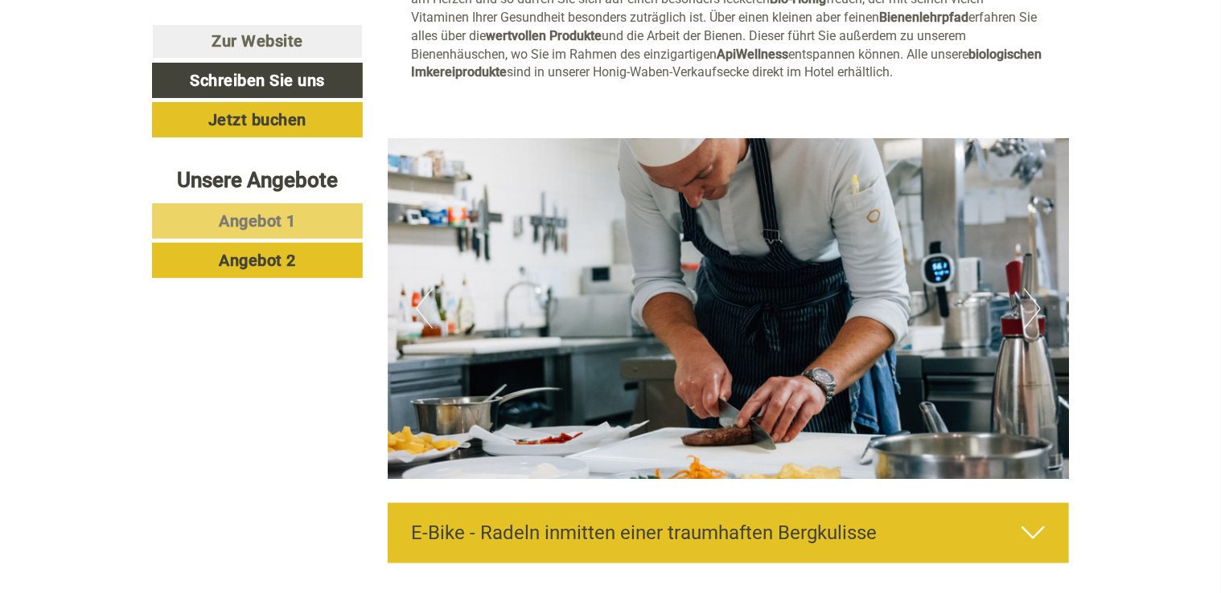
click at [1030, 289] on button "Next" at bounding box center [1032, 309] width 17 height 40
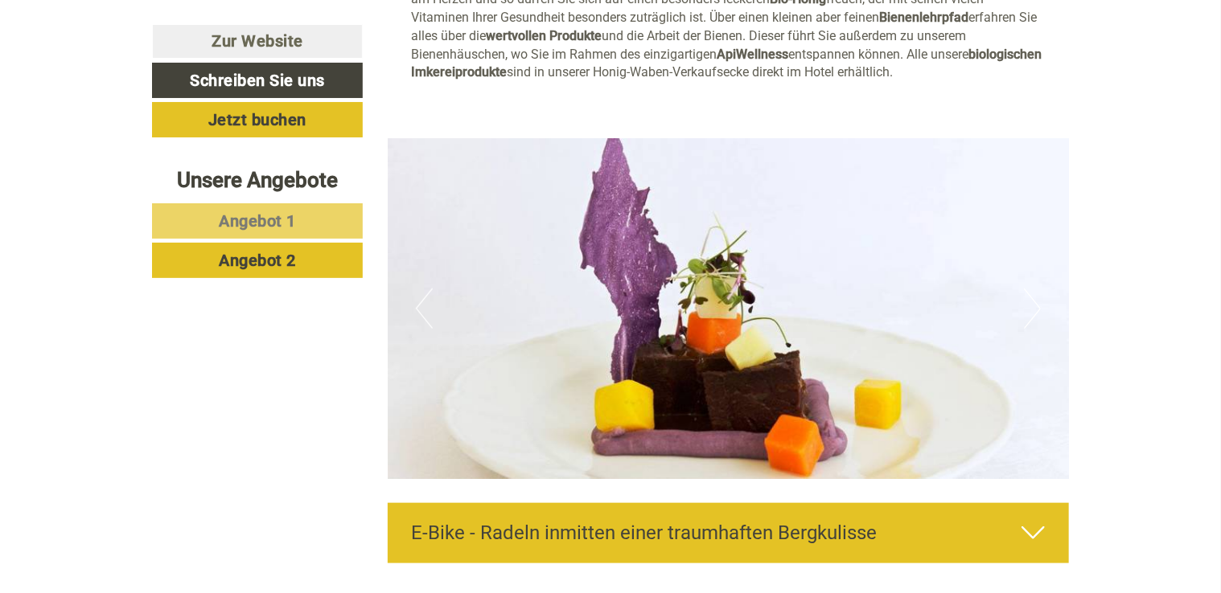
click at [1031, 289] on button "Next" at bounding box center [1032, 309] width 17 height 40
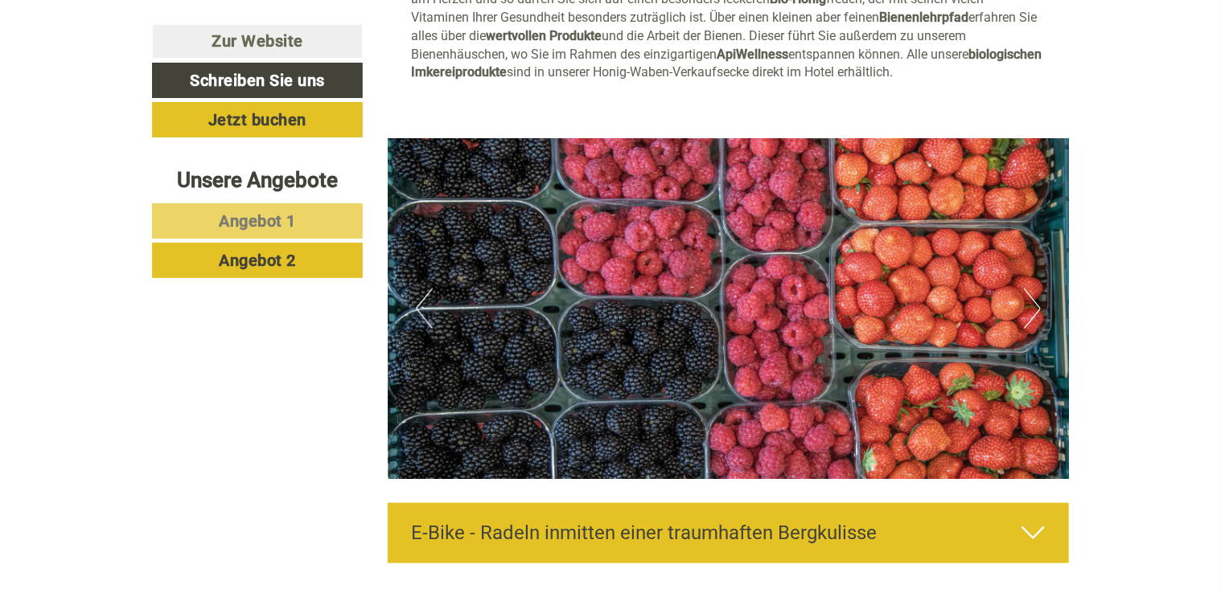
click at [1031, 289] on button "Next" at bounding box center [1032, 309] width 17 height 40
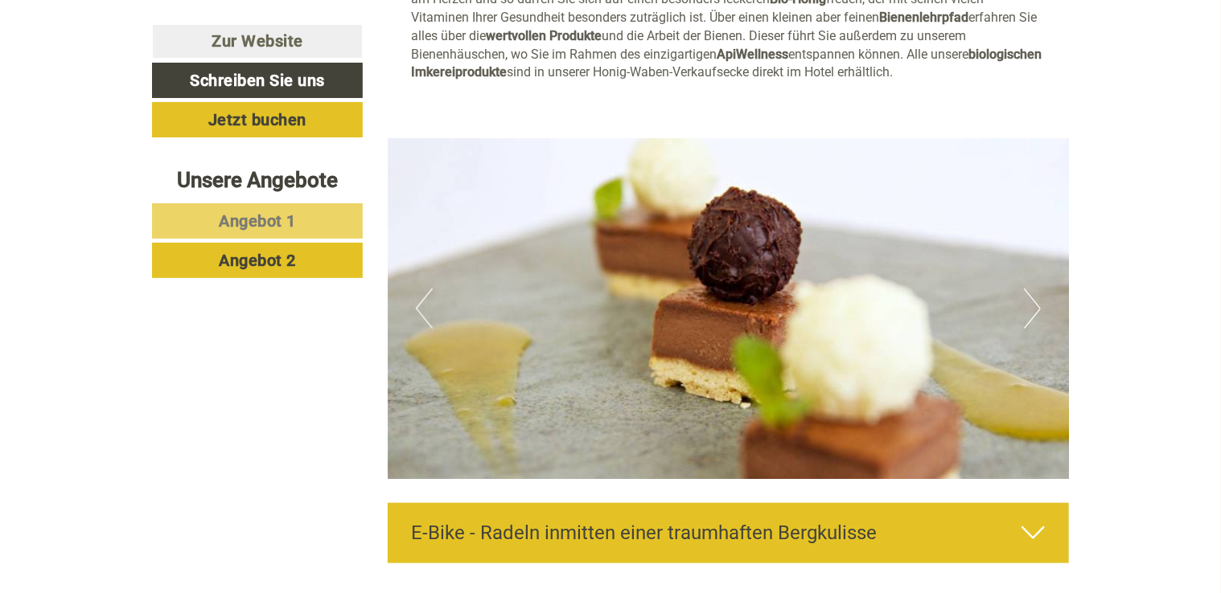
click at [1031, 289] on button "Next" at bounding box center [1032, 309] width 17 height 40
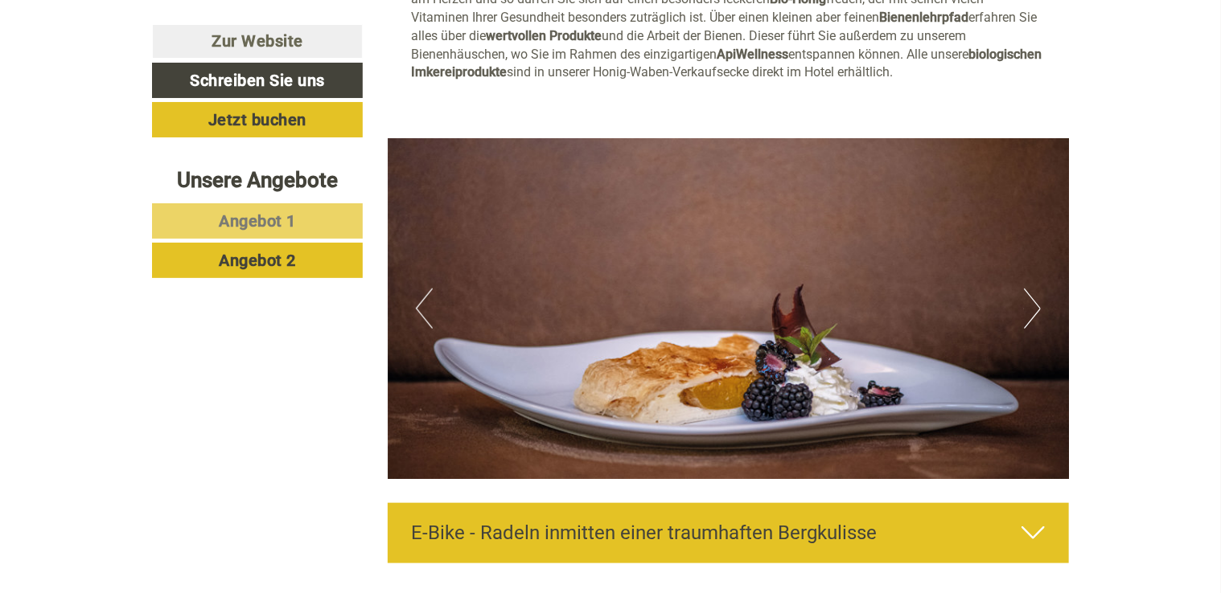
click at [1031, 289] on button "Next" at bounding box center [1032, 309] width 17 height 40
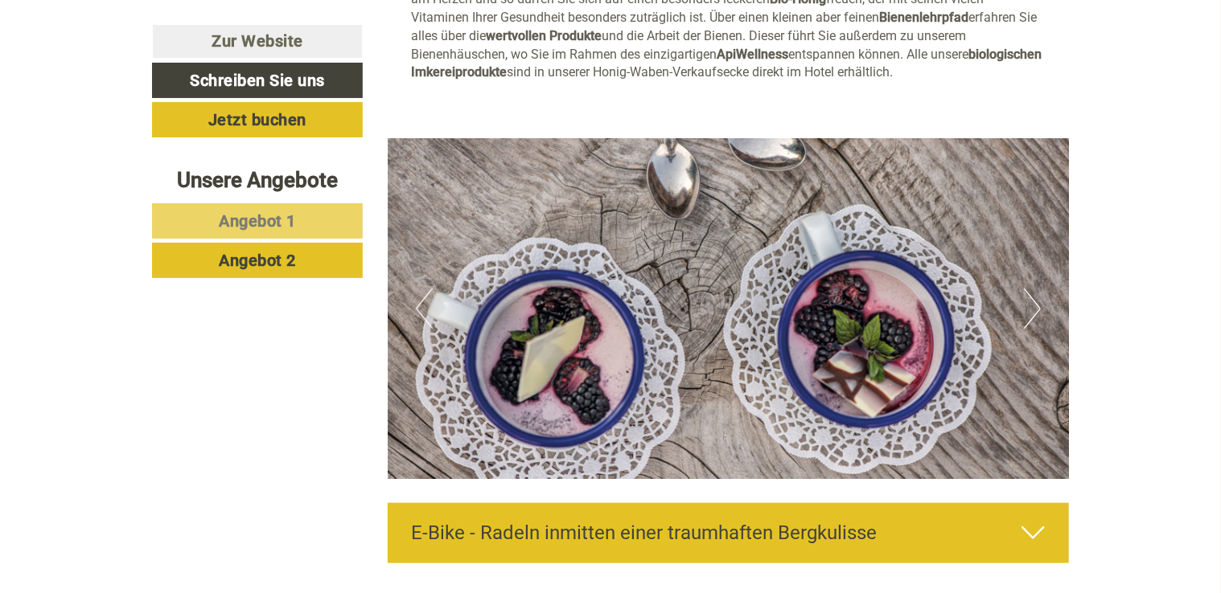
click at [1031, 289] on button "Next" at bounding box center [1032, 309] width 17 height 40
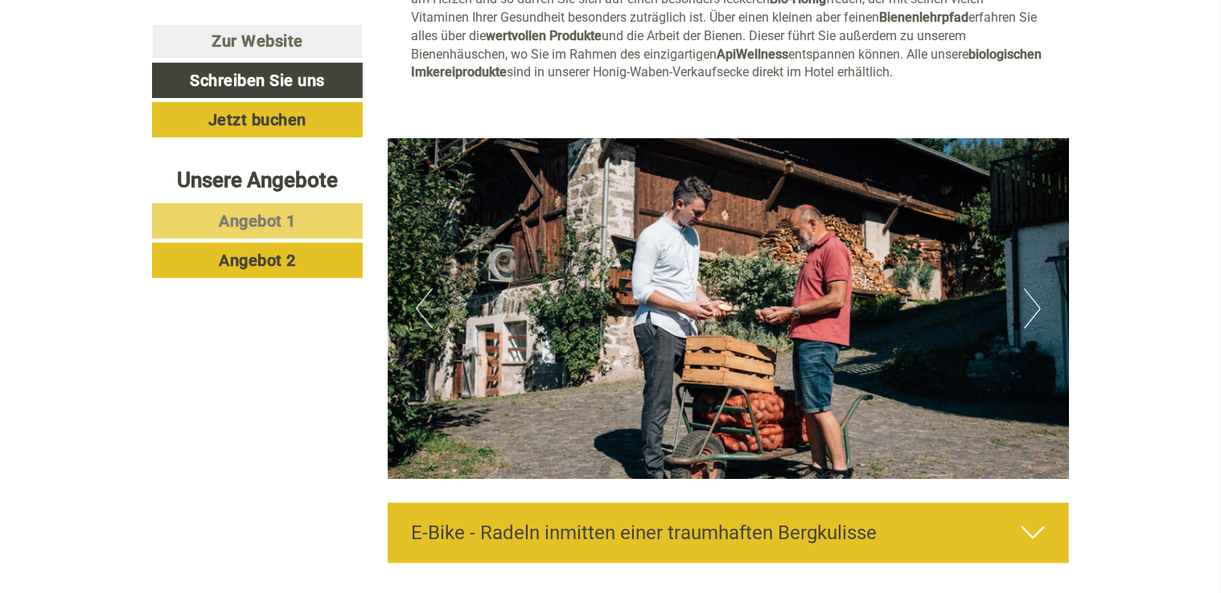
click at [1031, 289] on button "Next" at bounding box center [1032, 309] width 17 height 40
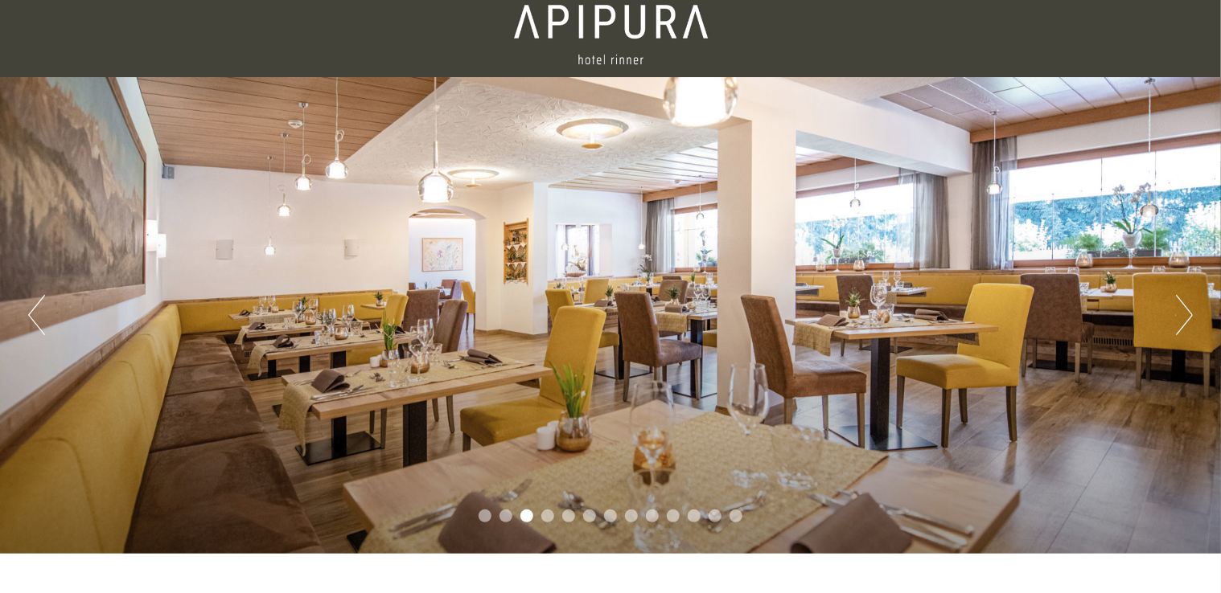
scroll to position [80, 0]
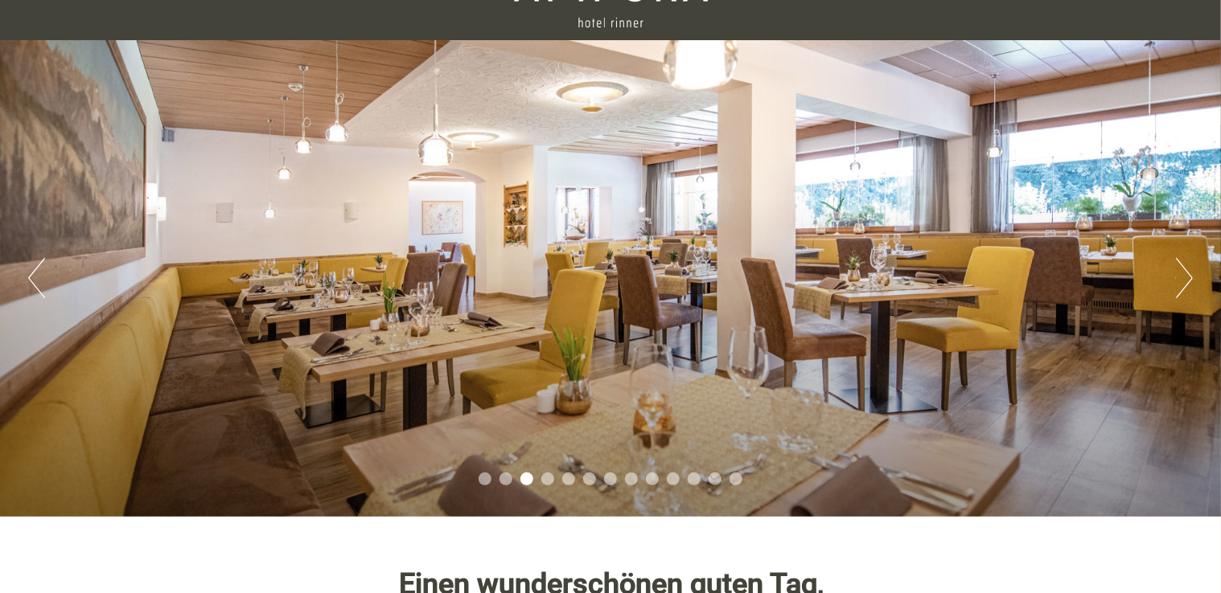
click at [1177, 288] on button "Next" at bounding box center [1184, 278] width 17 height 40
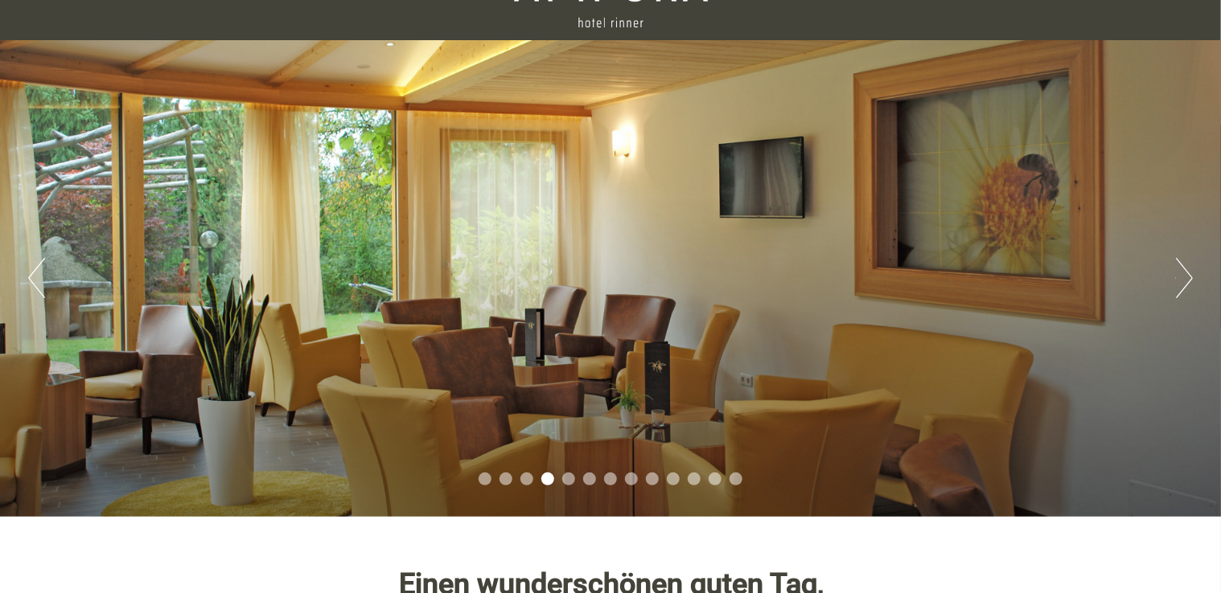
click at [1178, 288] on button "Next" at bounding box center [1184, 278] width 17 height 40
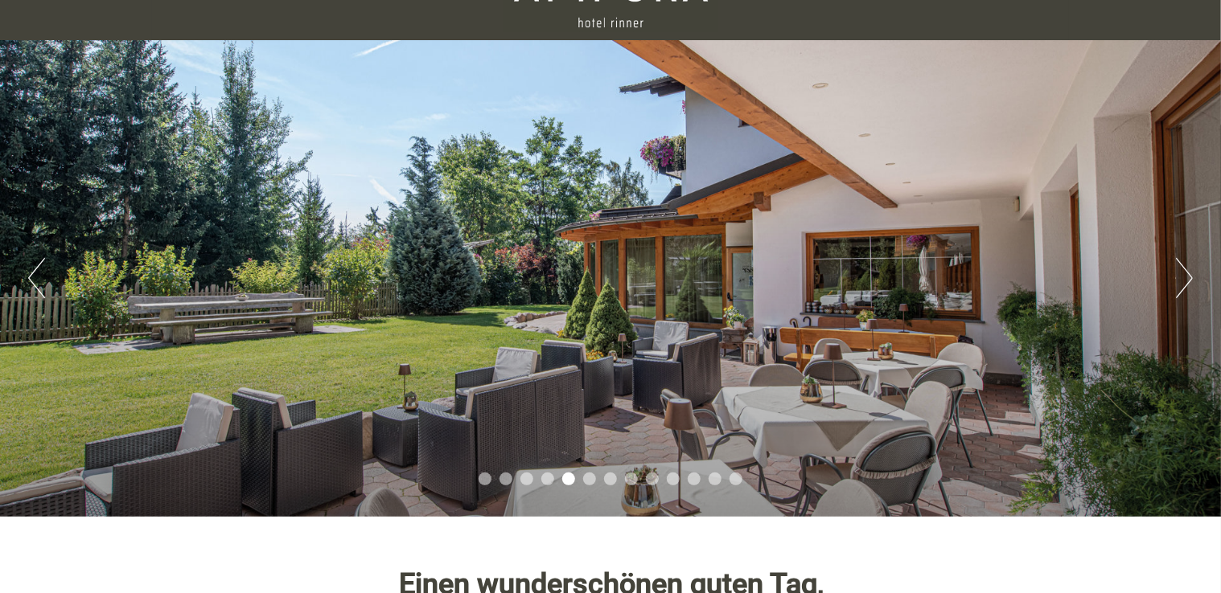
drag, startPoint x: 935, startPoint y: 195, endPoint x: 687, endPoint y: 208, distance: 248.8
click at [687, 208] on div "Previous Next 1 2 3 4 5 6 7 8 9 10 11 12 13" at bounding box center [610, 278] width 1221 height 477
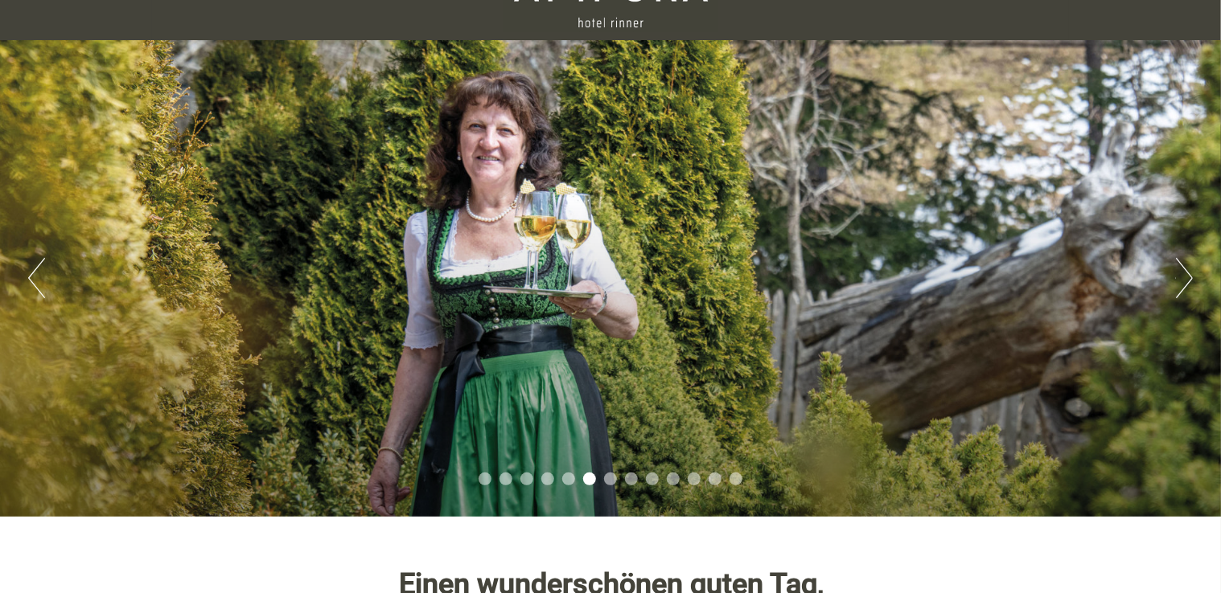
click at [1183, 271] on button "Next" at bounding box center [1184, 278] width 17 height 40
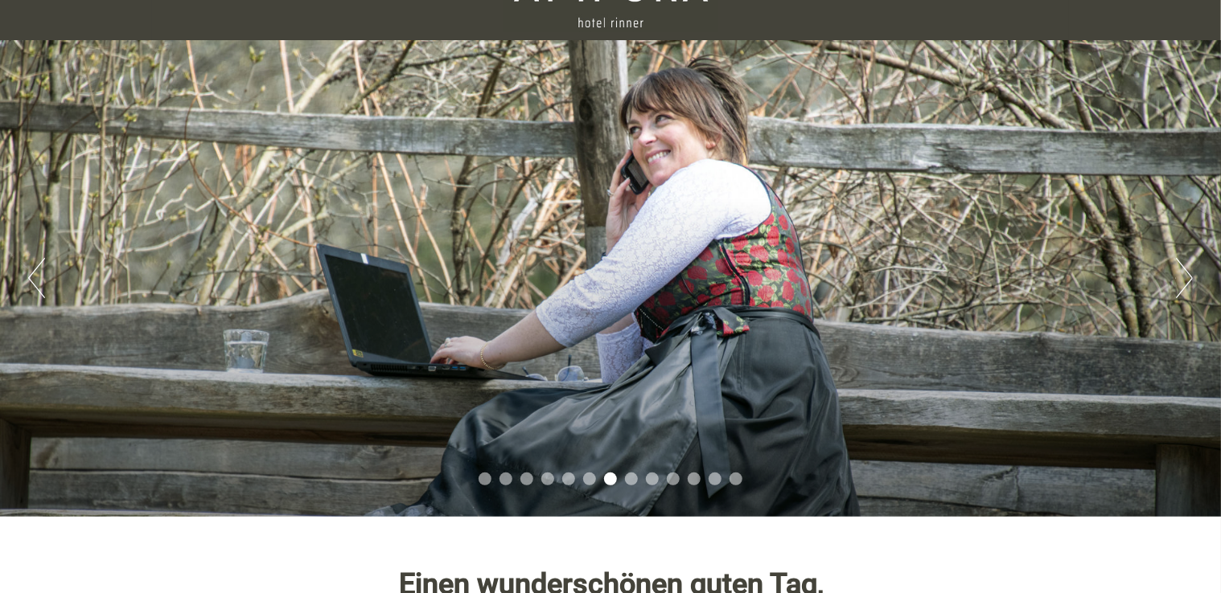
click at [1183, 269] on button "Next" at bounding box center [1184, 278] width 17 height 40
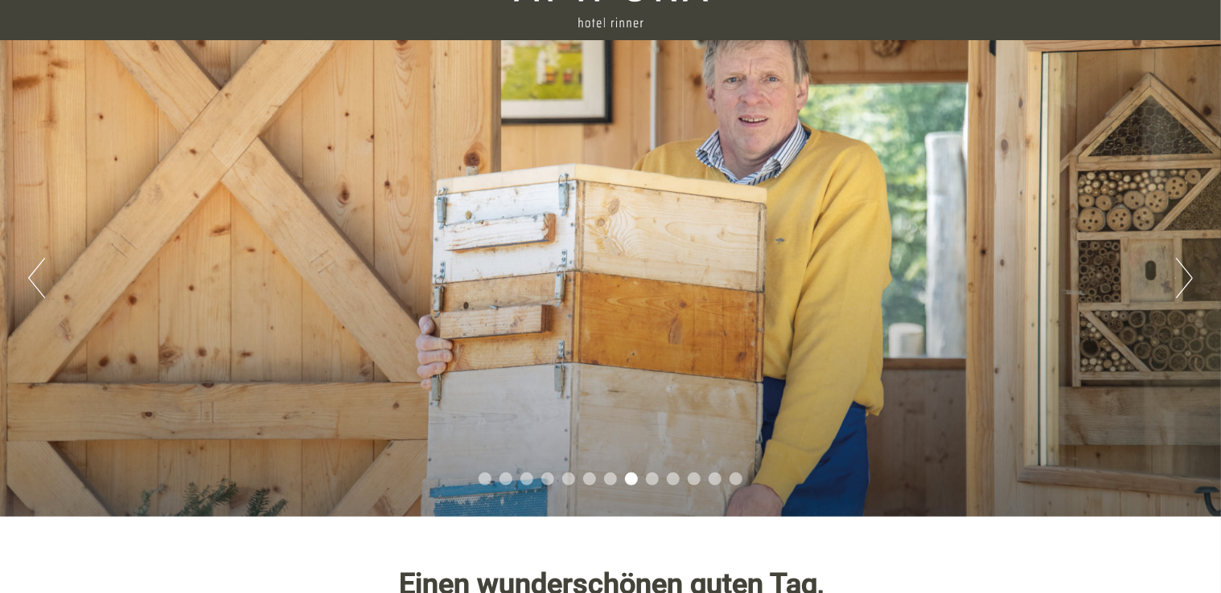
click at [1183, 269] on button "Next" at bounding box center [1184, 278] width 17 height 40
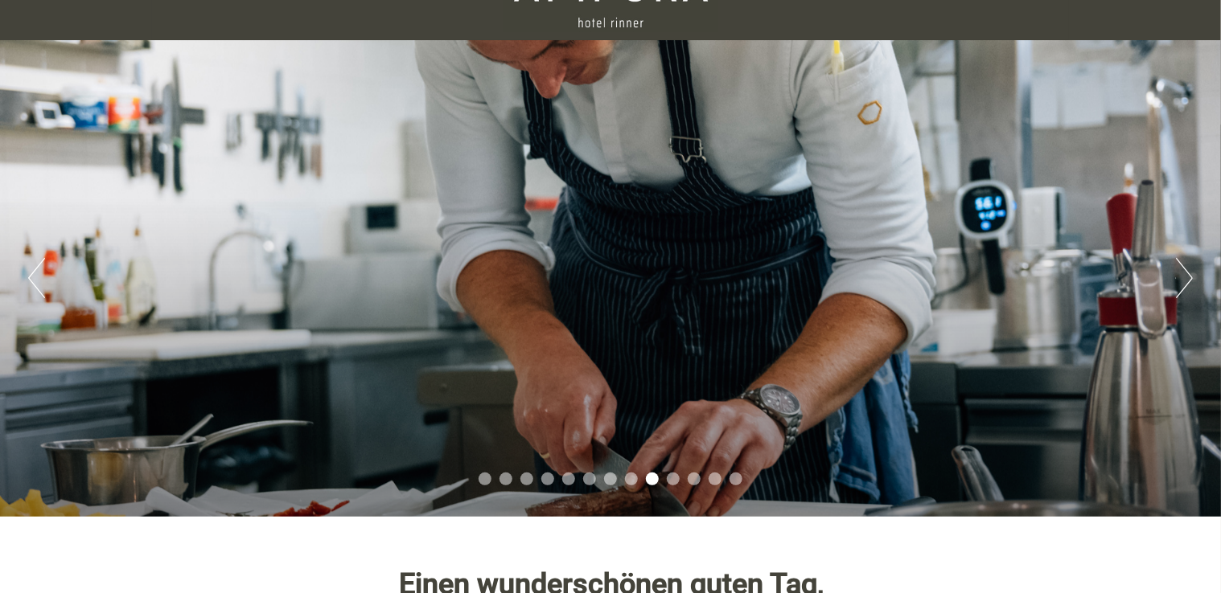
click at [1183, 267] on button "Next" at bounding box center [1184, 278] width 17 height 40
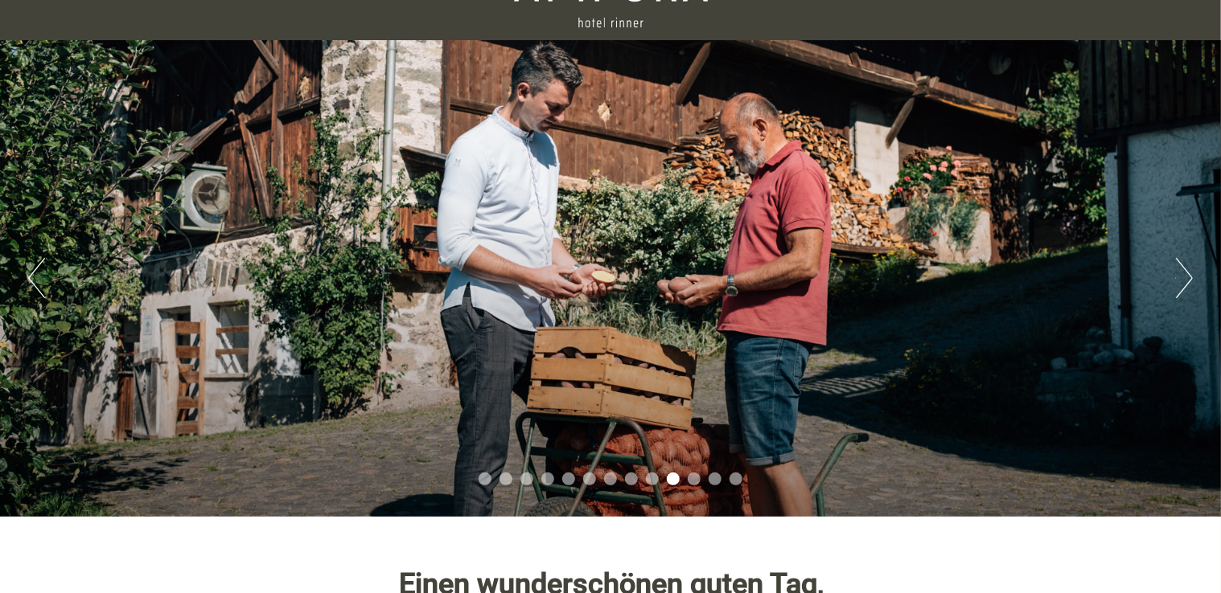
click at [1183, 267] on button "Next" at bounding box center [1184, 278] width 17 height 40
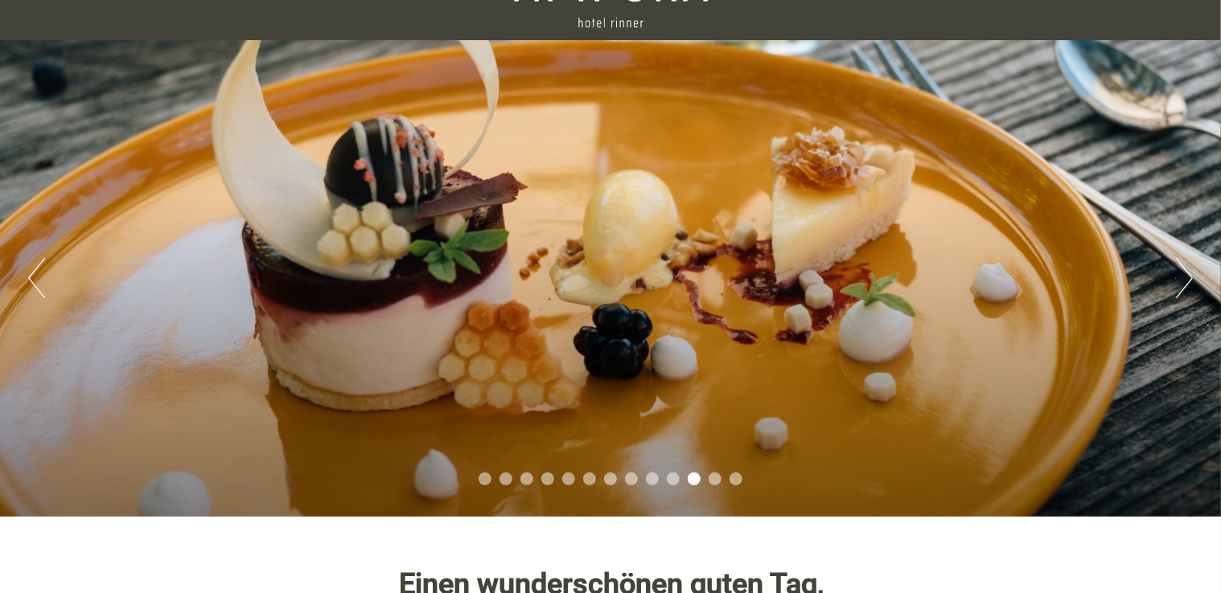
click at [1183, 267] on button "Next" at bounding box center [1184, 278] width 17 height 40
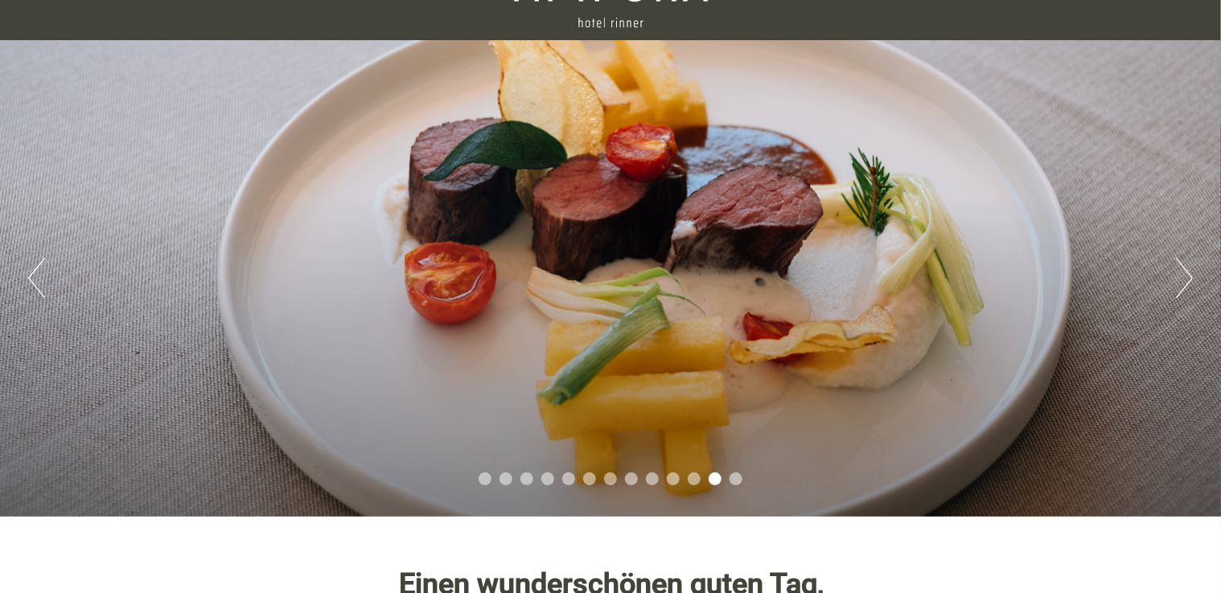
click at [1183, 267] on button "Next" at bounding box center [1184, 278] width 17 height 40
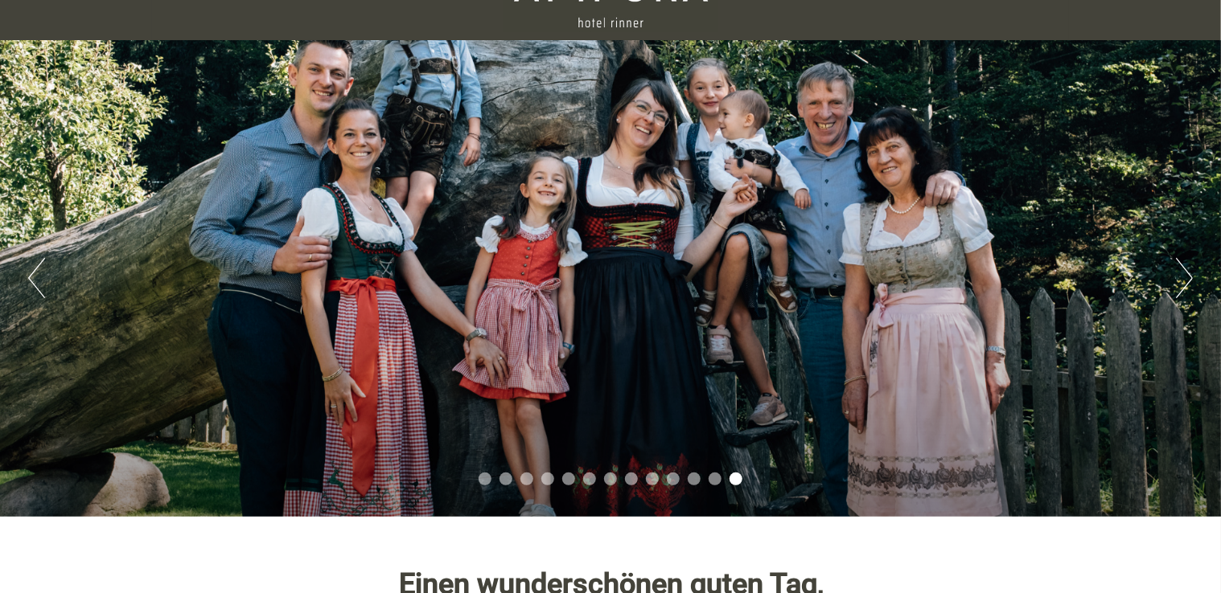
click at [32, 265] on button "Previous" at bounding box center [36, 278] width 17 height 40
click at [36, 273] on button "Previous" at bounding box center [36, 278] width 17 height 40
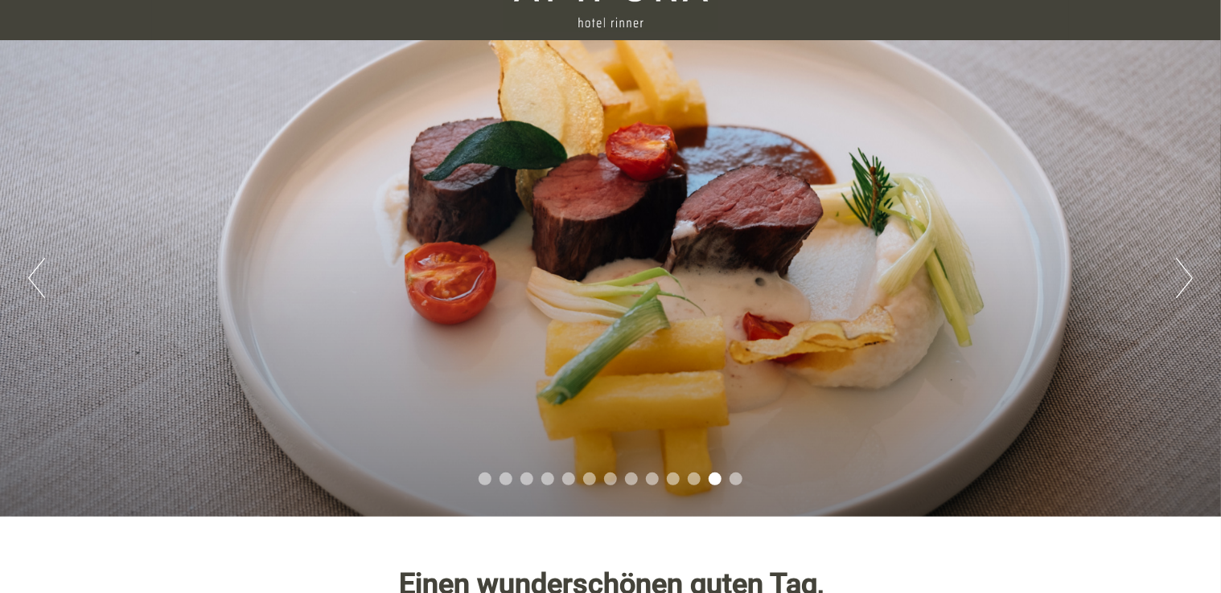
click at [35, 273] on button "Previous" at bounding box center [36, 278] width 17 height 40
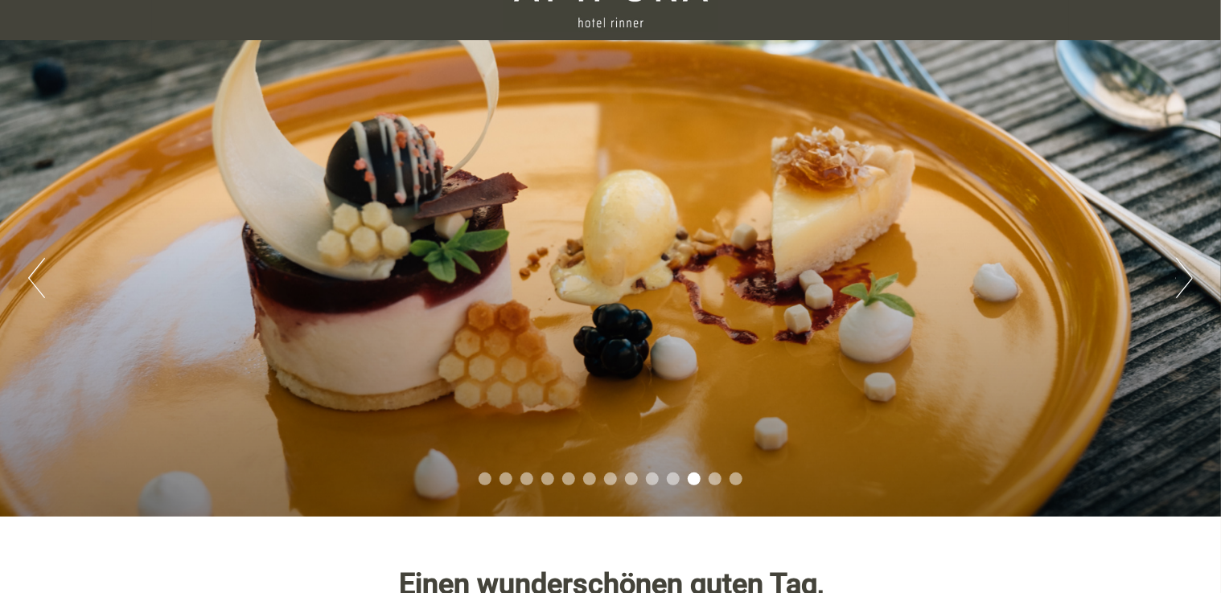
click at [35, 273] on button "Previous" at bounding box center [36, 278] width 17 height 40
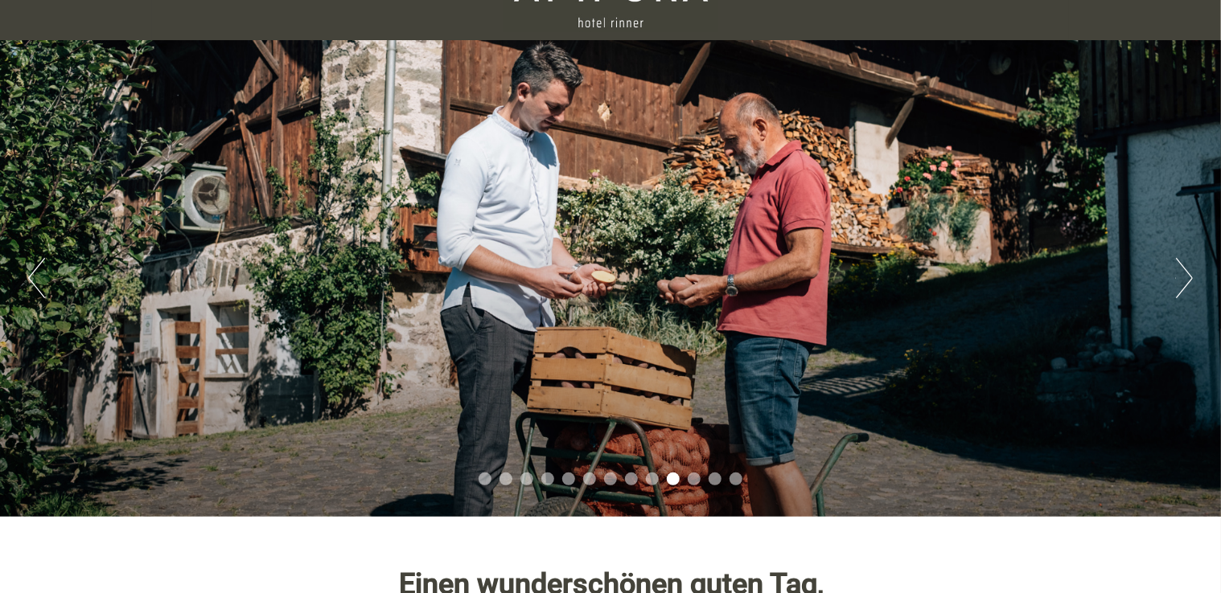
click at [35, 273] on button "Previous" at bounding box center [36, 278] width 17 height 40
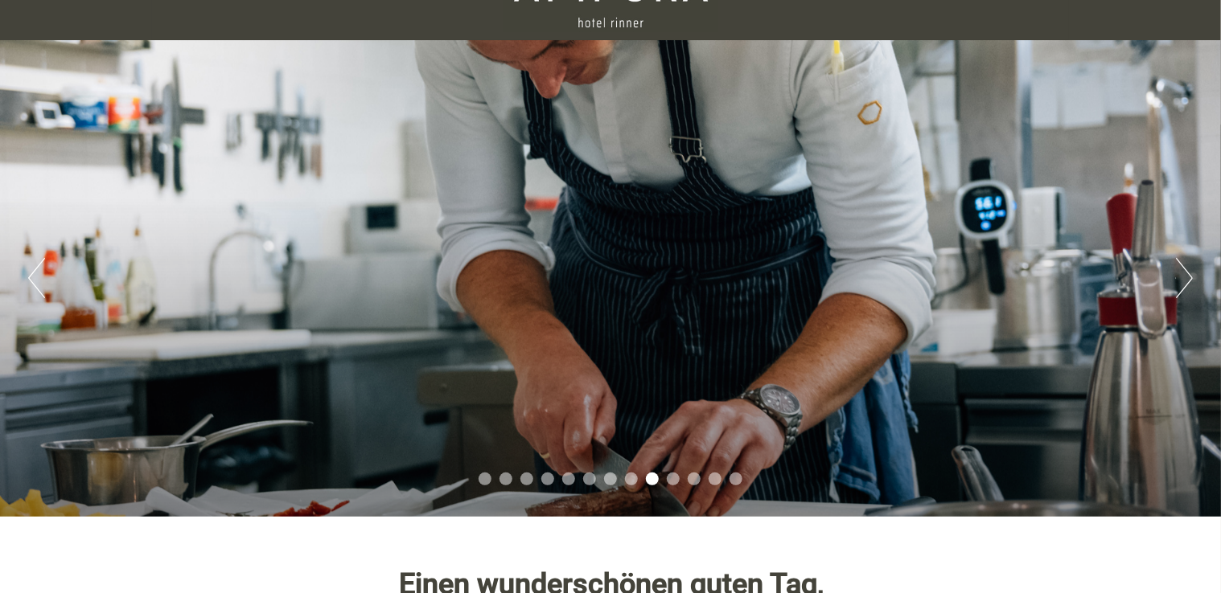
click at [35, 273] on button "Previous" at bounding box center [36, 278] width 17 height 40
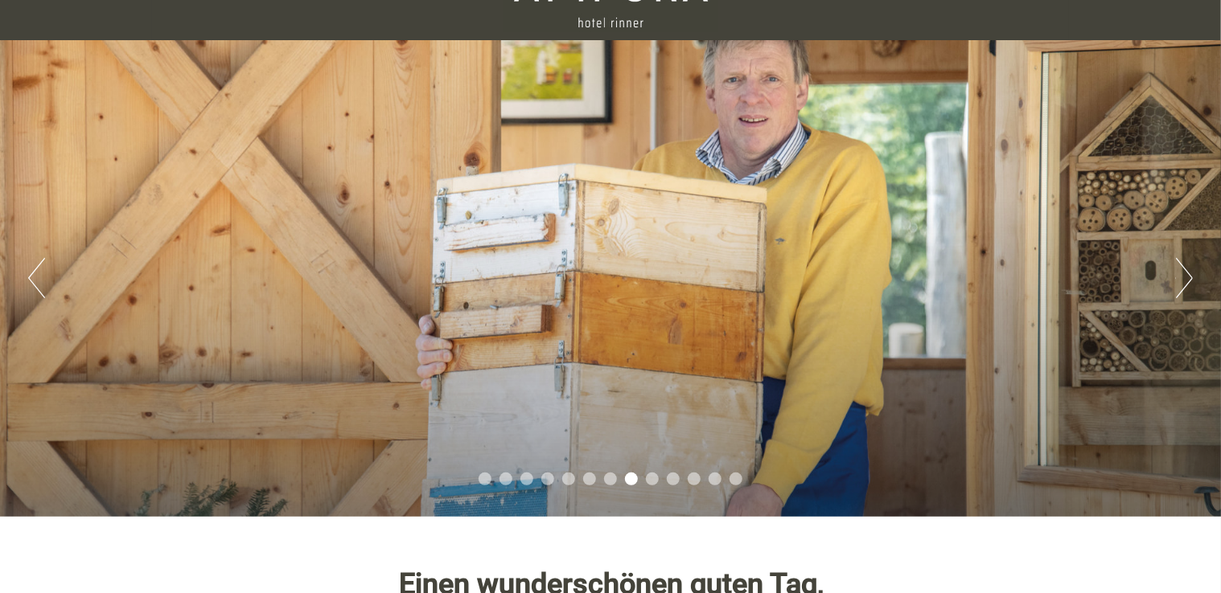
click at [35, 273] on button "Previous" at bounding box center [36, 278] width 17 height 40
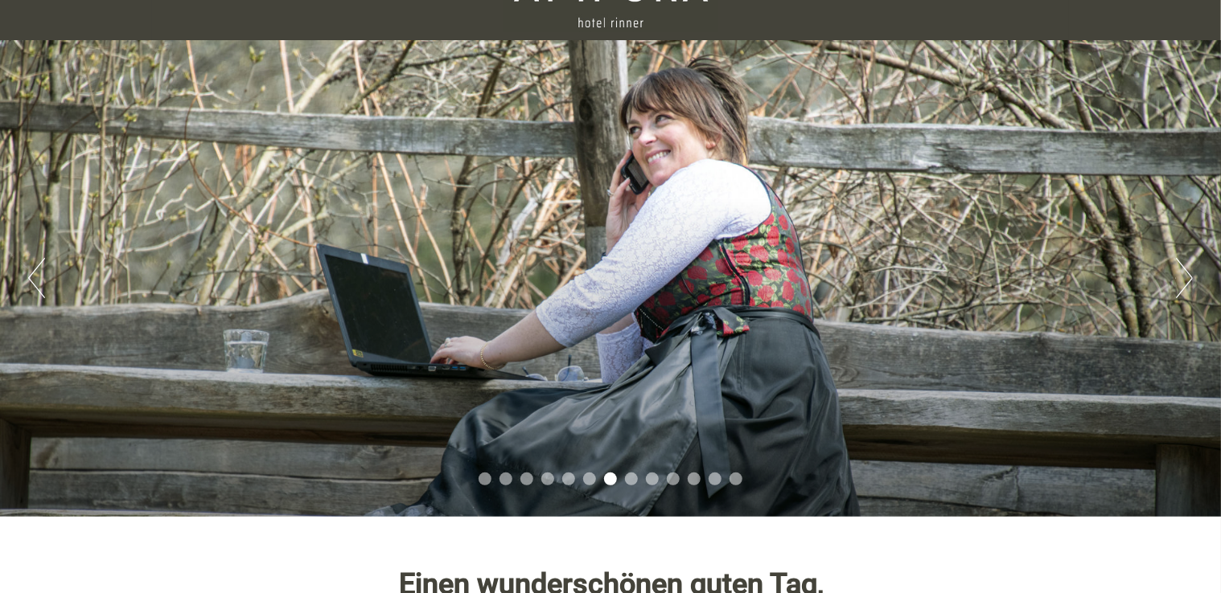
click at [35, 273] on button "Previous" at bounding box center [36, 278] width 17 height 40
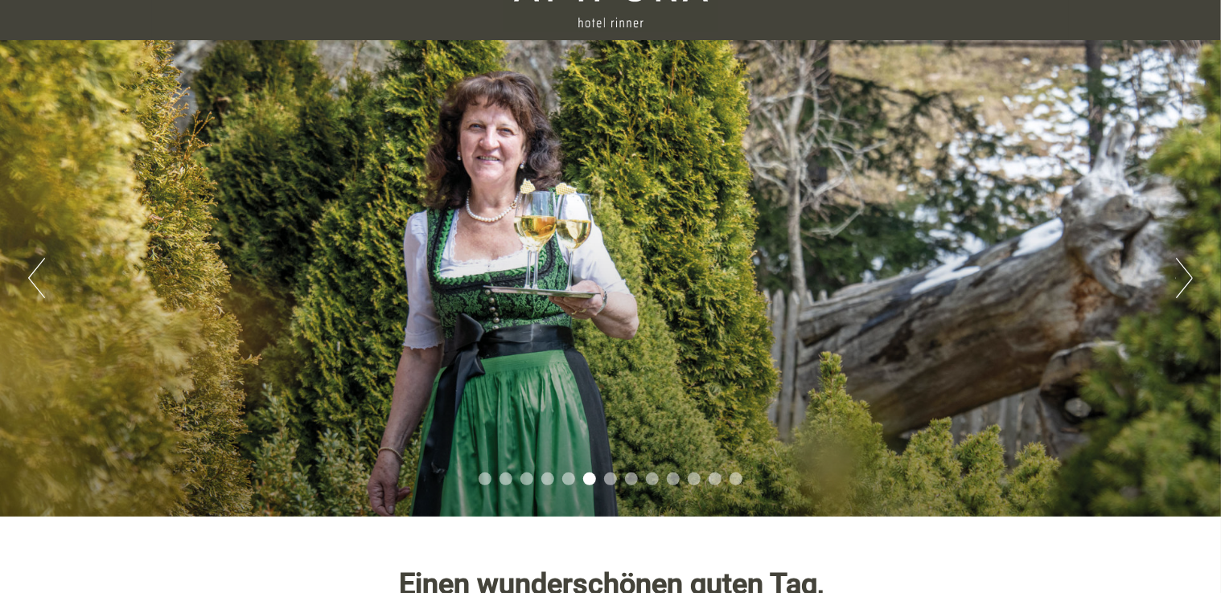
click at [35, 273] on button "Previous" at bounding box center [36, 278] width 17 height 40
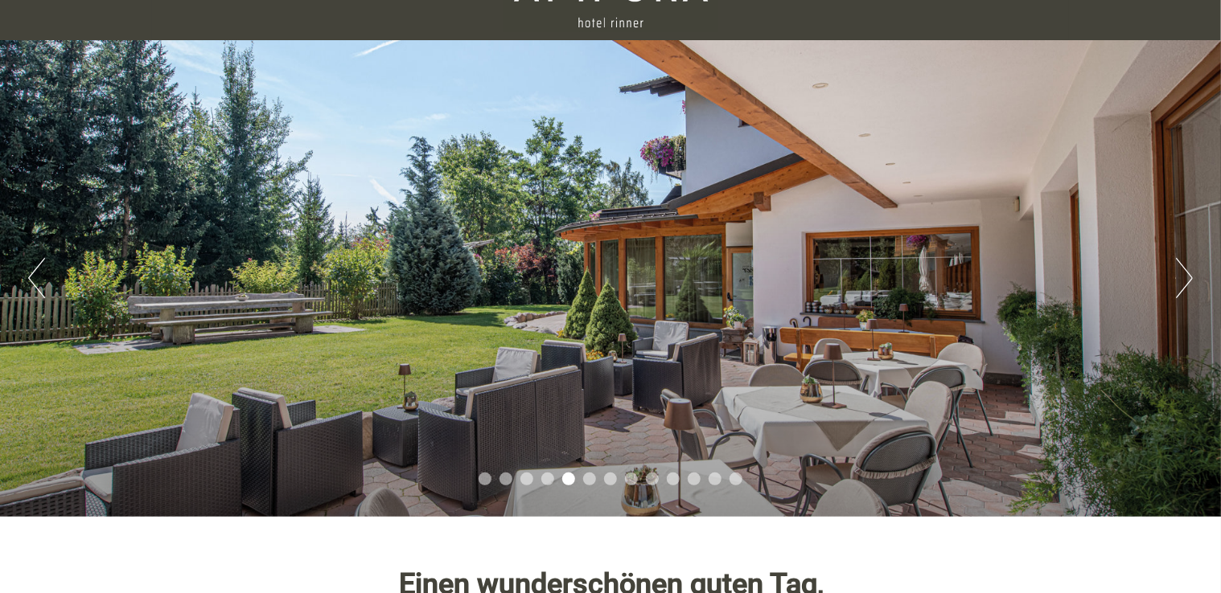
click at [35, 273] on button "Previous" at bounding box center [36, 278] width 17 height 40
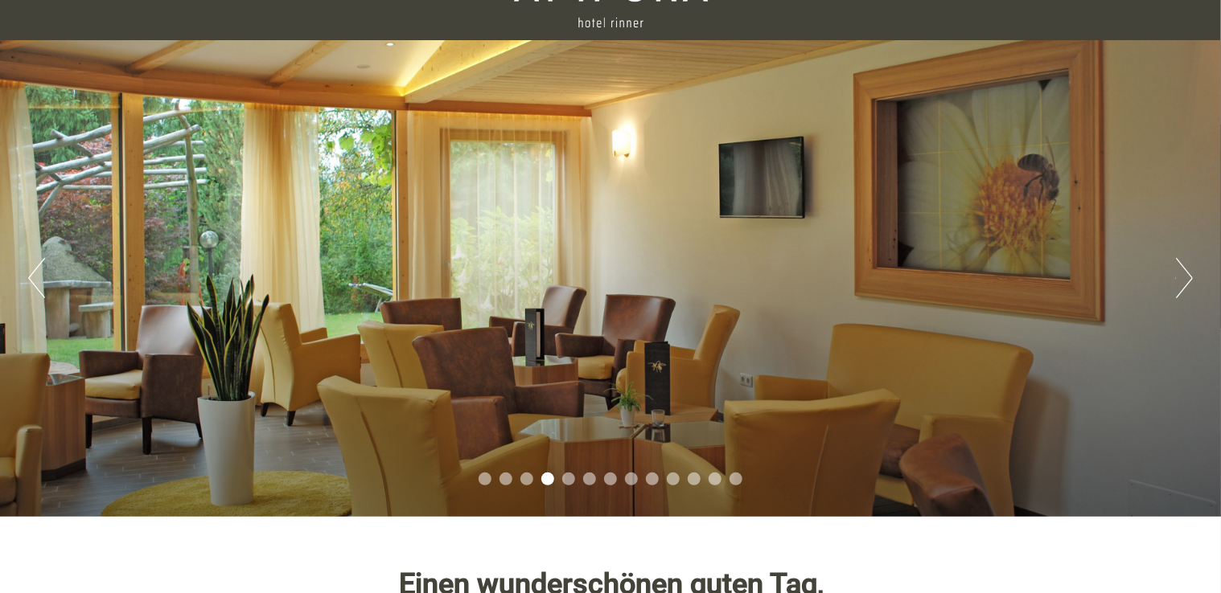
click at [48, 280] on div "Previous Next 1 2 3 4 5 6 7 8 9 10 11 12 13" at bounding box center [610, 278] width 1221 height 477
click at [32, 276] on button "Previous" at bounding box center [36, 278] width 17 height 40
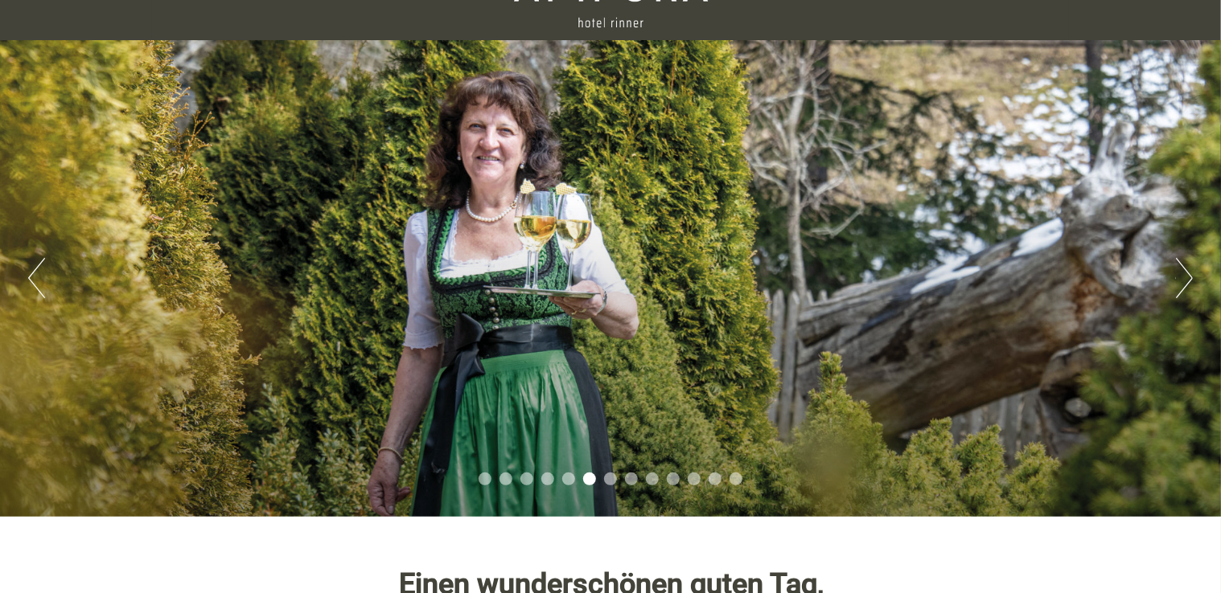
click at [1170, 269] on div "Previous Next 1 2 3 4 5 6 7 8 9 10 11 12 13" at bounding box center [610, 278] width 1221 height 477
click at [1187, 281] on button "Next" at bounding box center [1184, 278] width 17 height 40
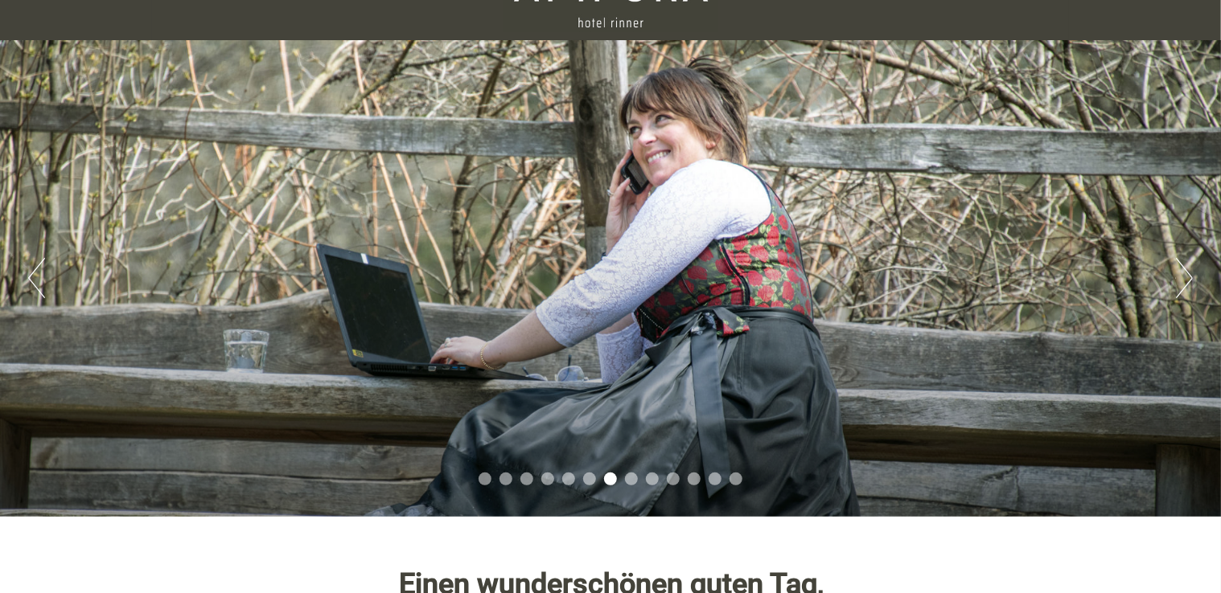
click at [1187, 281] on button "Next" at bounding box center [1184, 278] width 17 height 40
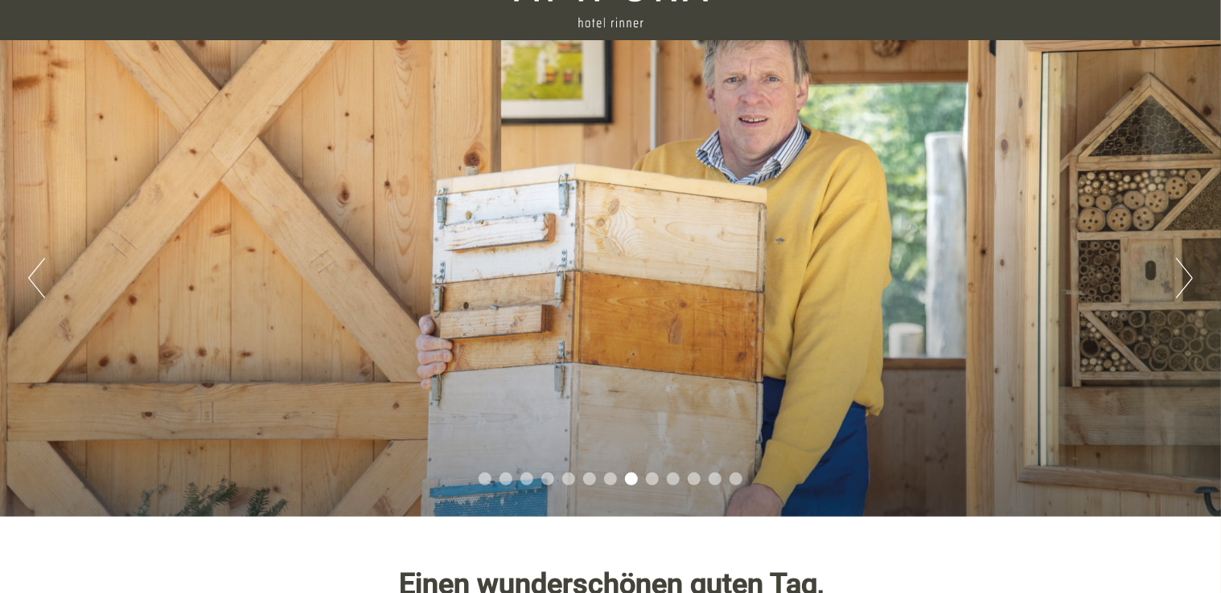
click at [1187, 281] on button "Next" at bounding box center [1184, 278] width 17 height 40
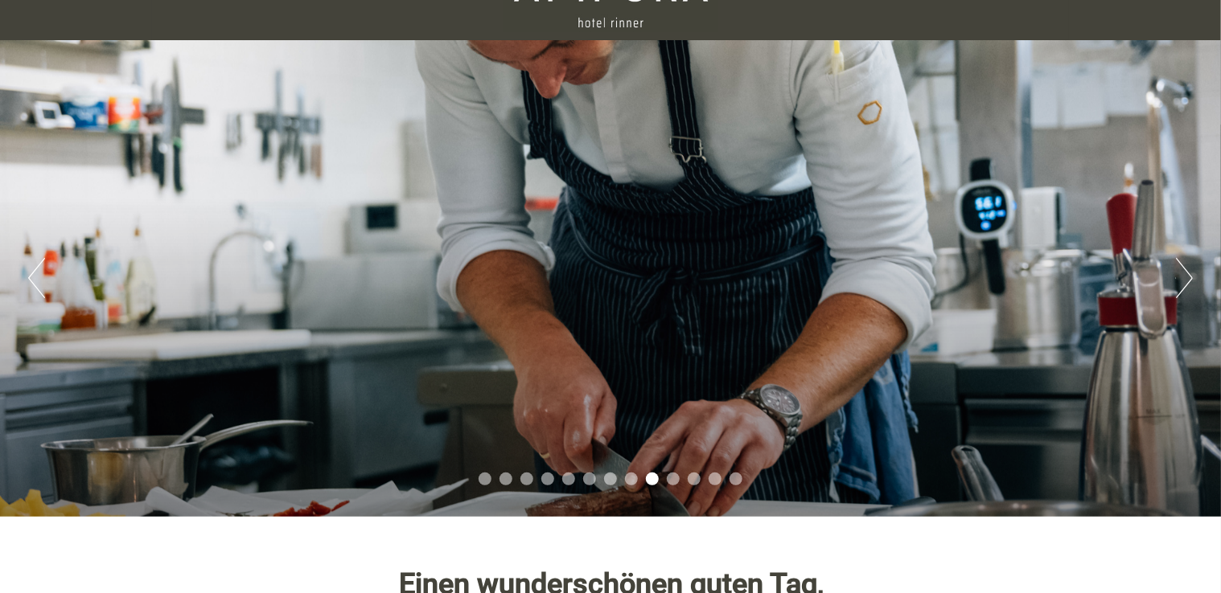
click at [1187, 281] on button "Next" at bounding box center [1184, 278] width 17 height 40
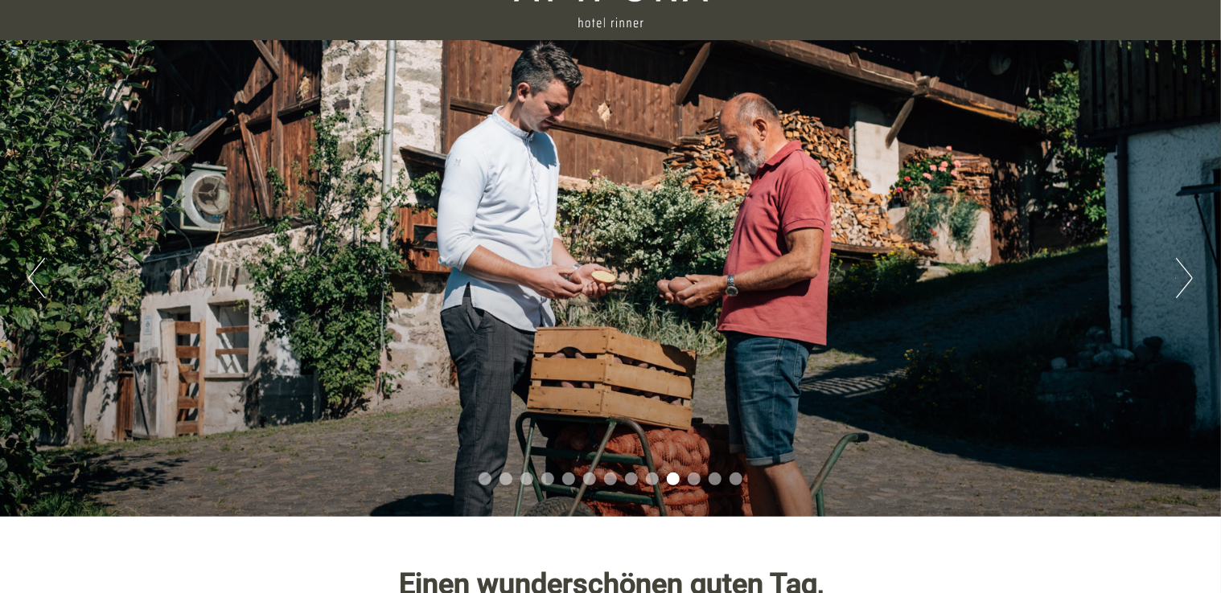
click at [1187, 281] on button "Next" at bounding box center [1184, 278] width 17 height 40
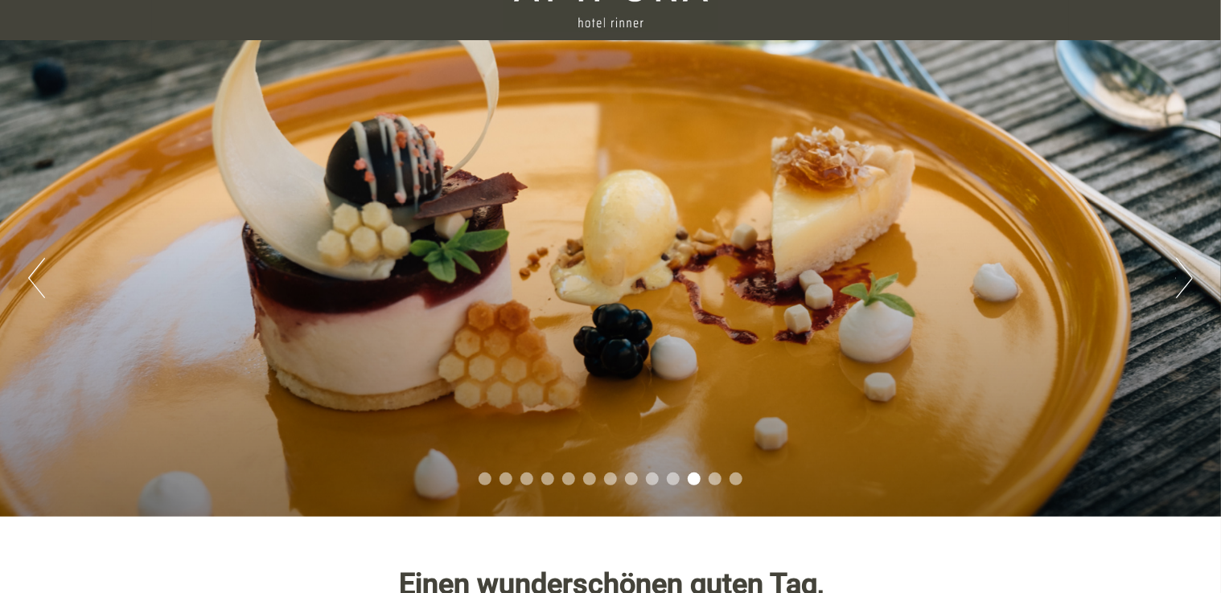
click at [1187, 281] on button "Next" at bounding box center [1184, 278] width 17 height 40
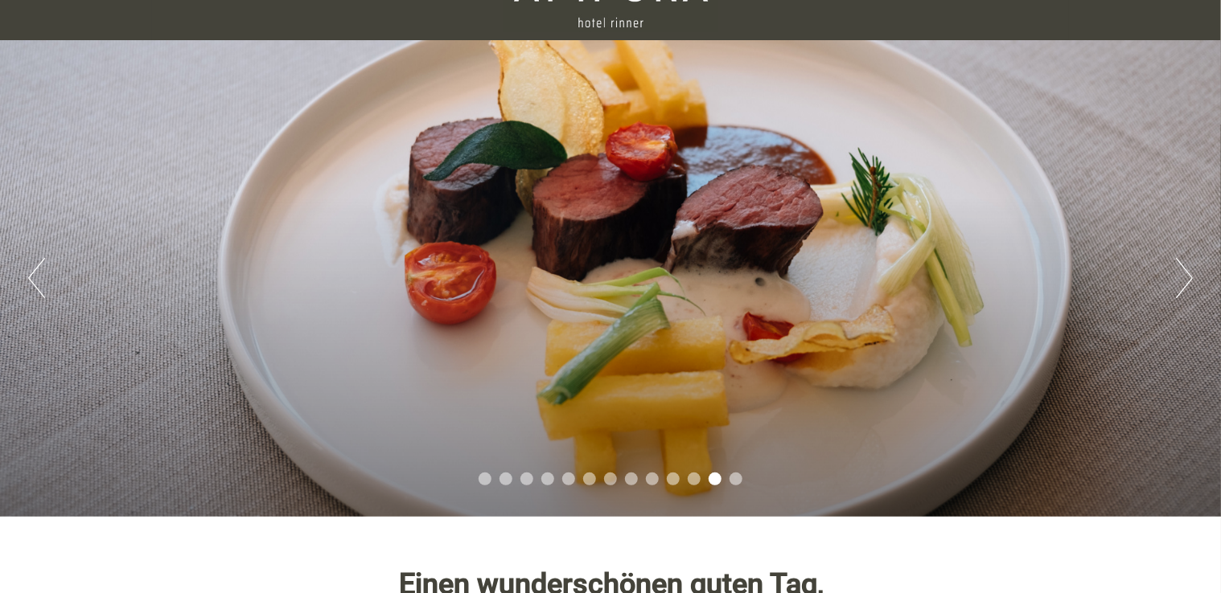
click at [1187, 281] on button "Next" at bounding box center [1184, 278] width 17 height 40
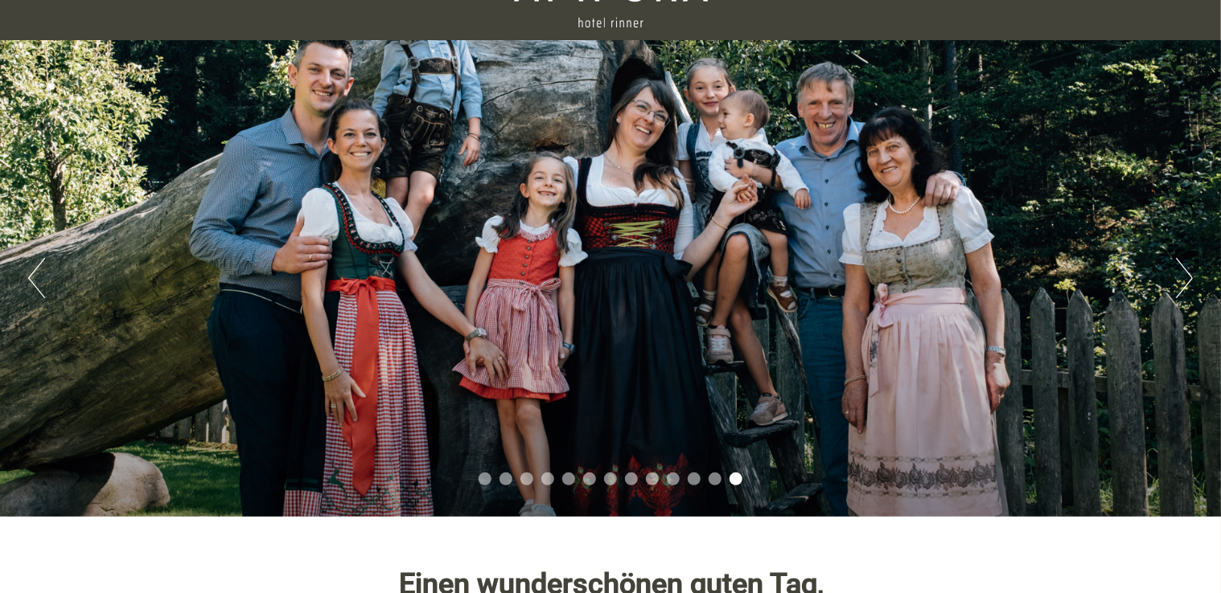
click at [1187, 281] on button "Next" at bounding box center [1184, 278] width 17 height 40
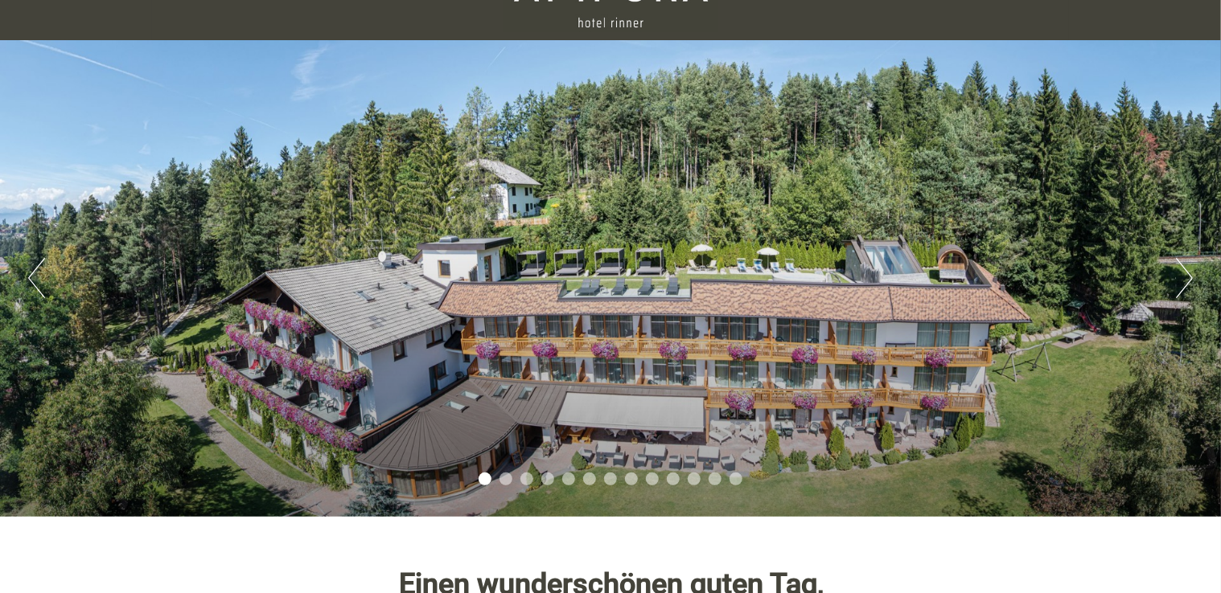
click at [1176, 278] on button "Next" at bounding box center [1184, 278] width 17 height 40
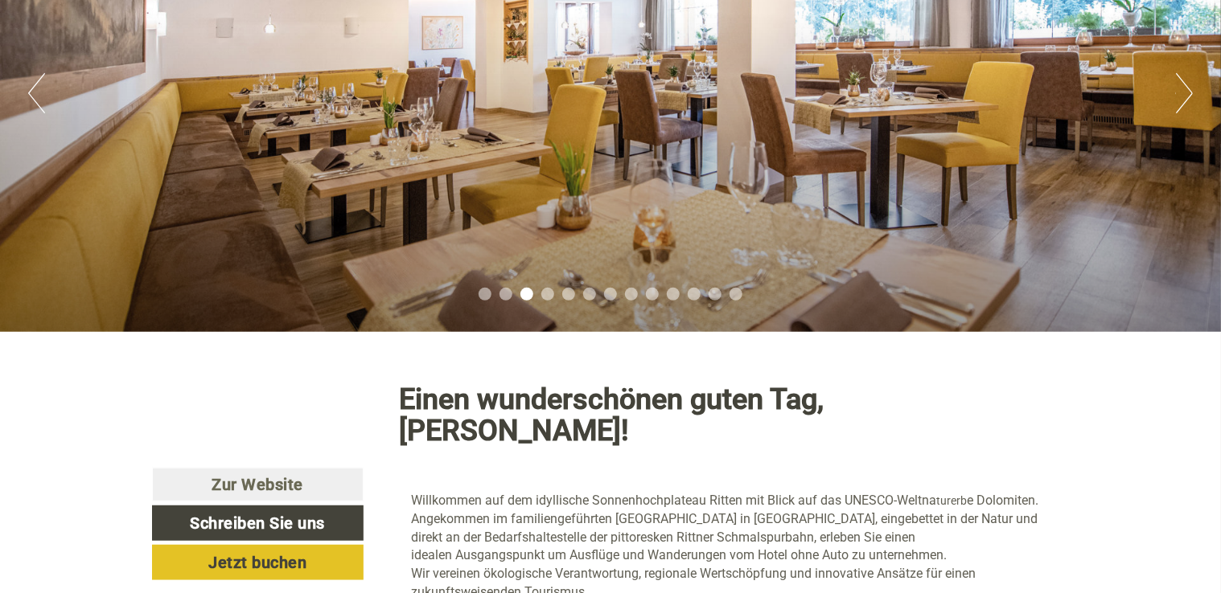
scroll to position [37, 0]
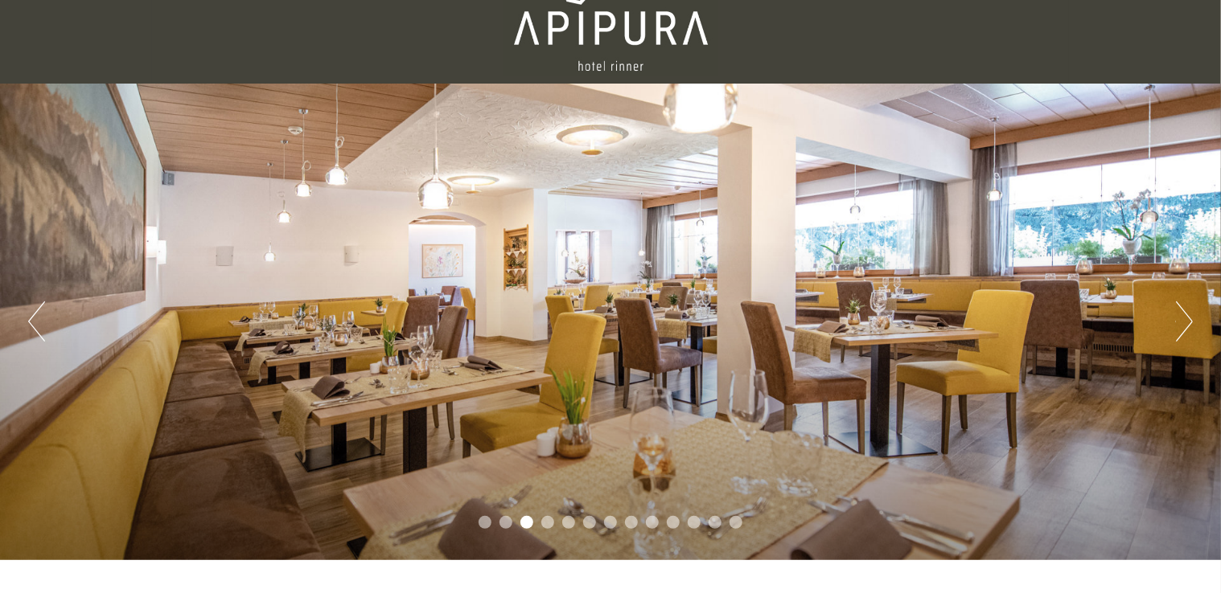
click at [1168, 320] on div "Previous Next 1 2 3 4 5 6 7 8 9 10 11 12 13" at bounding box center [610, 322] width 1221 height 477
click at [1193, 314] on button "Next" at bounding box center [1184, 322] width 17 height 40
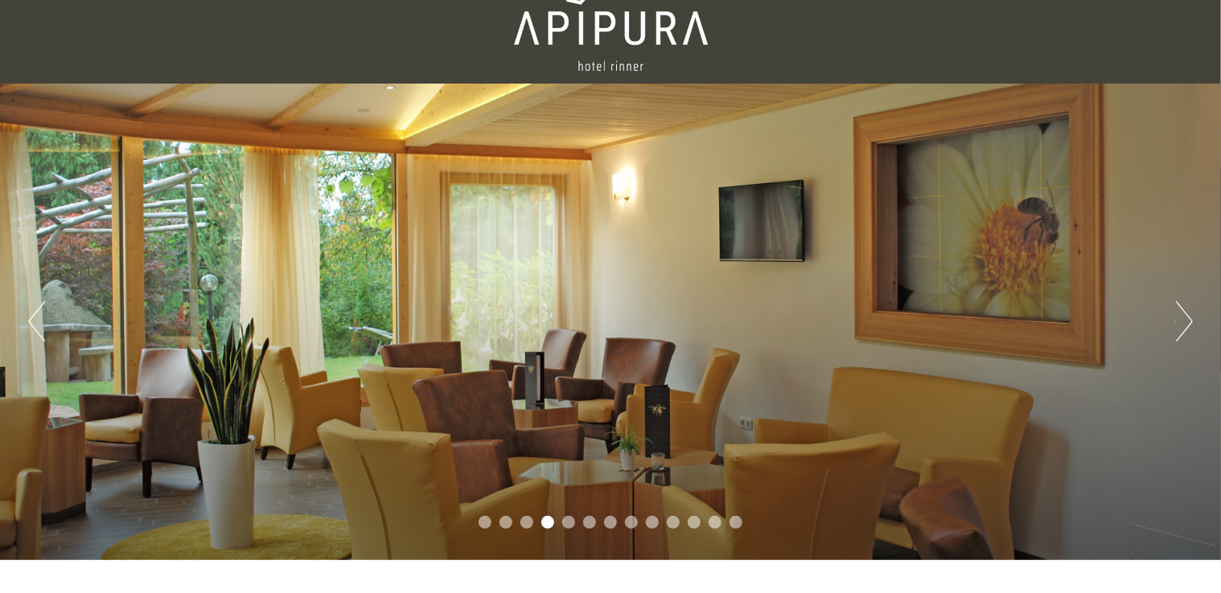
click at [1193, 314] on button "Next" at bounding box center [1184, 322] width 17 height 40
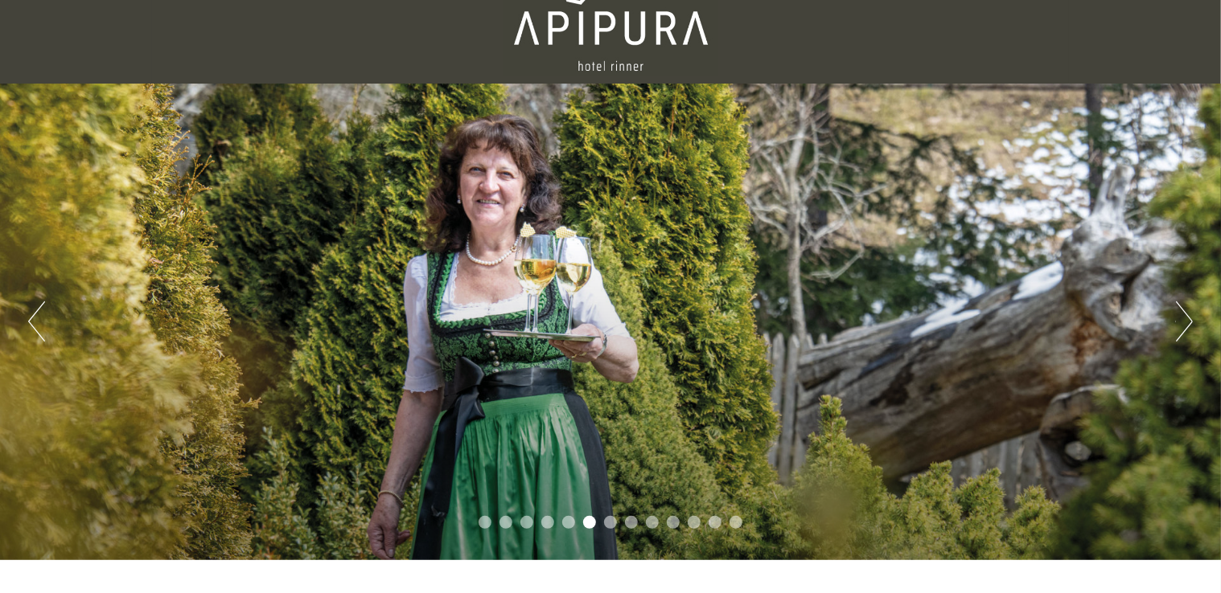
click at [49, 315] on div "Previous Next 1 2 3 4 5 6 7 8 9 10 11 12 13" at bounding box center [610, 322] width 1221 height 477
drag, startPoint x: 14, startPoint y: 325, endPoint x: 27, endPoint y: 316, distance: 15.6
click at [24, 318] on div "Previous Next 1 2 3 4 5 6 7 8 9 10 11 12 13" at bounding box center [610, 322] width 1221 height 477
click at [28, 315] on button "Previous" at bounding box center [36, 322] width 17 height 40
click at [33, 326] on button "Previous" at bounding box center [36, 322] width 17 height 40
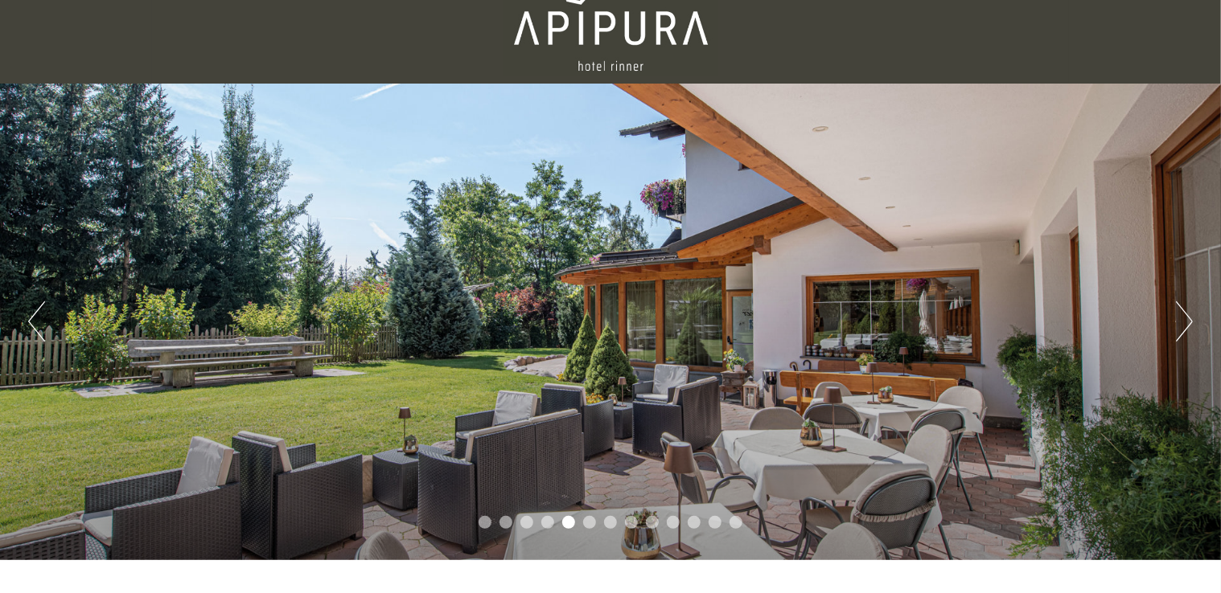
click at [33, 326] on button "Previous" at bounding box center [36, 322] width 17 height 40
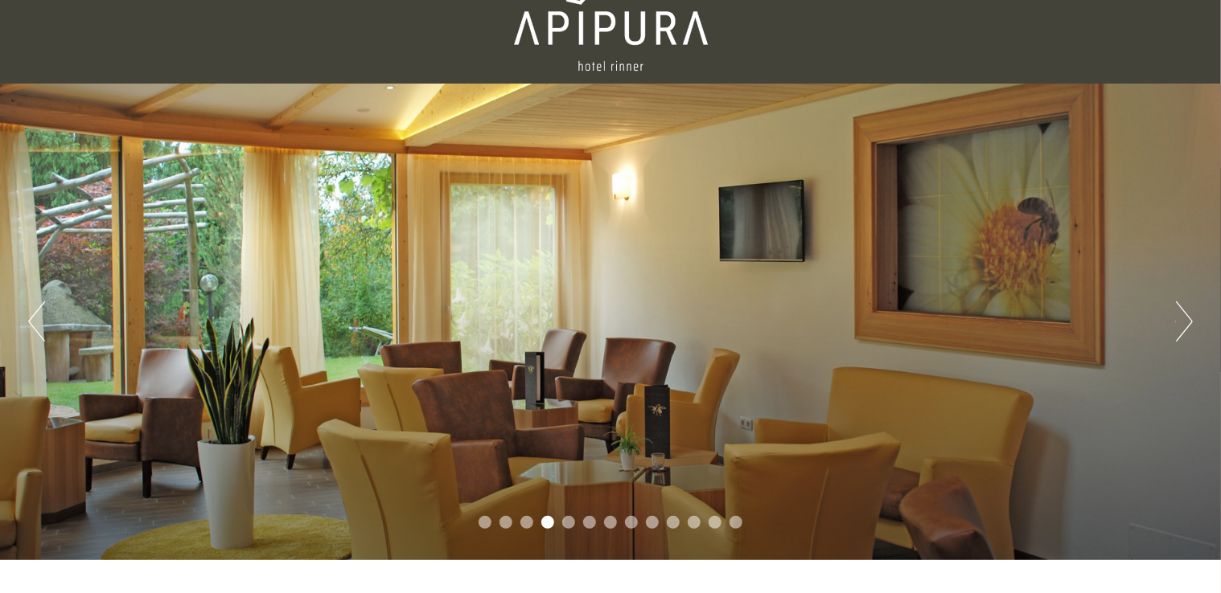
click at [33, 326] on button "Previous" at bounding box center [36, 322] width 17 height 40
click at [28, 321] on button "Previous" at bounding box center [36, 322] width 17 height 40
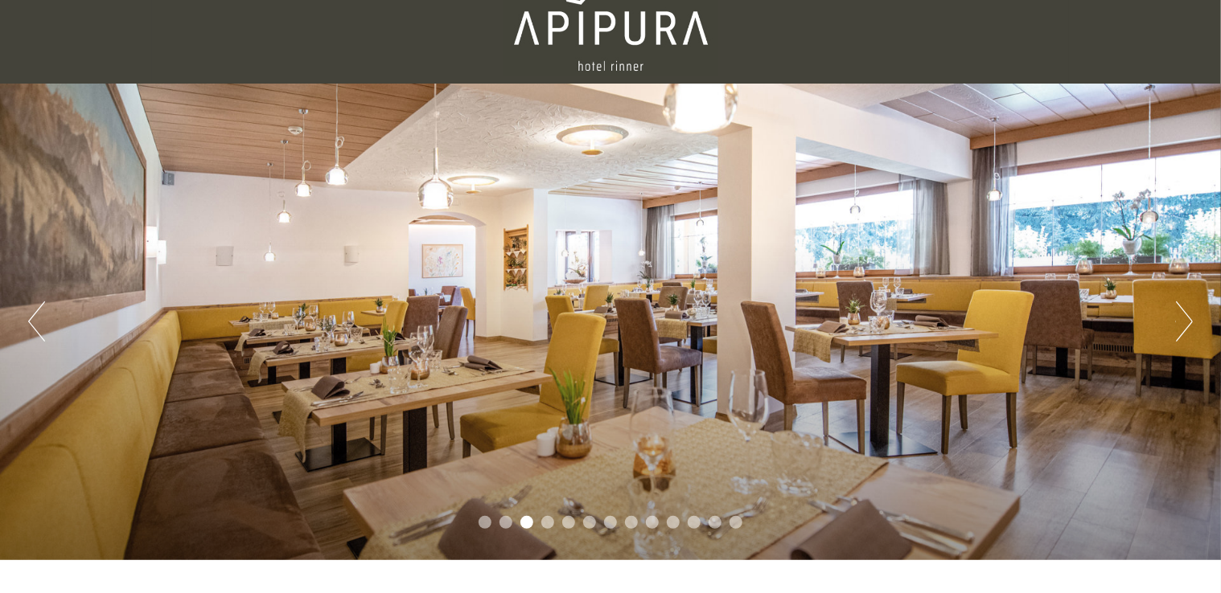
click at [28, 321] on button "Previous" at bounding box center [36, 322] width 17 height 40
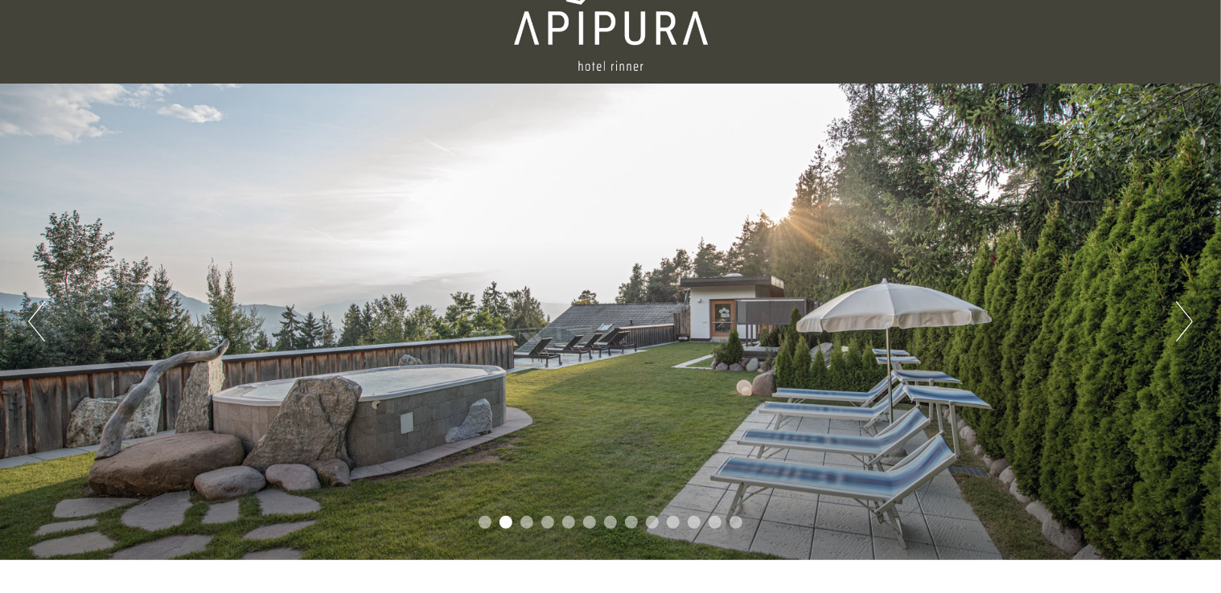
click at [28, 321] on button "Previous" at bounding box center [36, 322] width 17 height 40
click at [28, 319] on button "Previous" at bounding box center [36, 322] width 17 height 40
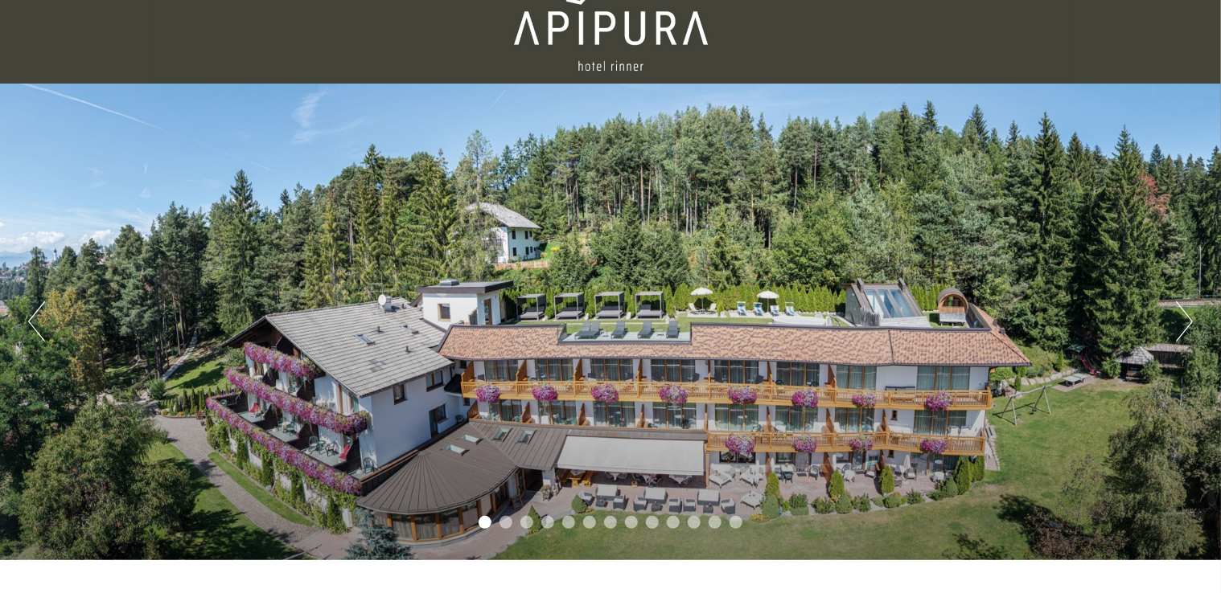
click at [28, 320] on button "Previous" at bounding box center [36, 322] width 17 height 40
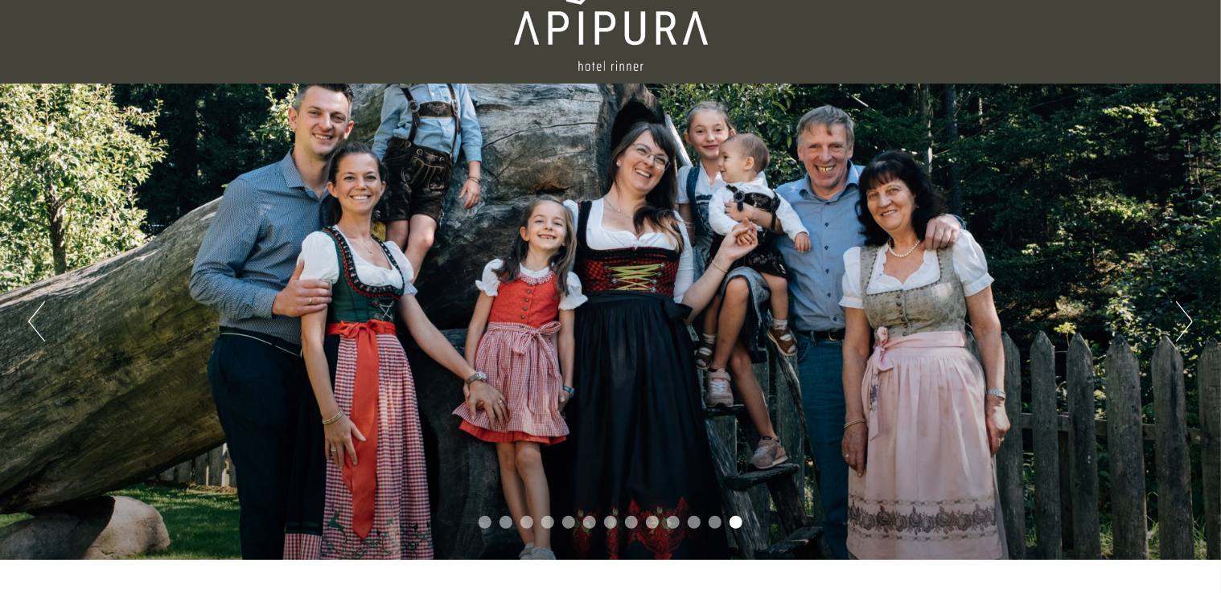
click at [28, 320] on button "Previous" at bounding box center [36, 322] width 17 height 40
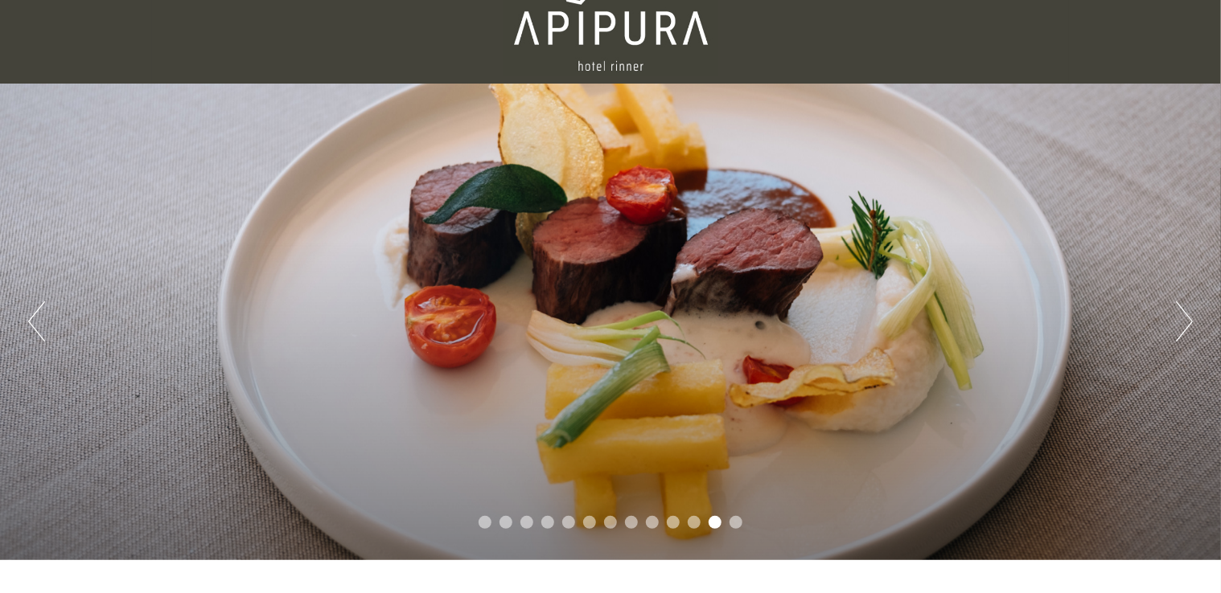
click at [28, 320] on button "Previous" at bounding box center [36, 322] width 17 height 40
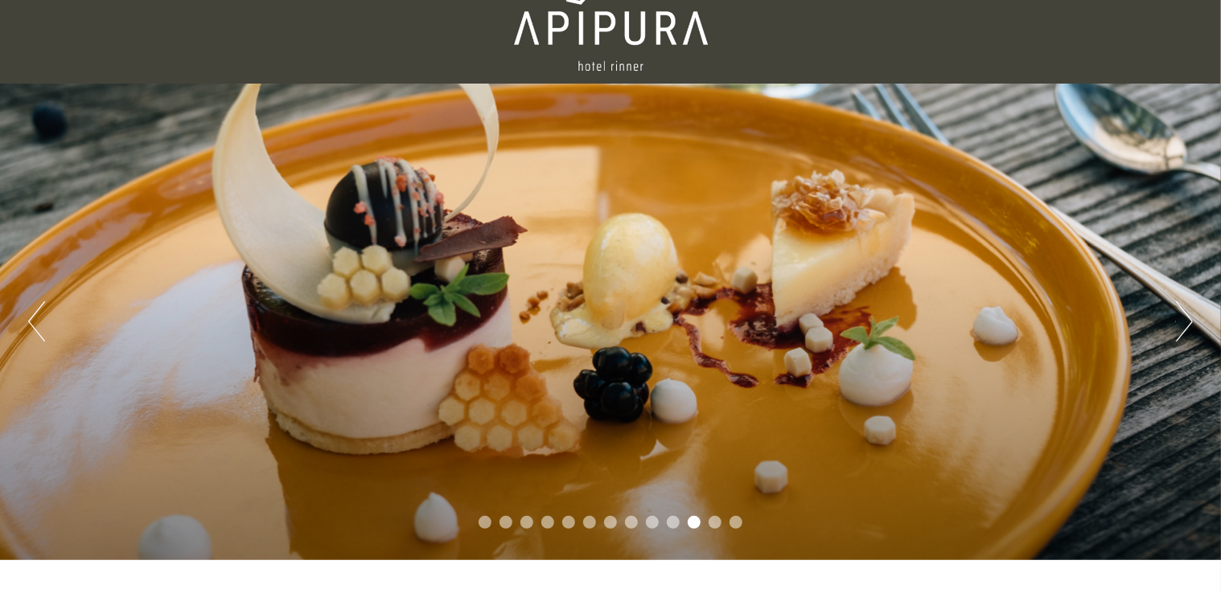
click at [28, 320] on button "Previous" at bounding box center [36, 322] width 17 height 40
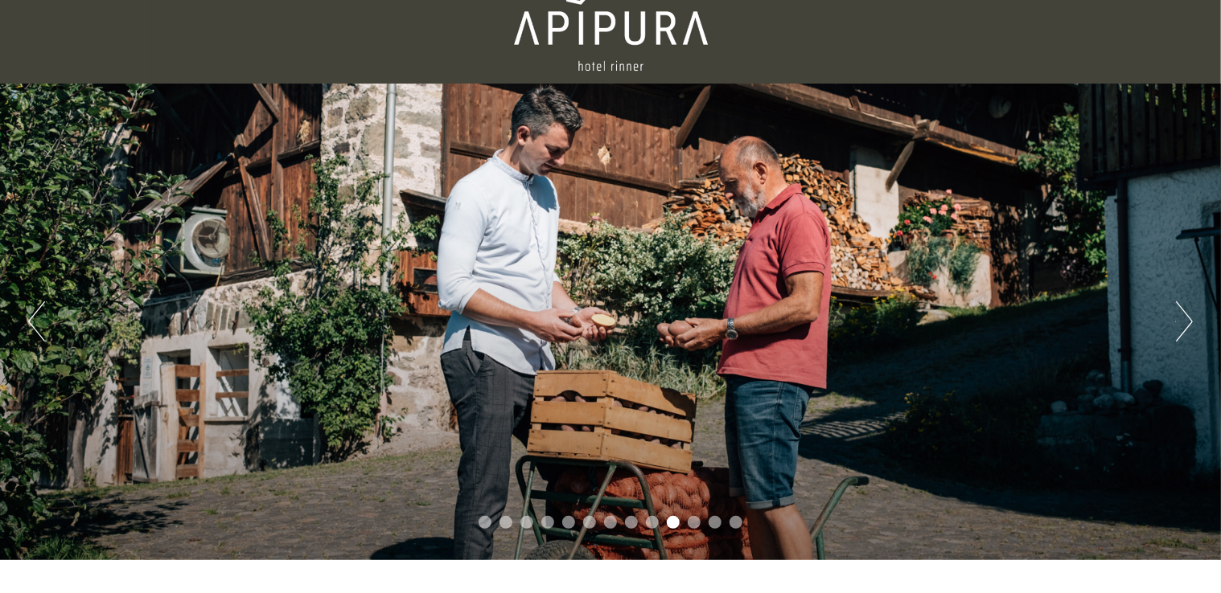
click at [28, 320] on button "Previous" at bounding box center [36, 322] width 17 height 40
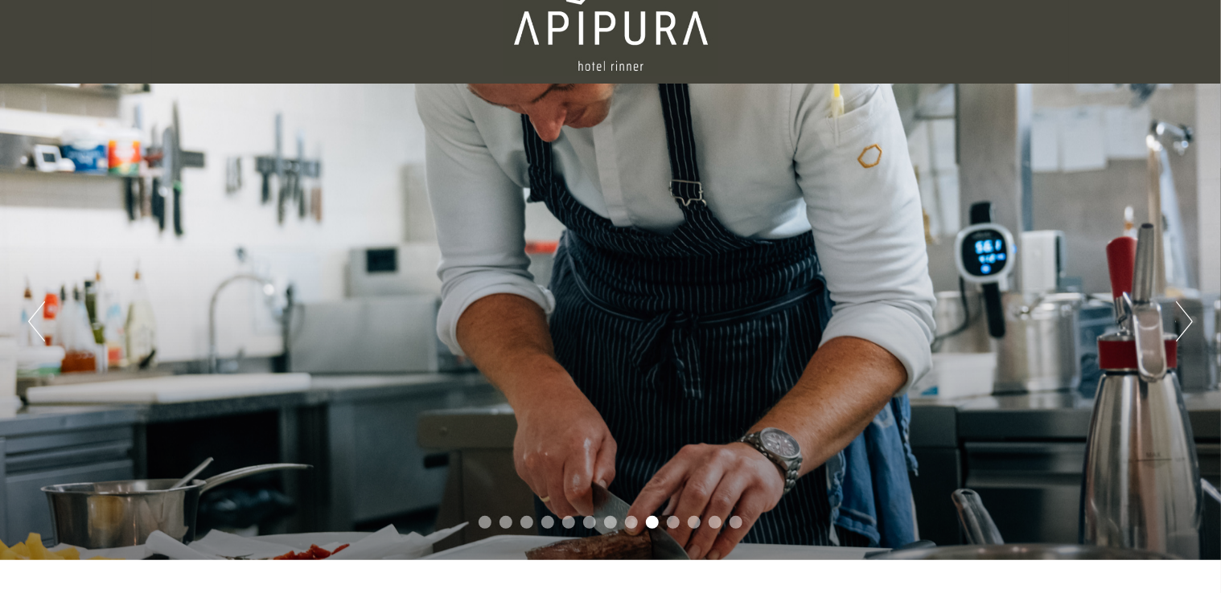
click at [28, 319] on button "Previous" at bounding box center [36, 322] width 17 height 40
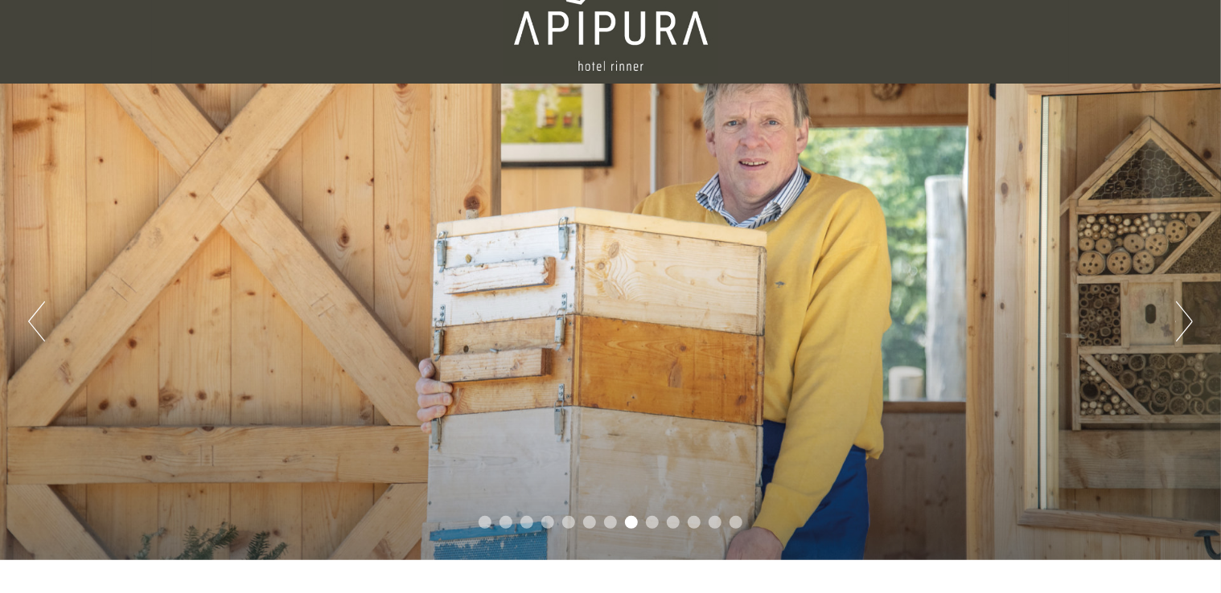
click at [28, 319] on button "Previous" at bounding box center [36, 322] width 17 height 40
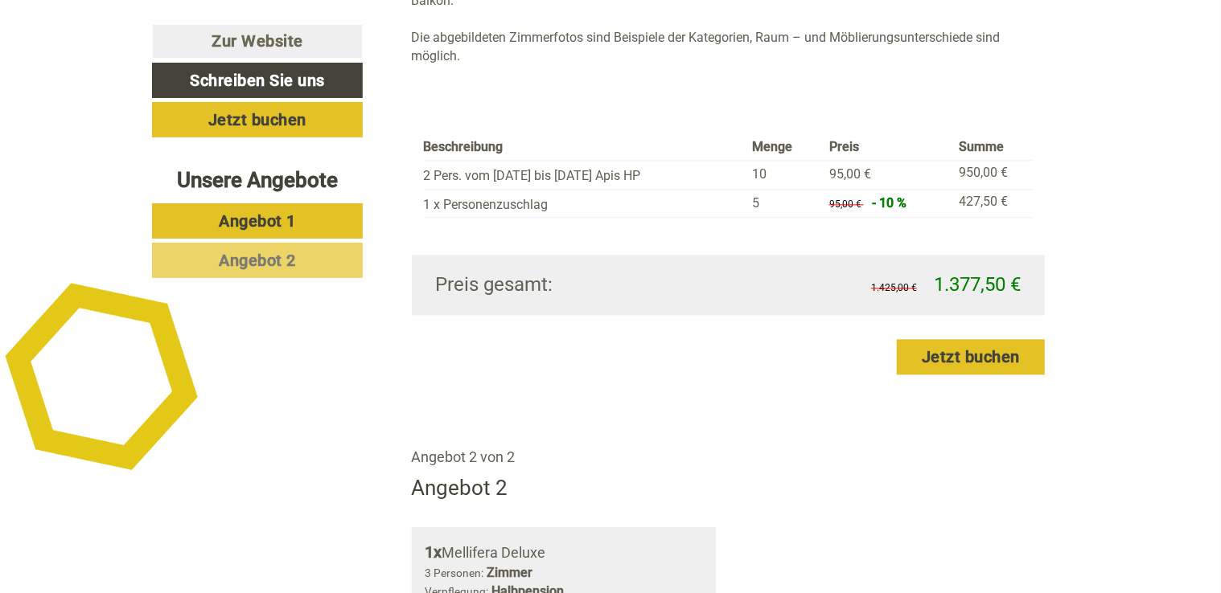
scroll to position [1849, 0]
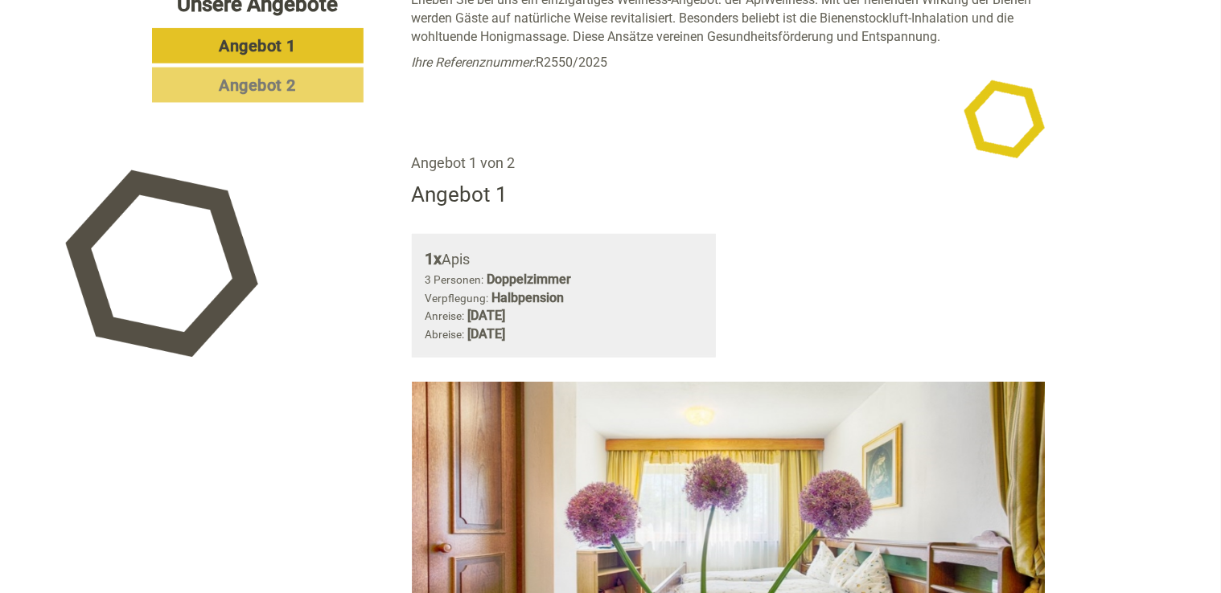
scroll to position [402, 0]
